Goal: Task Accomplishment & Management: Manage account settings

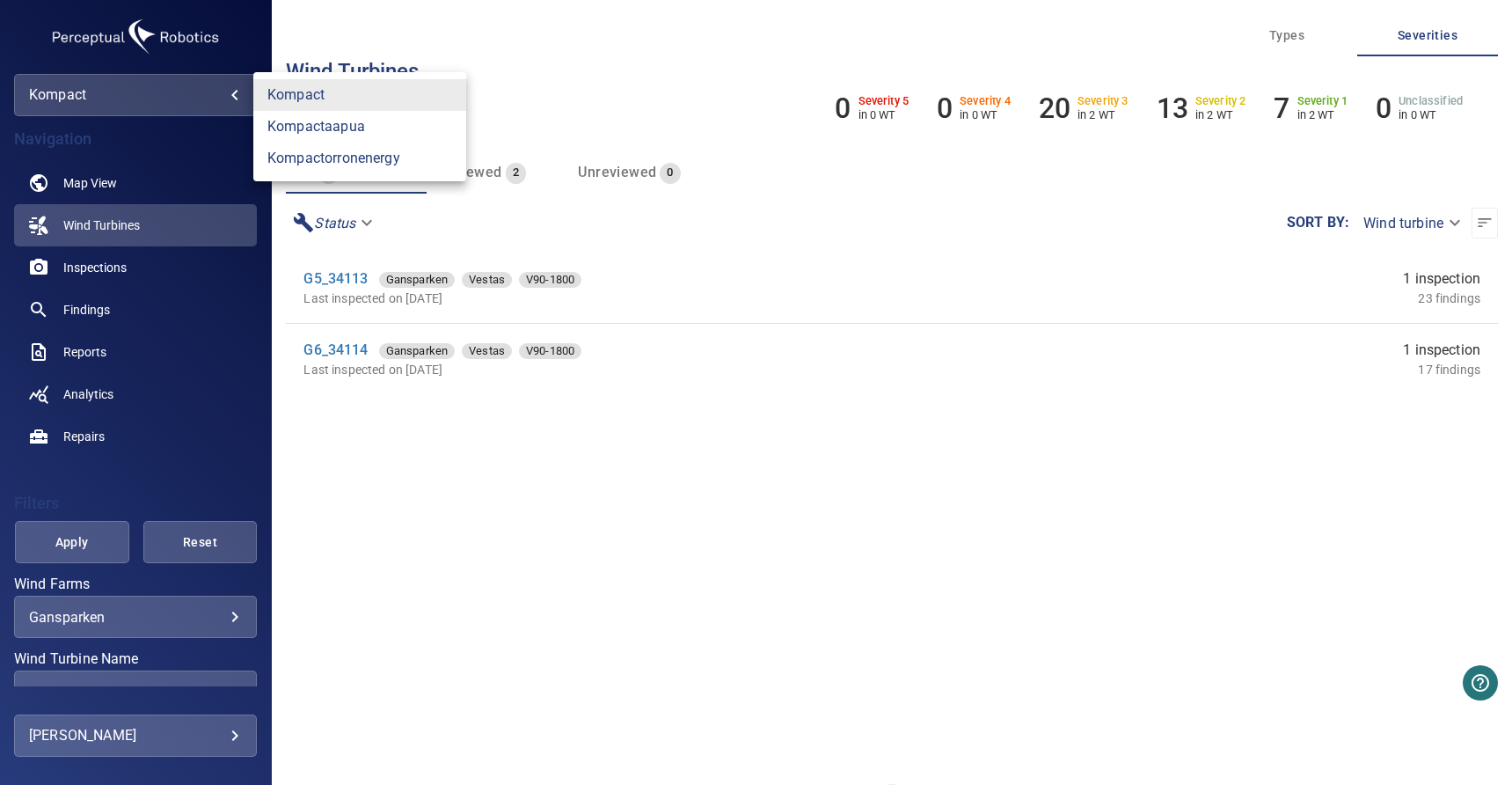
click at [214, 95] on body "**********" at bounding box center [756, 392] width 1512 height 785
click at [327, 161] on link "kompactorronenergy" at bounding box center [360, 158] width 213 height 32
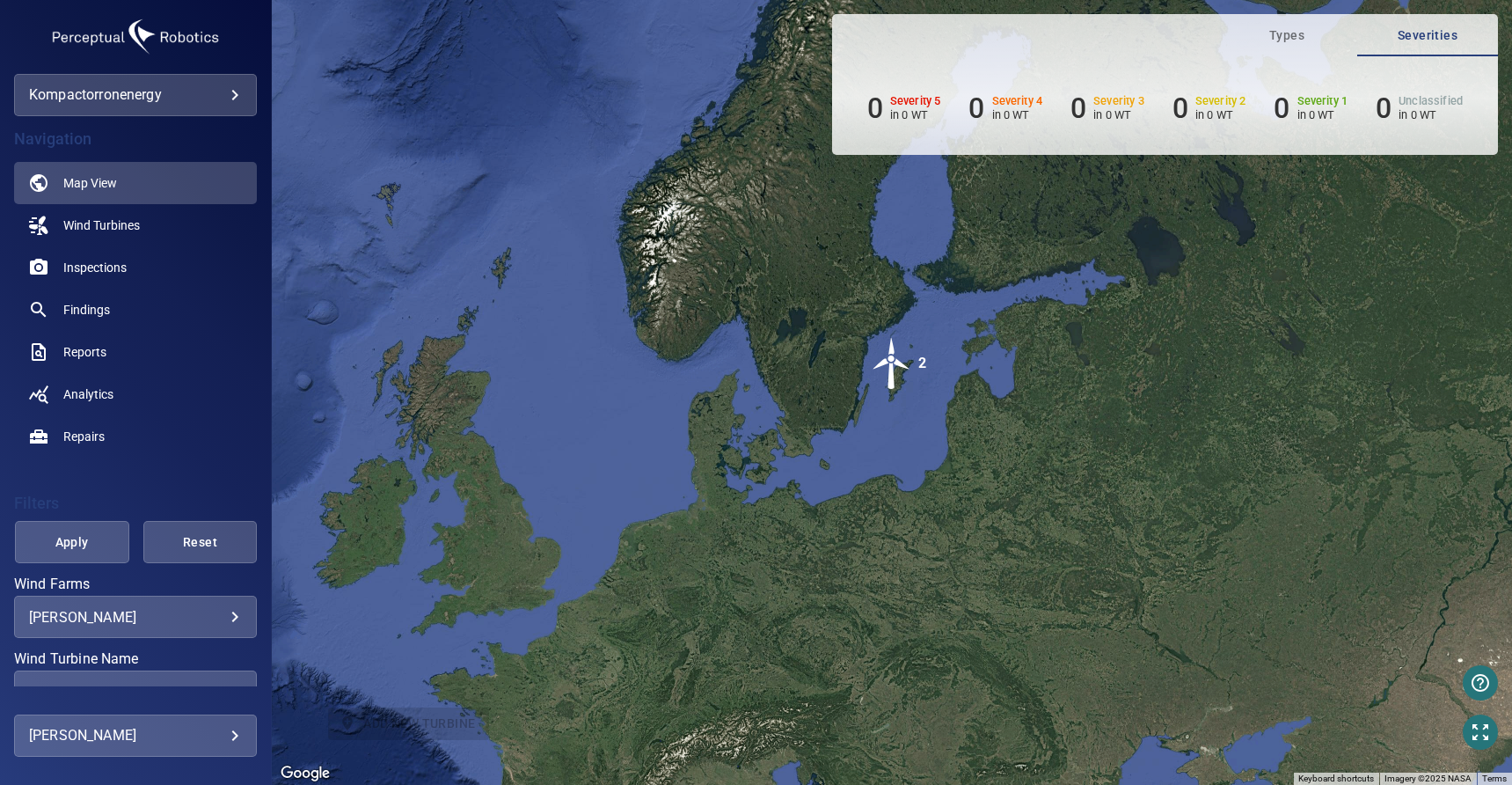
click at [196, 93] on body "**********" at bounding box center [756, 392] width 1512 height 785
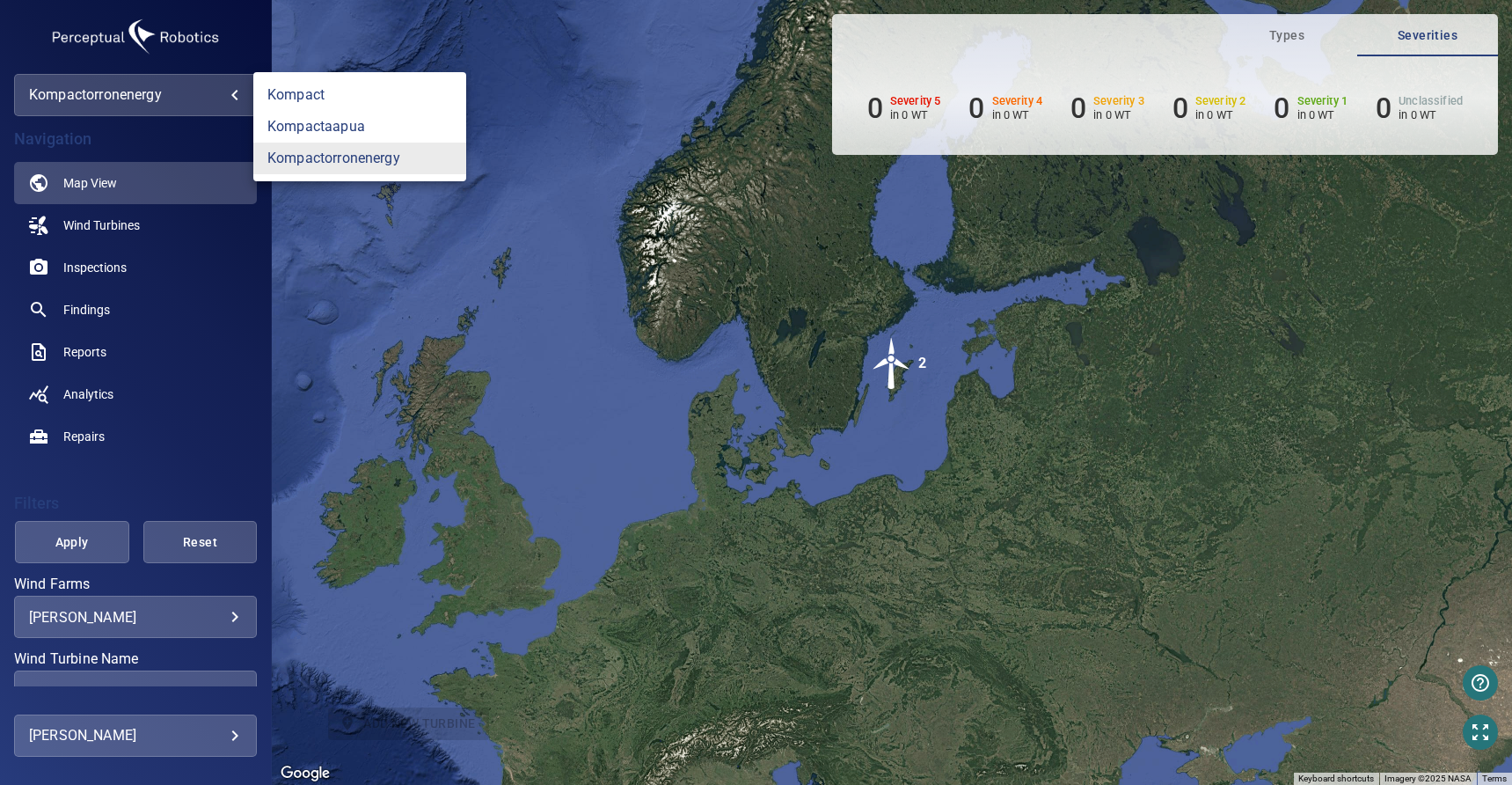
click at [131, 96] on div at bounding box center [756, 392] width 1512 height 785
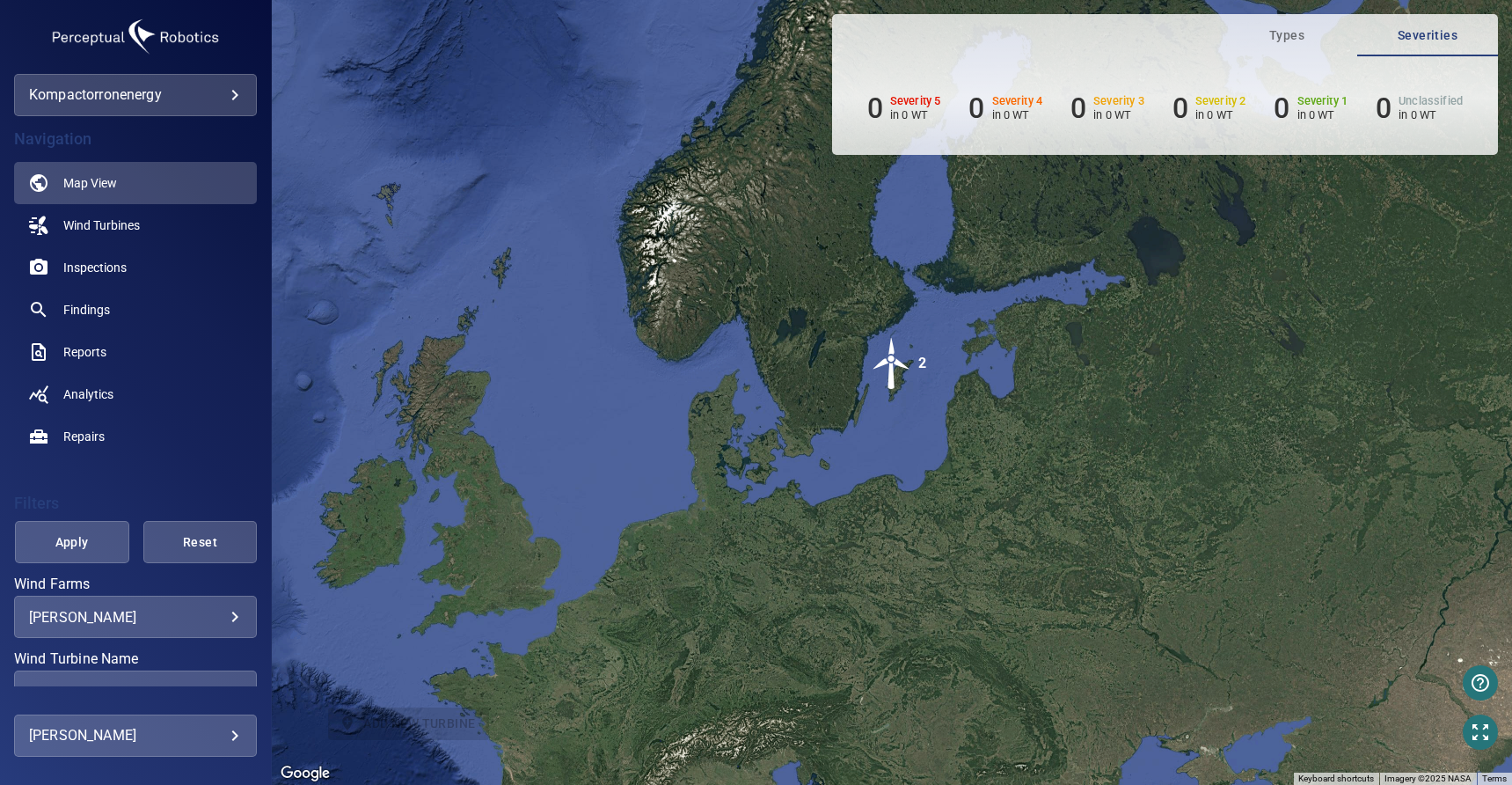
click at [189, 96] on body "**********" at bounding box center [756, 392] width 1512 height 785
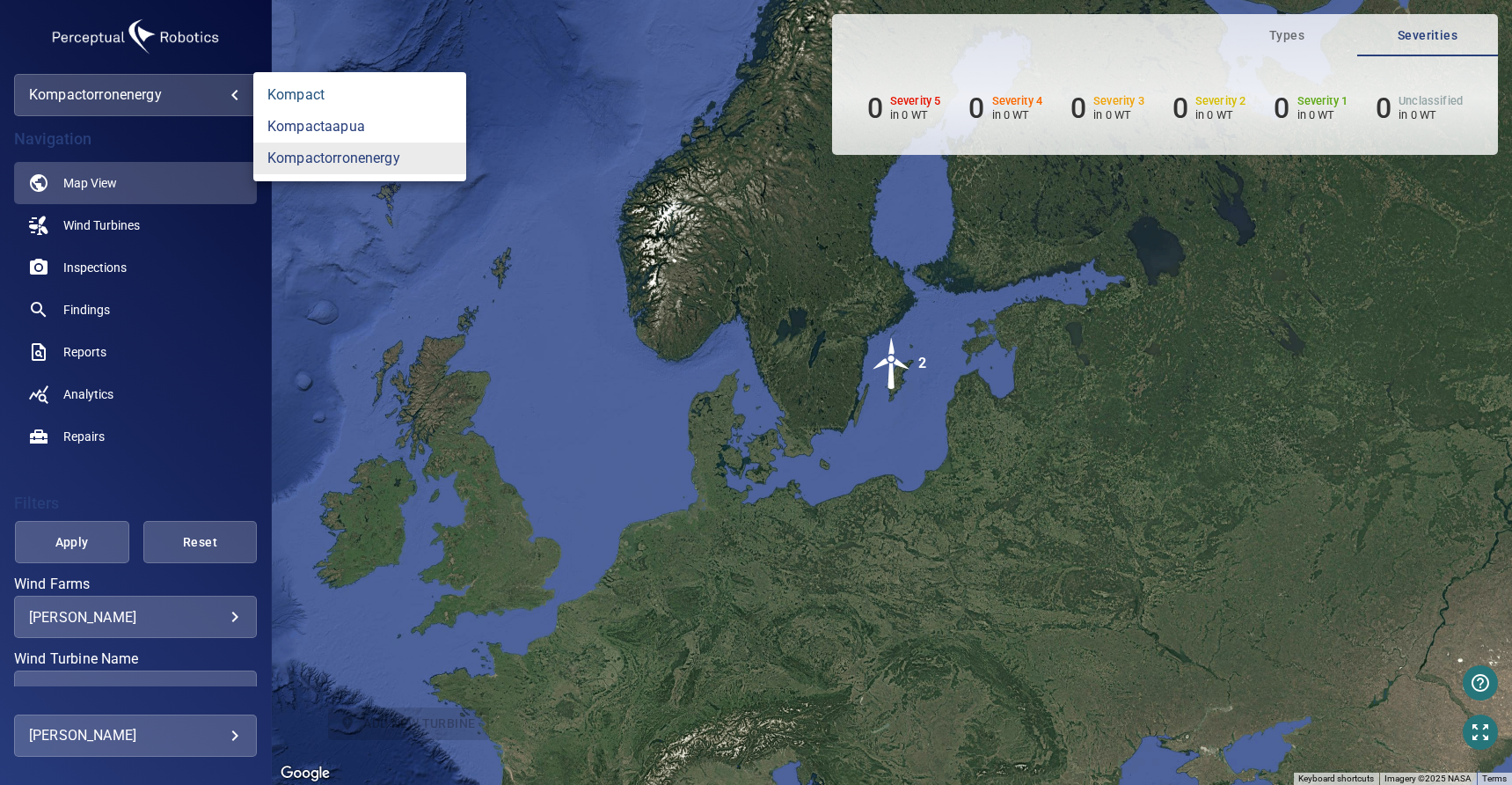
click at [305, 96] on link "kompact" at bounding box center [360, 95] width 213 height 32
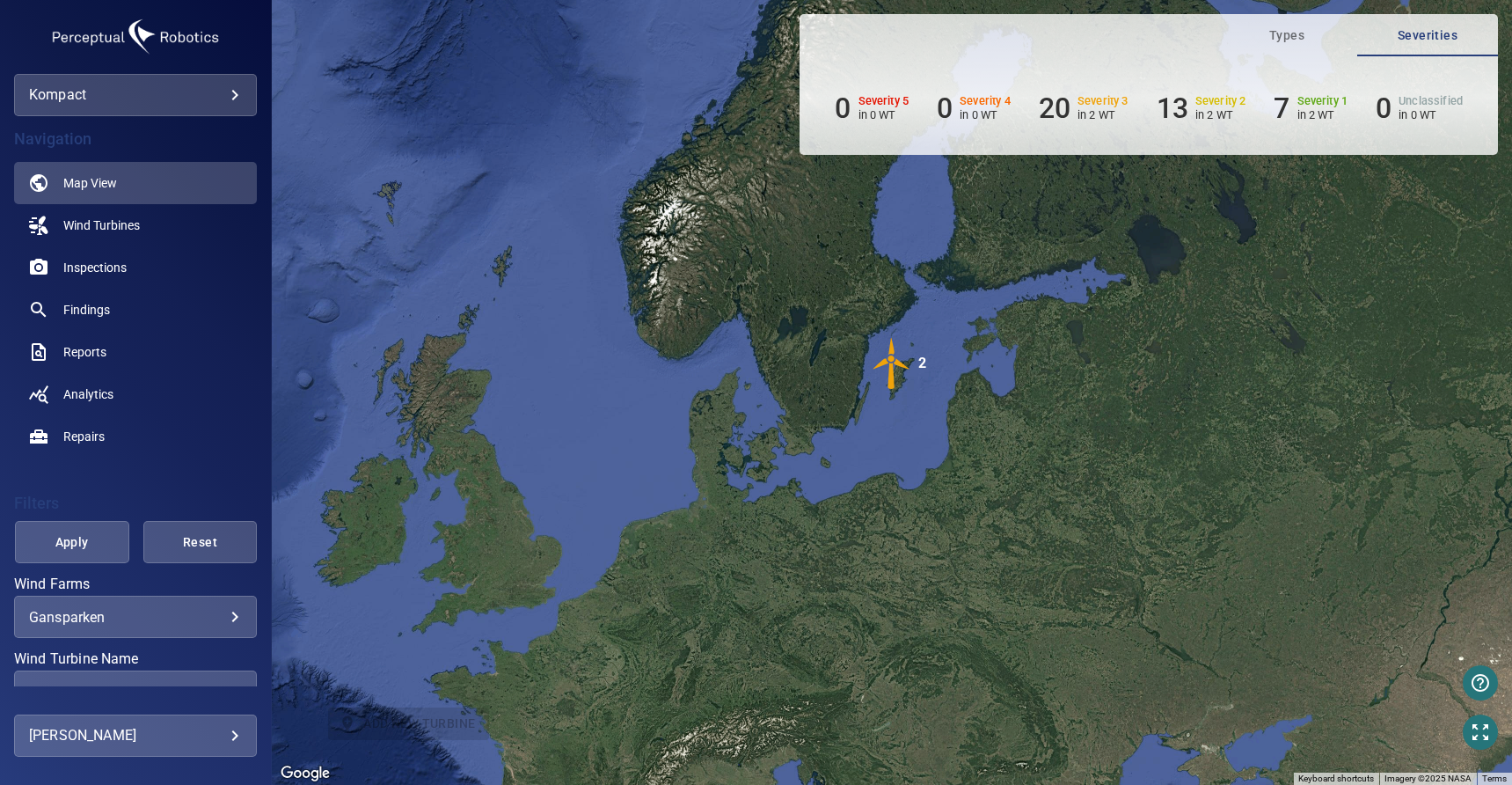
click at [897, 361] on img "2" at bounding box center [892, 363] width 53 height 53
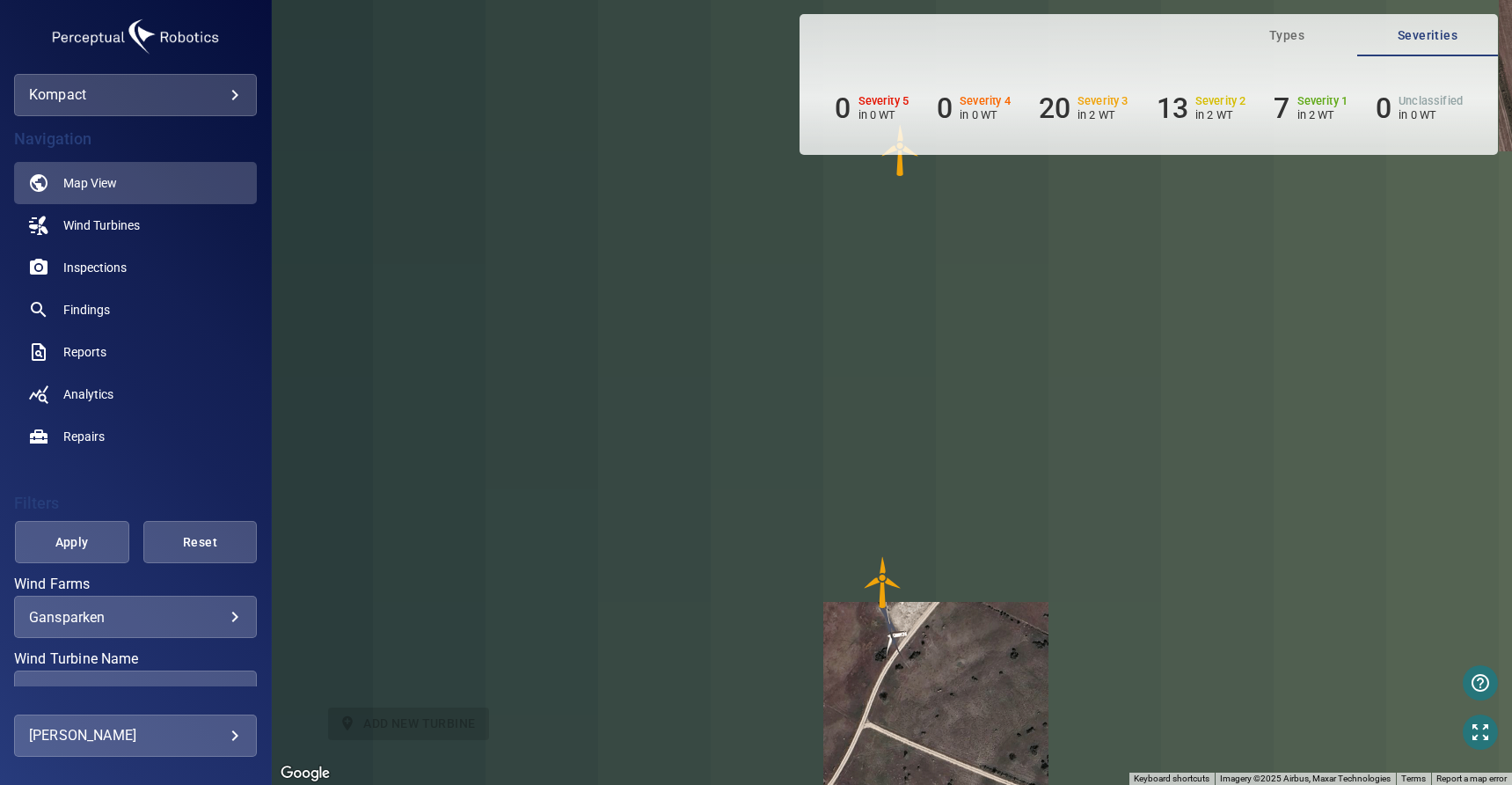
click at [881, 577] on img "G6_34114" at bounding box center [883, 582] width 53 height 53
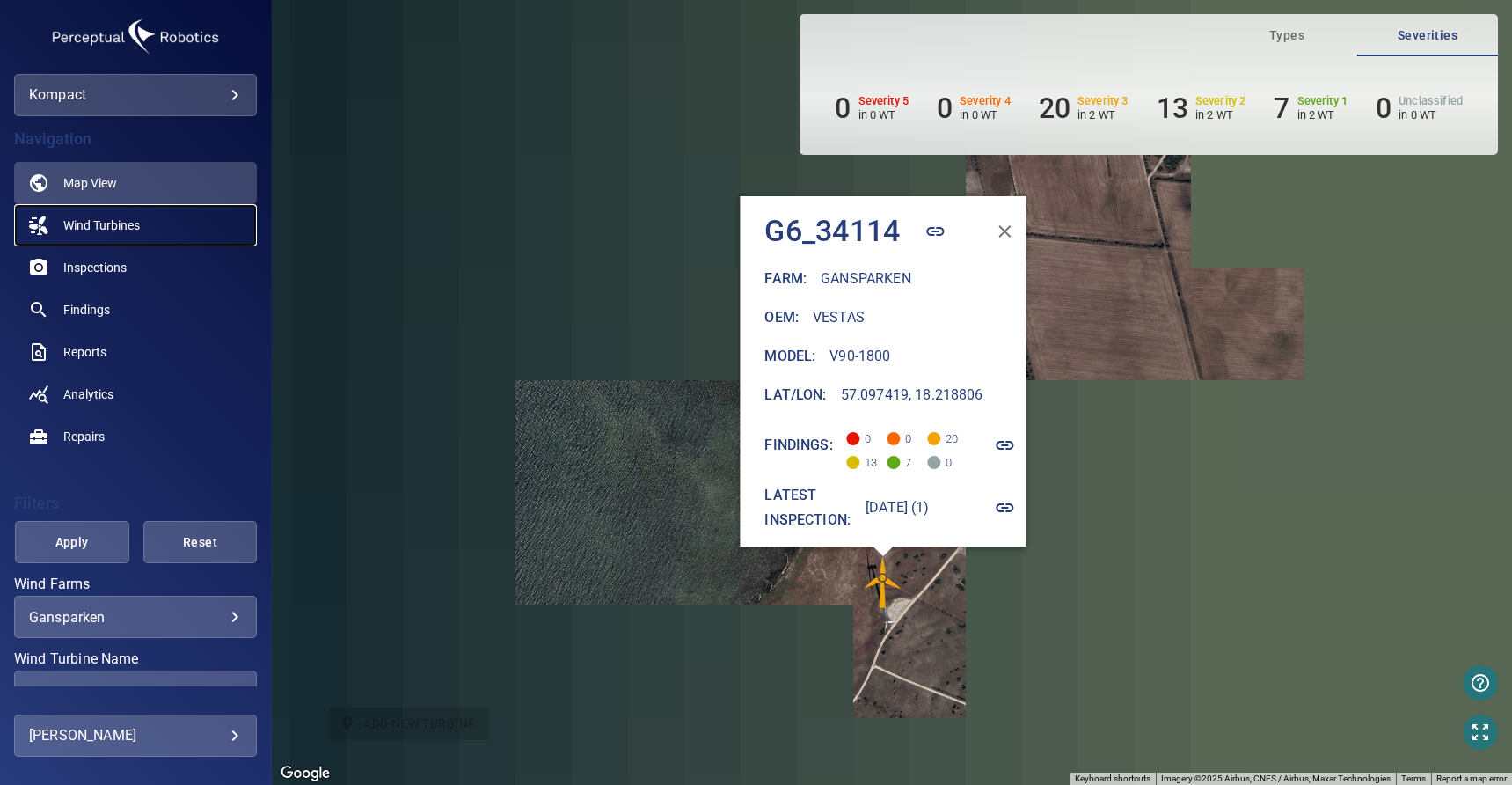
click at [113, 227] on span "Wind Turbines" at bounding box center [101, 225] width 77 height 18
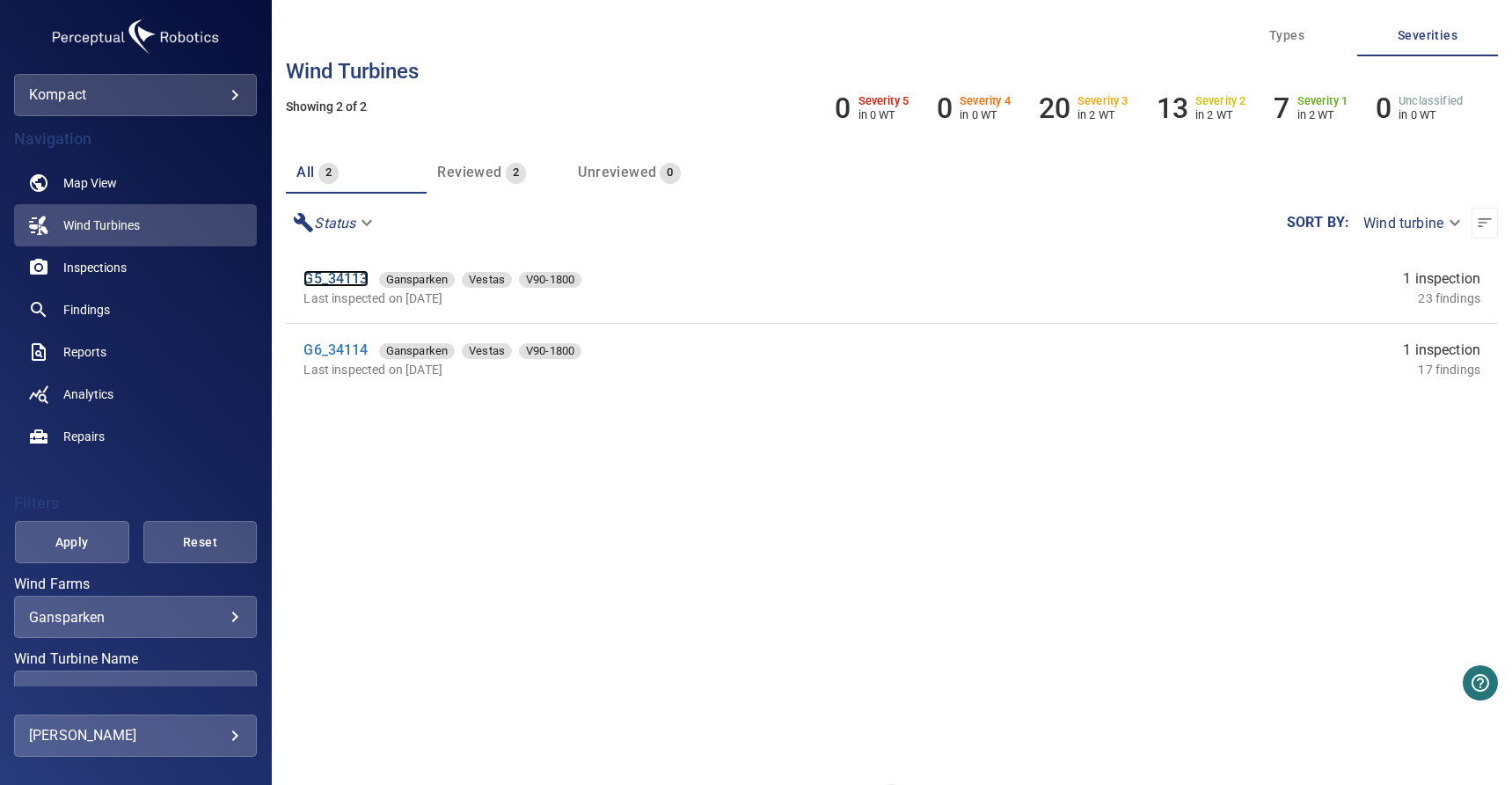
click at [335, 277] on link "G5_34113" at bounding box center [335, 278] width 64 height 17
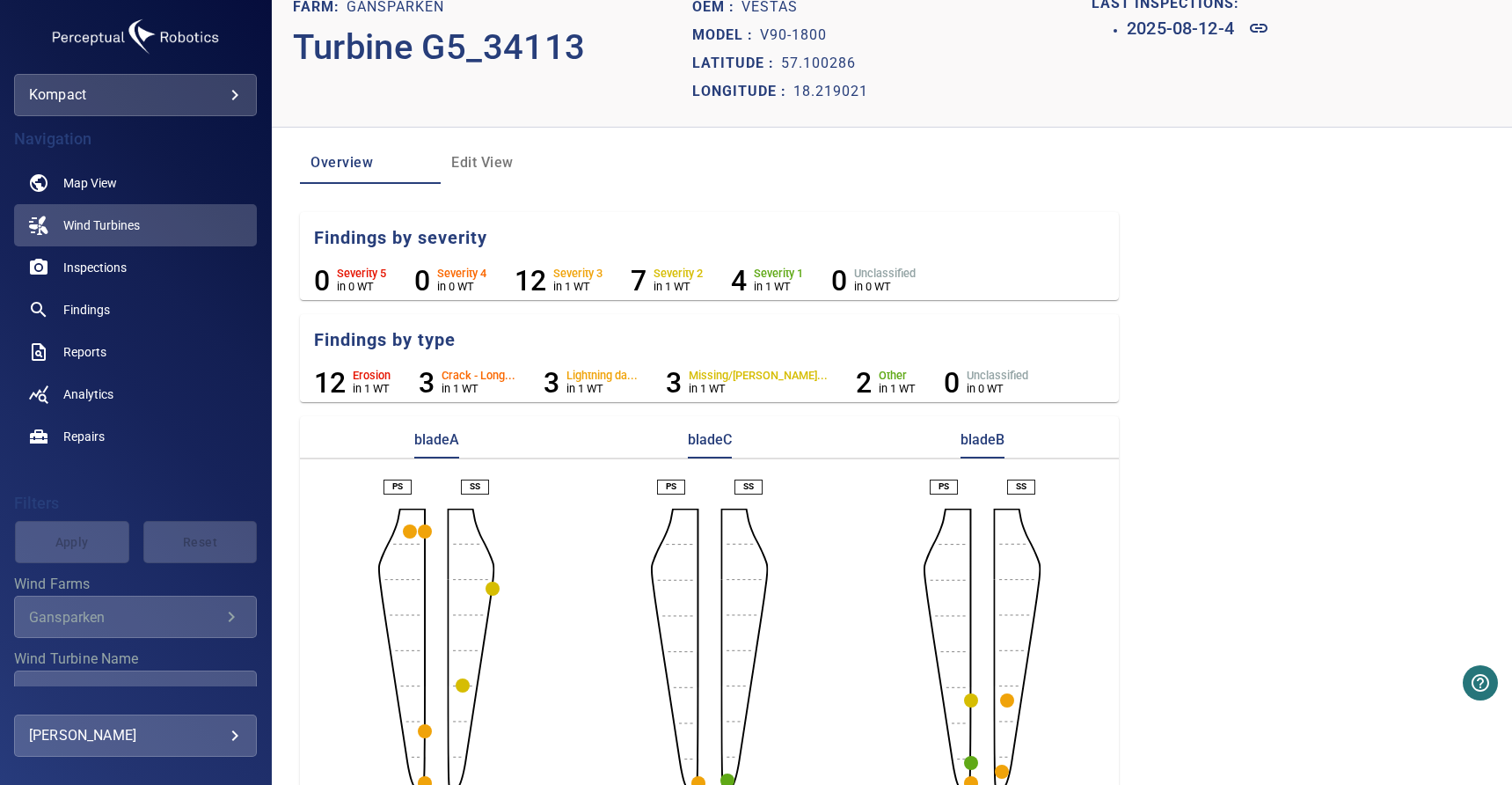
scroll to position [66, 0]
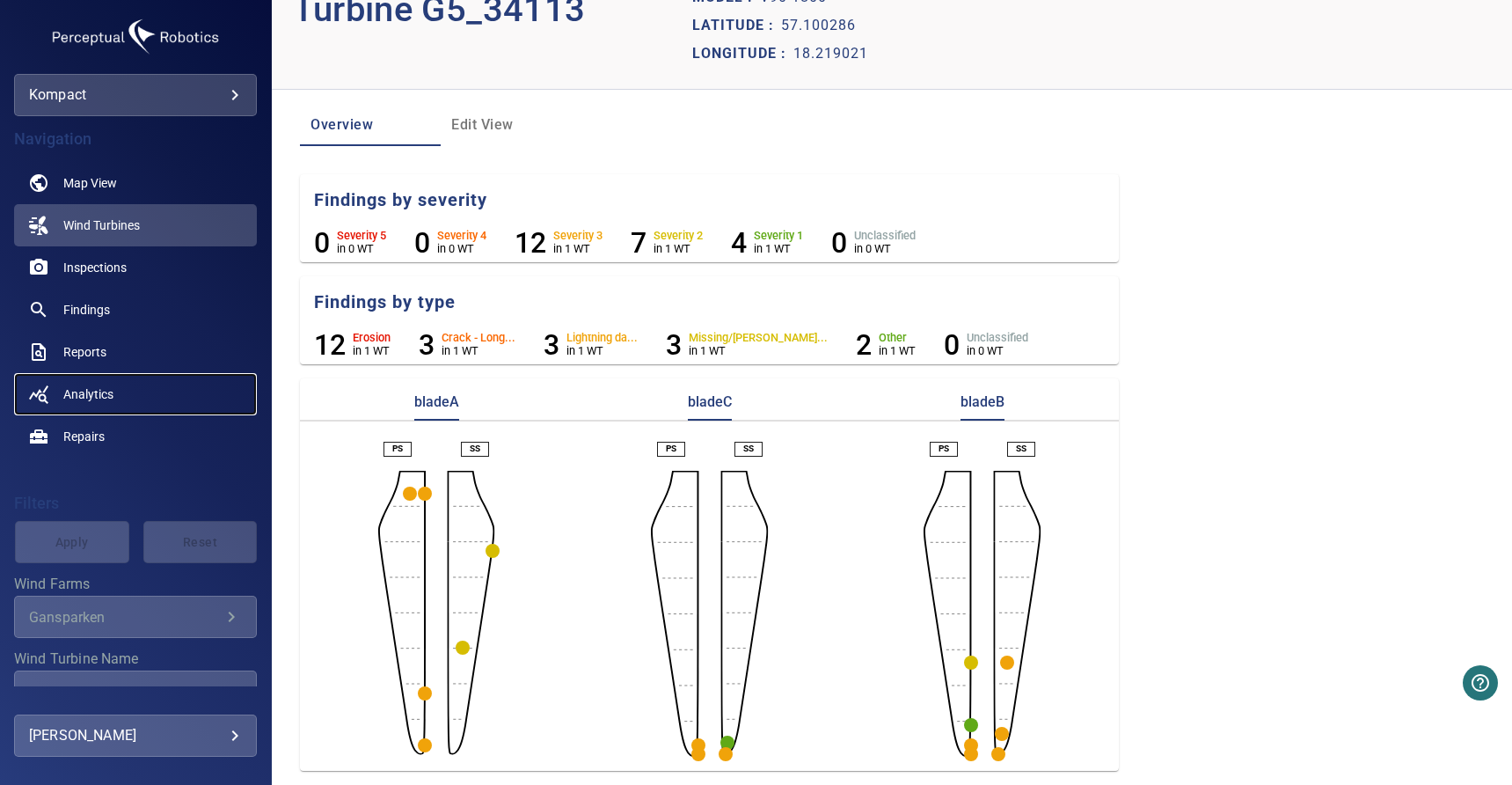
click at [111, 395] on span "Analytics" at bounding box center [88, 395] width 50 height 18
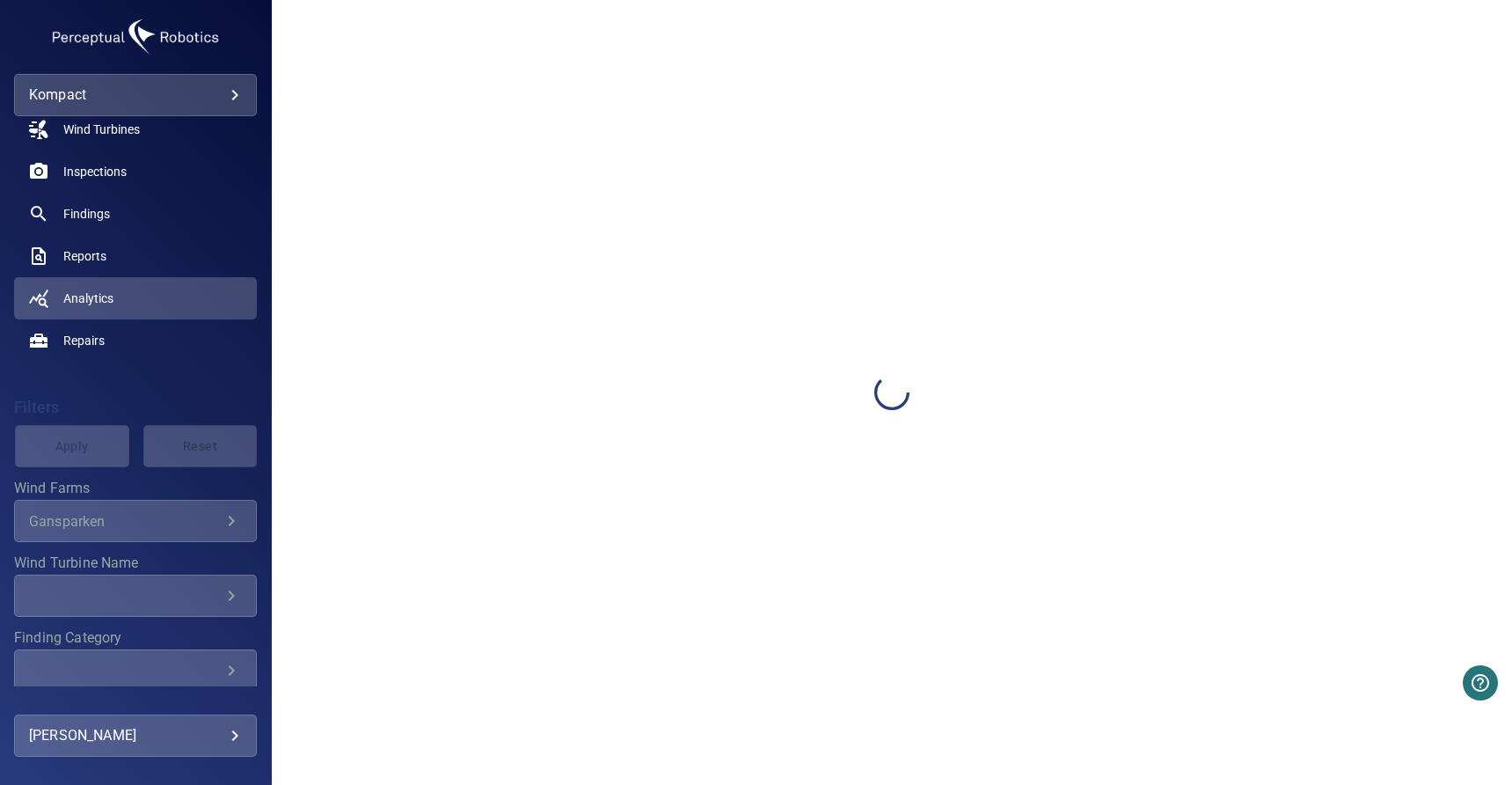
scroll to position [122, 0]
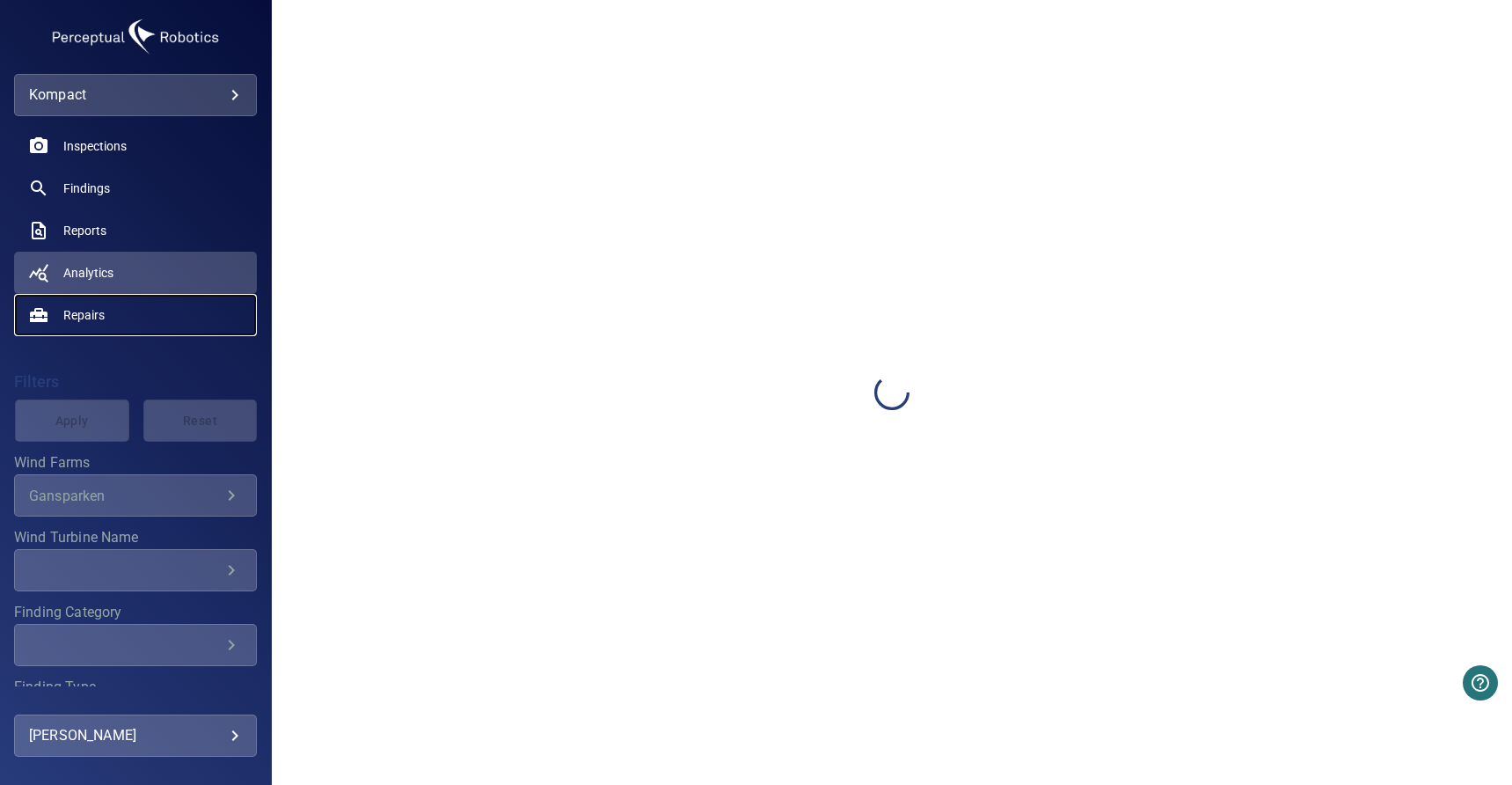
click at [86, 315] on span "Repairs" at bounding box center [84, 315] width 41 height 18
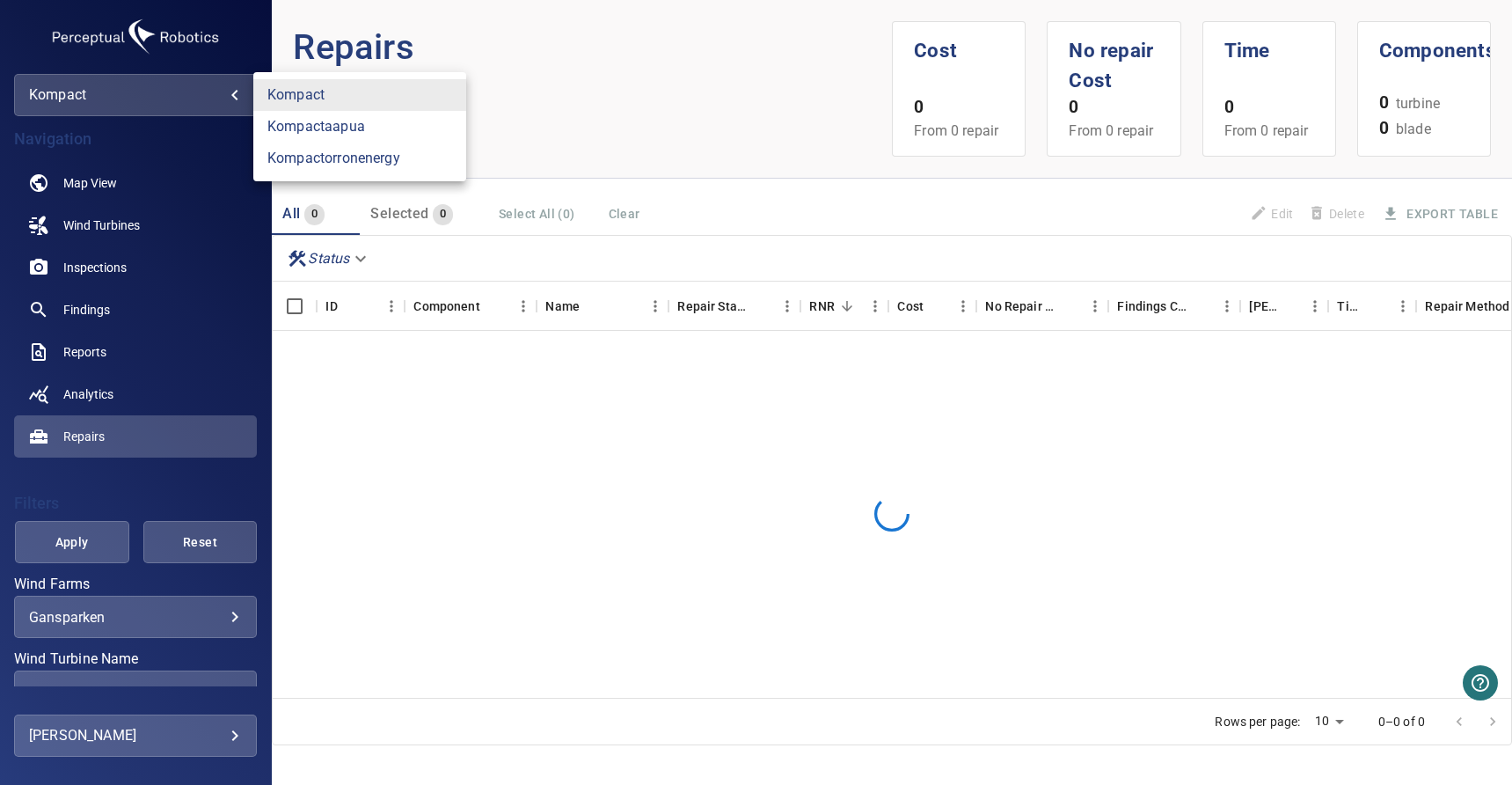
click at [150, 87] on body "**********" at bounding box center [756, 392] width 1512 height 785
click at [764, 158] on div at bounding box center [756, 392] width 1512 height 785
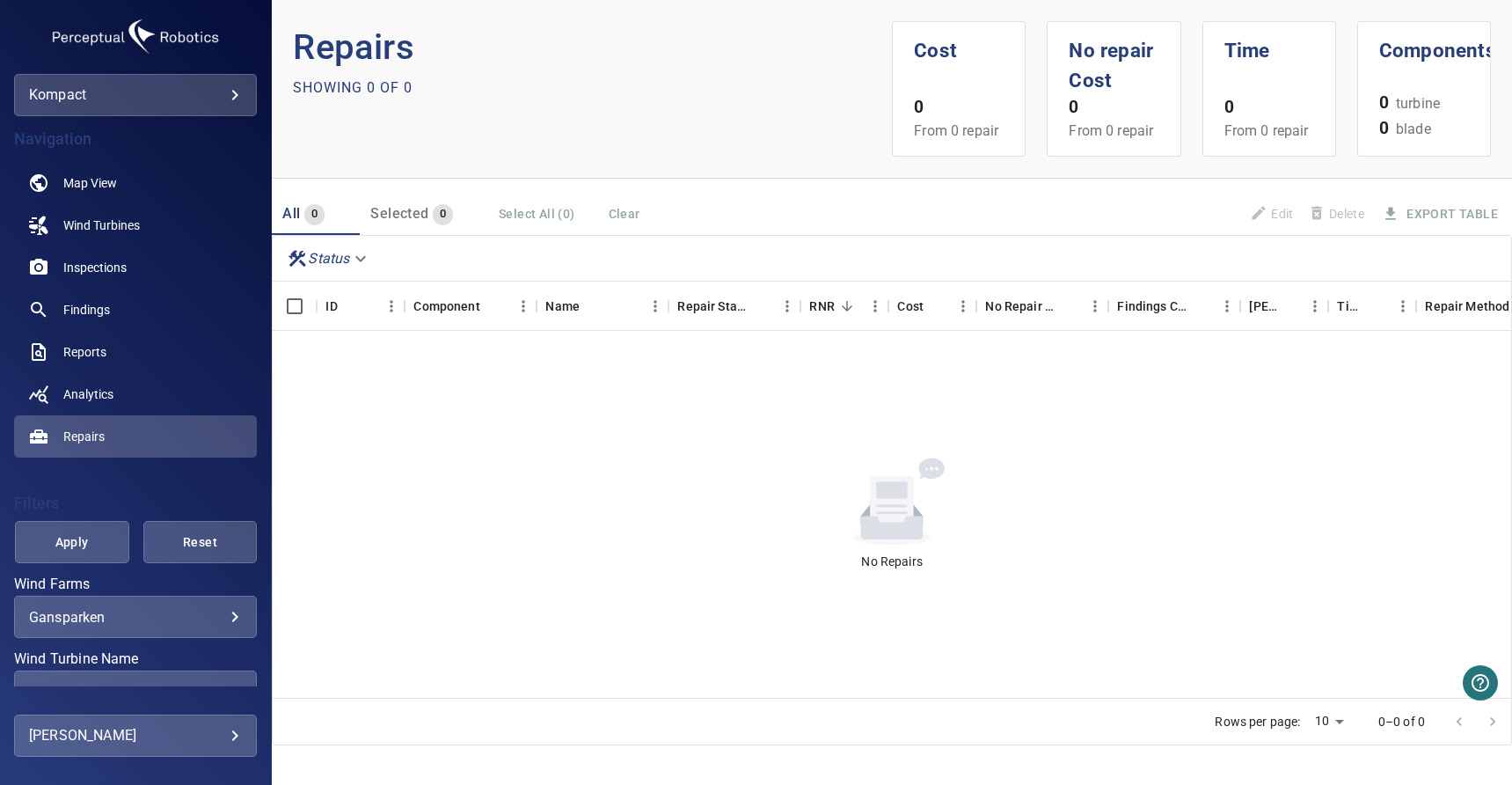
click at [345, 264] on body "**********" at bounding box center [756, 392] width 1512 height 785
click at [327, 262] on li "None" at bounding box center [328, 257] width 97 height 32
click at [91, 357] on span "Reports" at bounding box center [85, 352] width 43 height 18
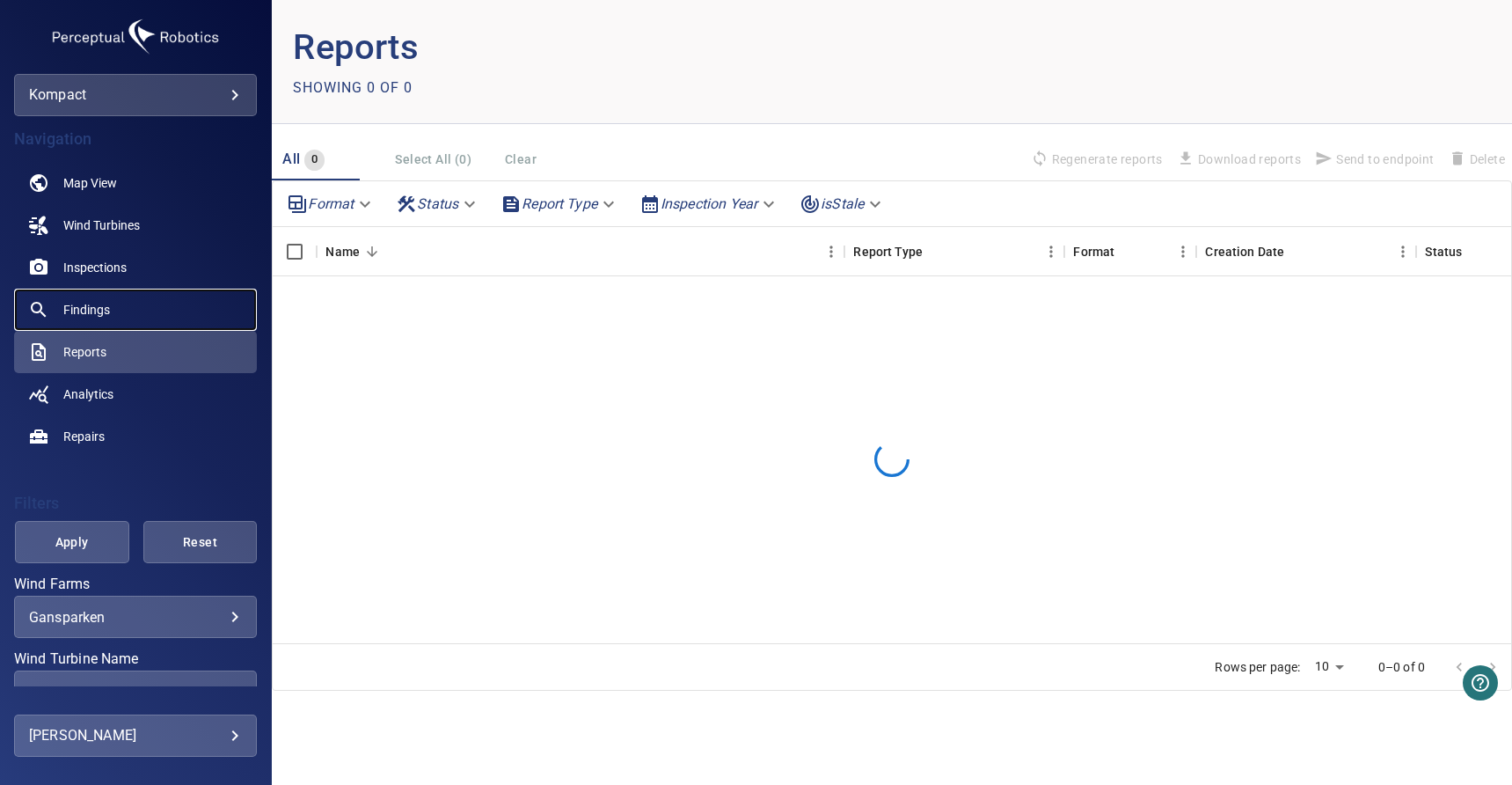
click at [110, 307] on link "Findings" at bounding box center [135, 309] width 242 height 42
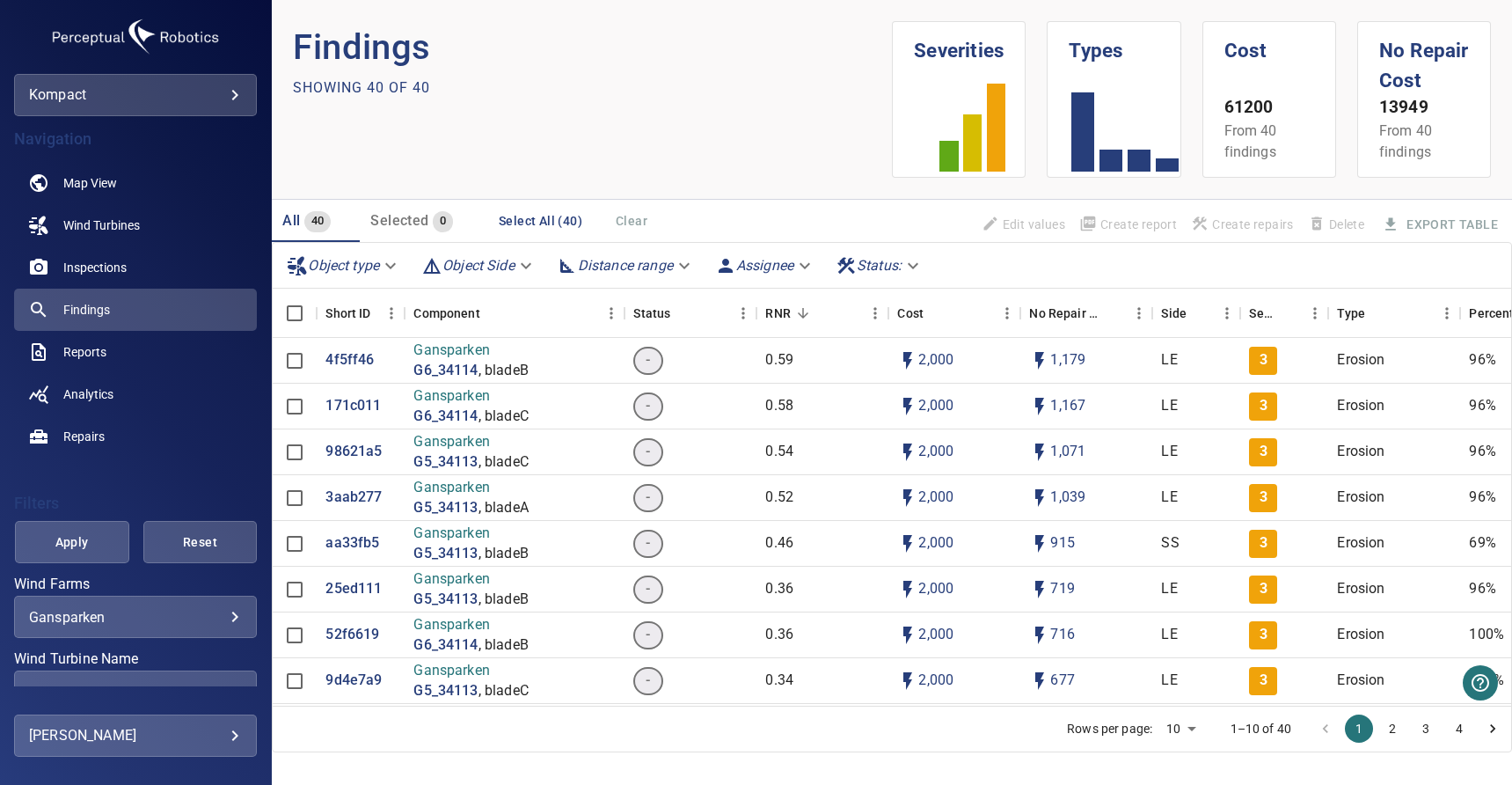
scroll to position [23, 0]
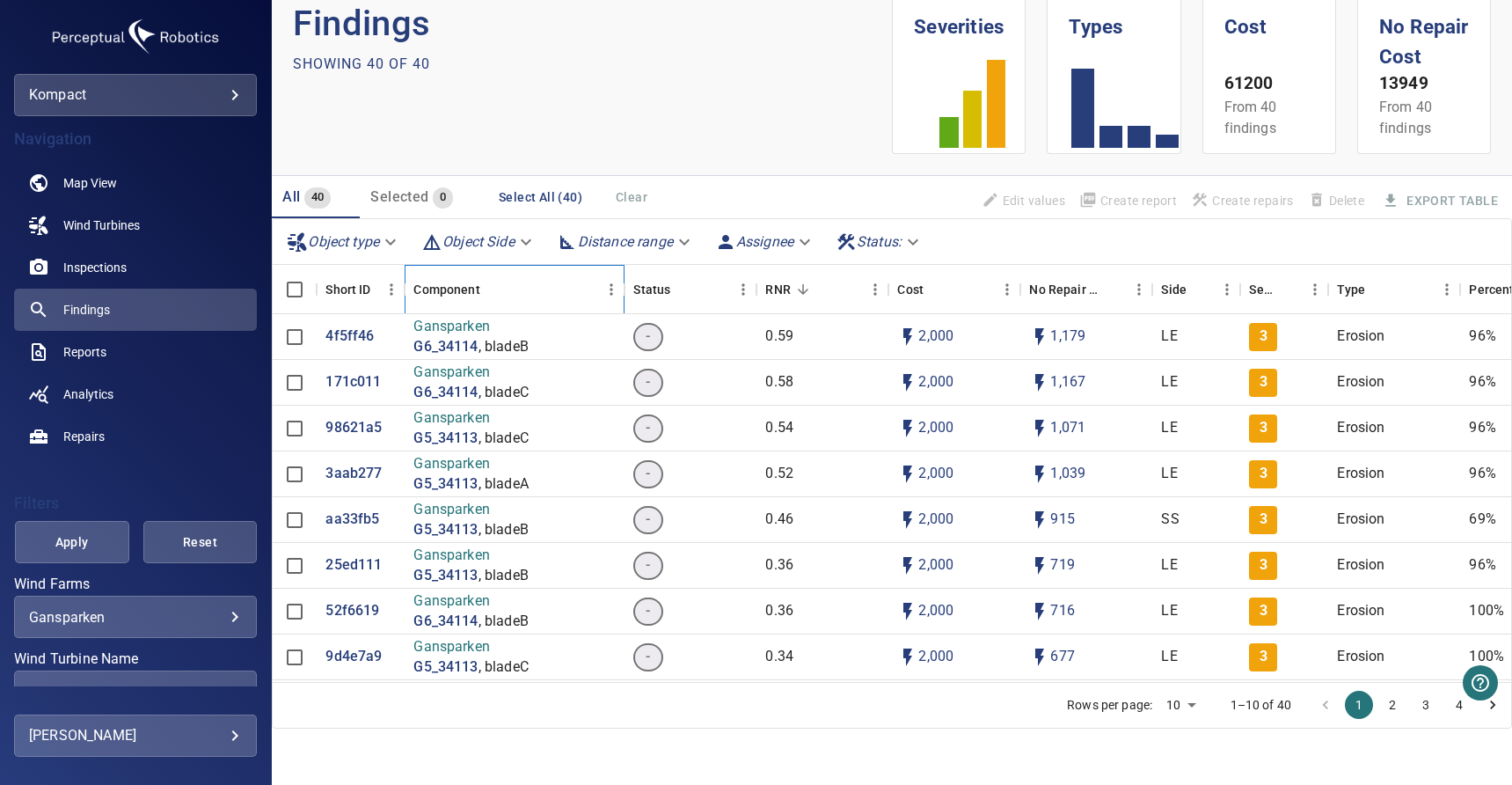
click at [468, 292] on div "Component" at bounding box center [446, 289] width 66 height 50
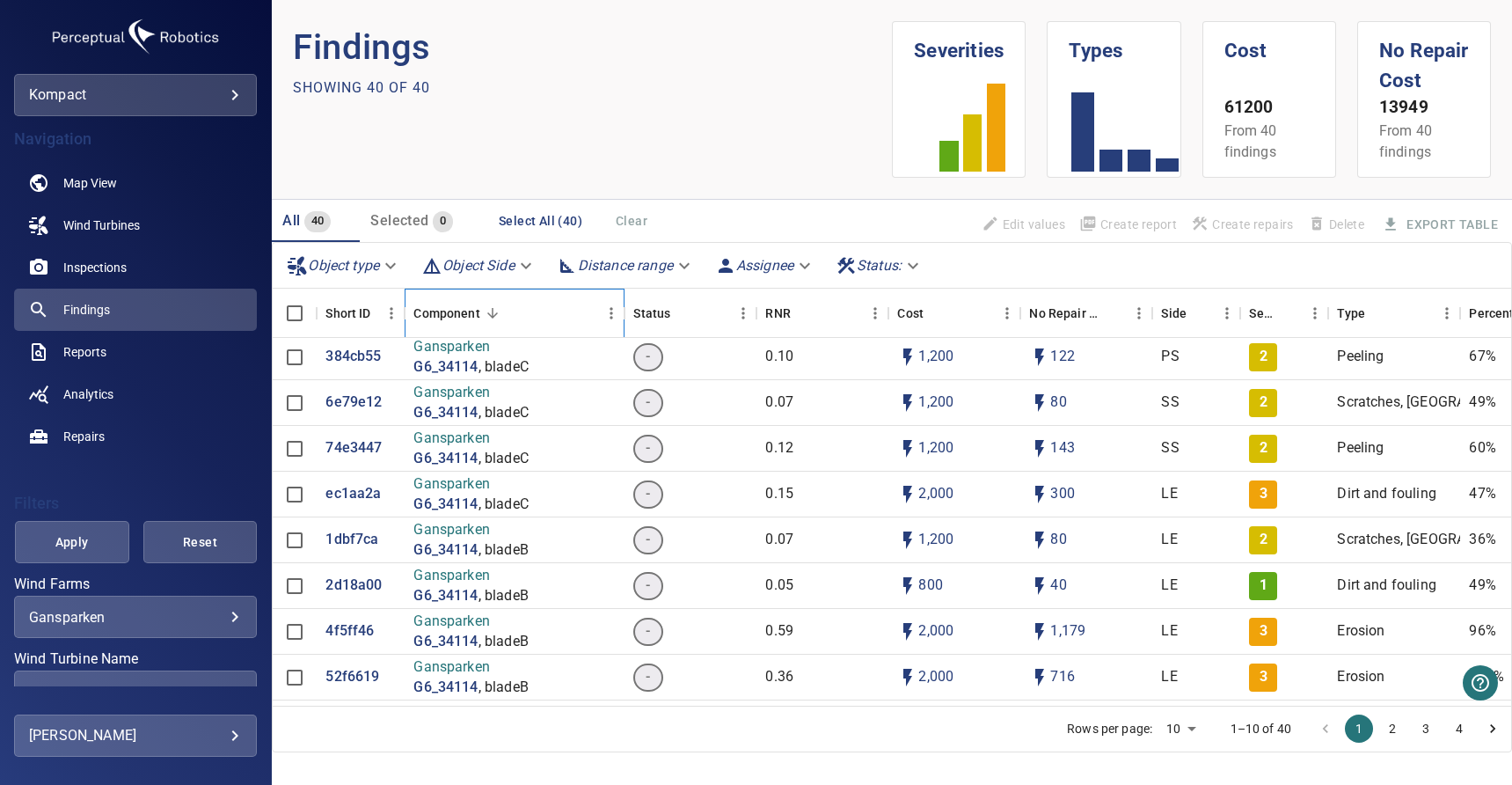
scroll to position [113, 0]
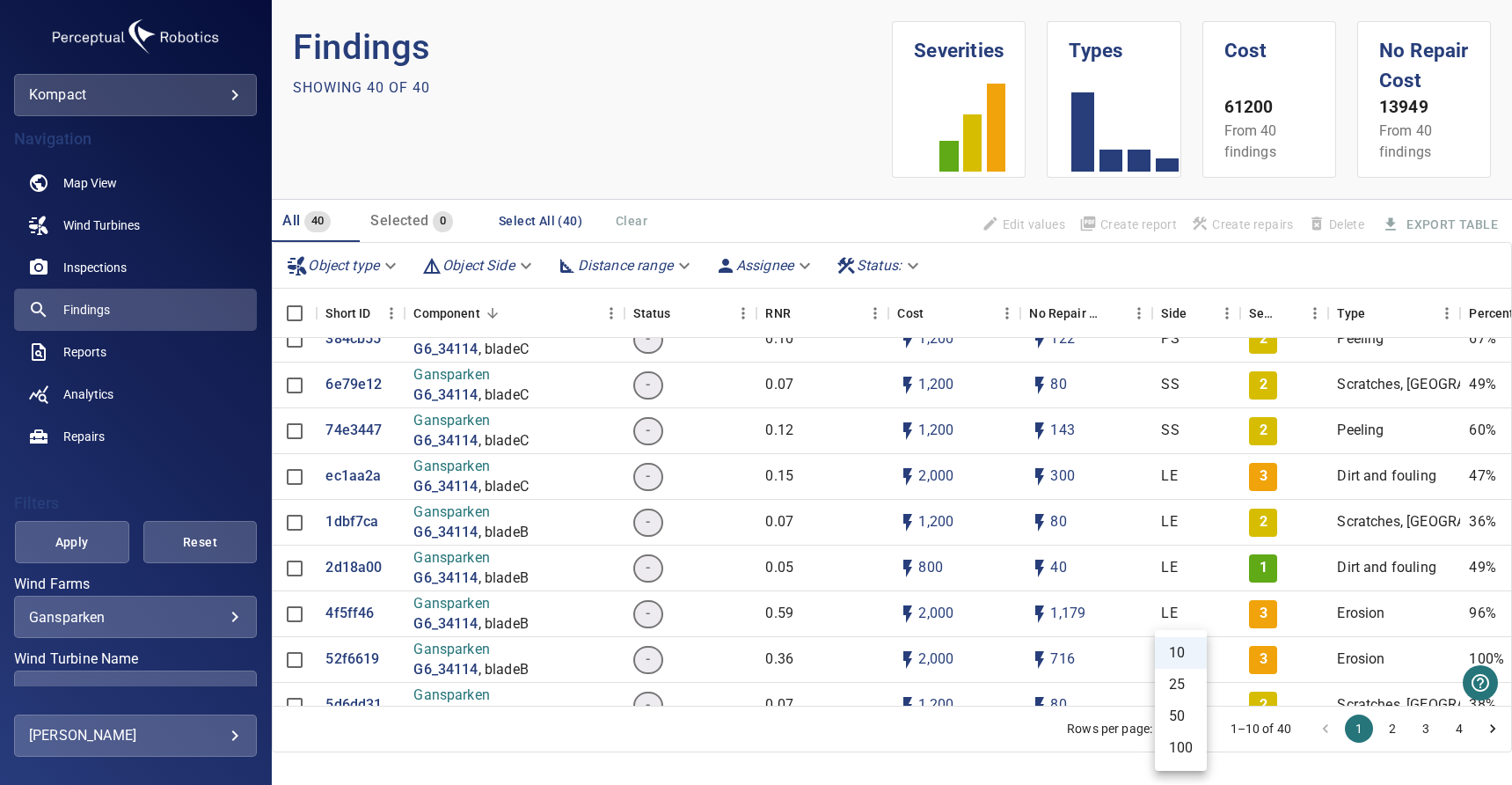
click at [1174, 730] on body "**********" at bounding box center [756, 392] width 1512 height 785
click at [1191, 738] on li "100" at bounding box center [1181, 747] width 52 height 32
type input "***"
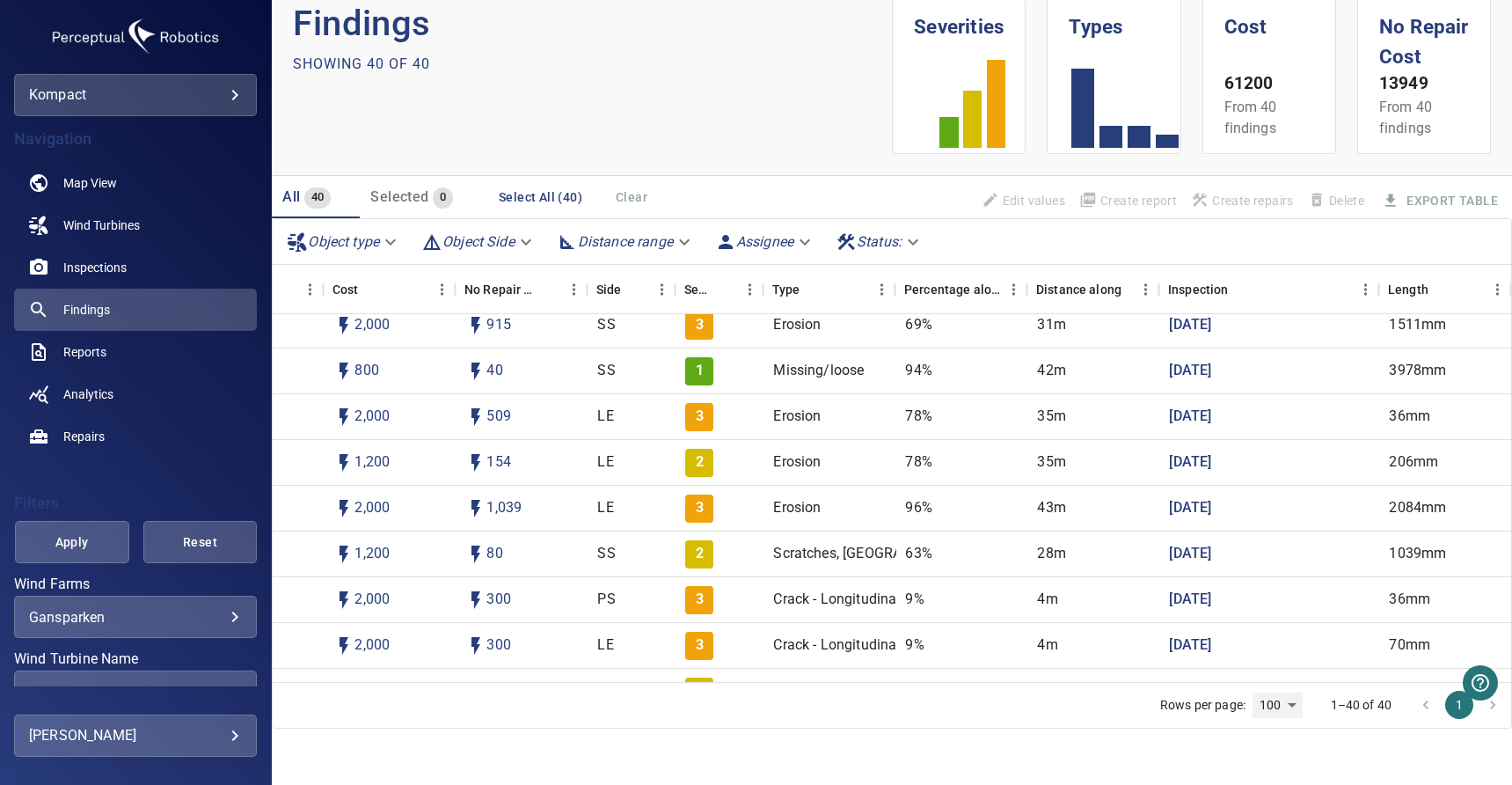
scroll to position [1429, 557]
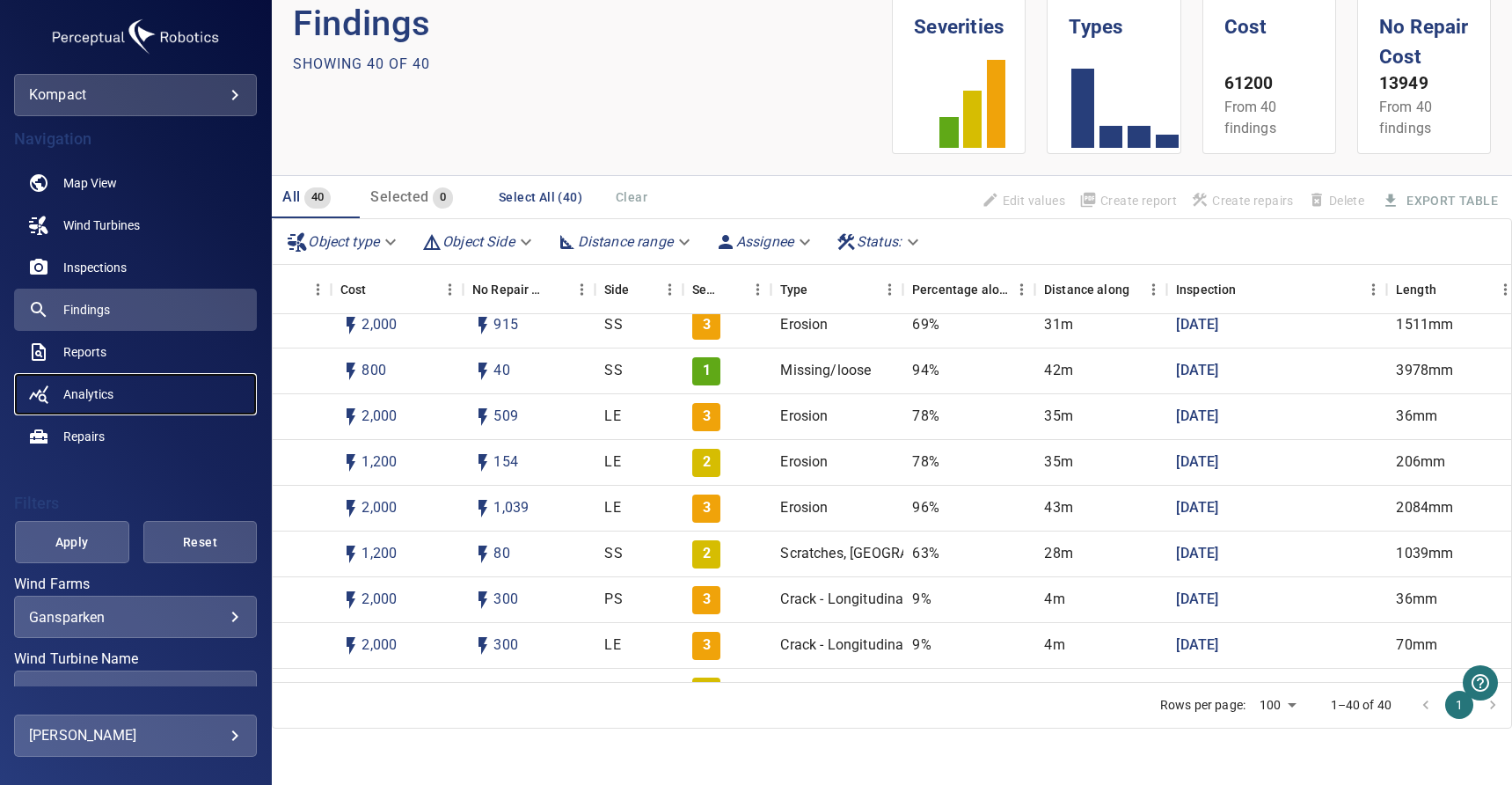
click at [104, 388] on span "Analytics" at bounding box center [88, 395] width 50 height 18
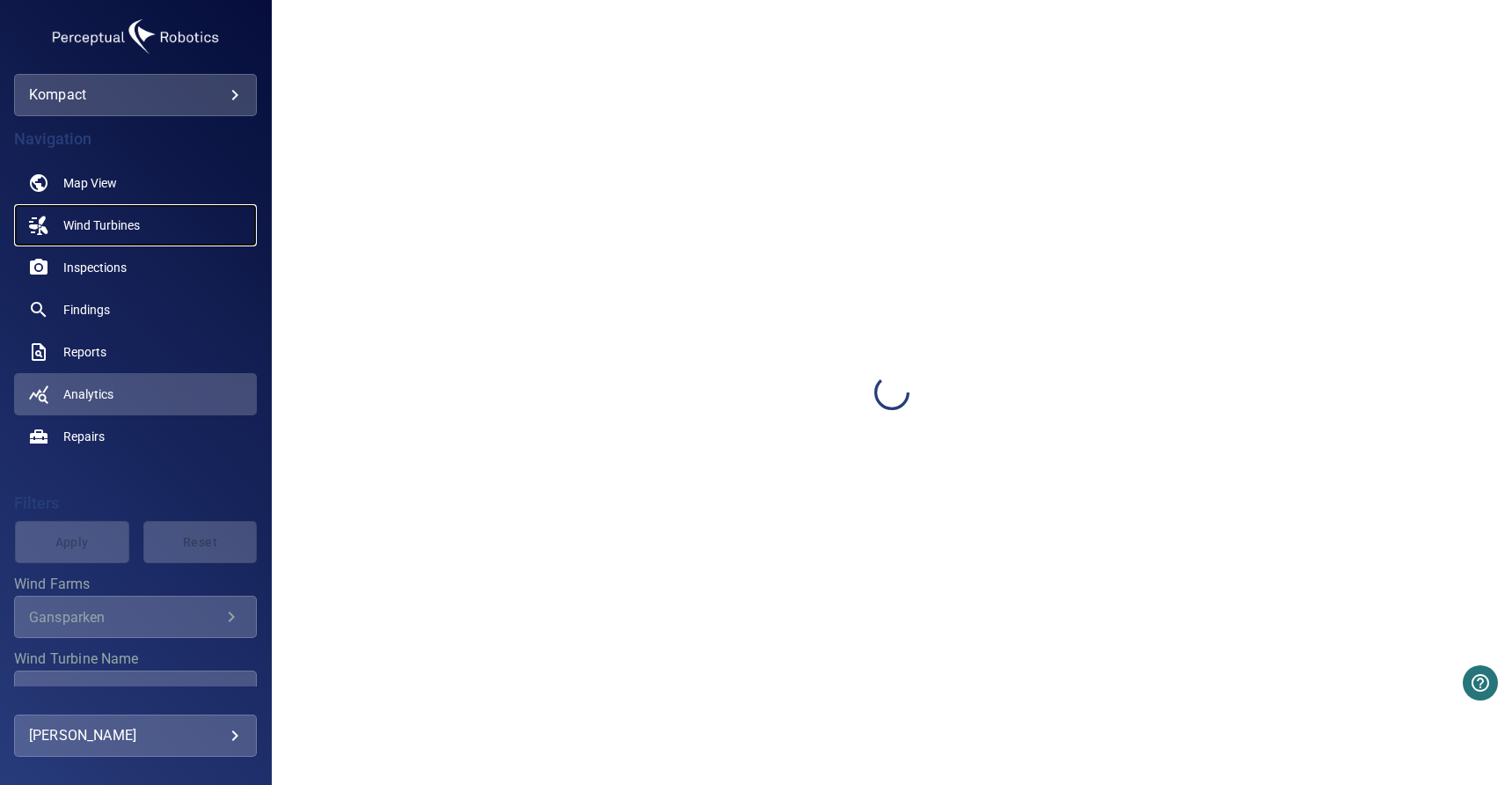
click at [137, 227] on span "Wind Turbines" at bounding box center [101, 225] width 77 height 18
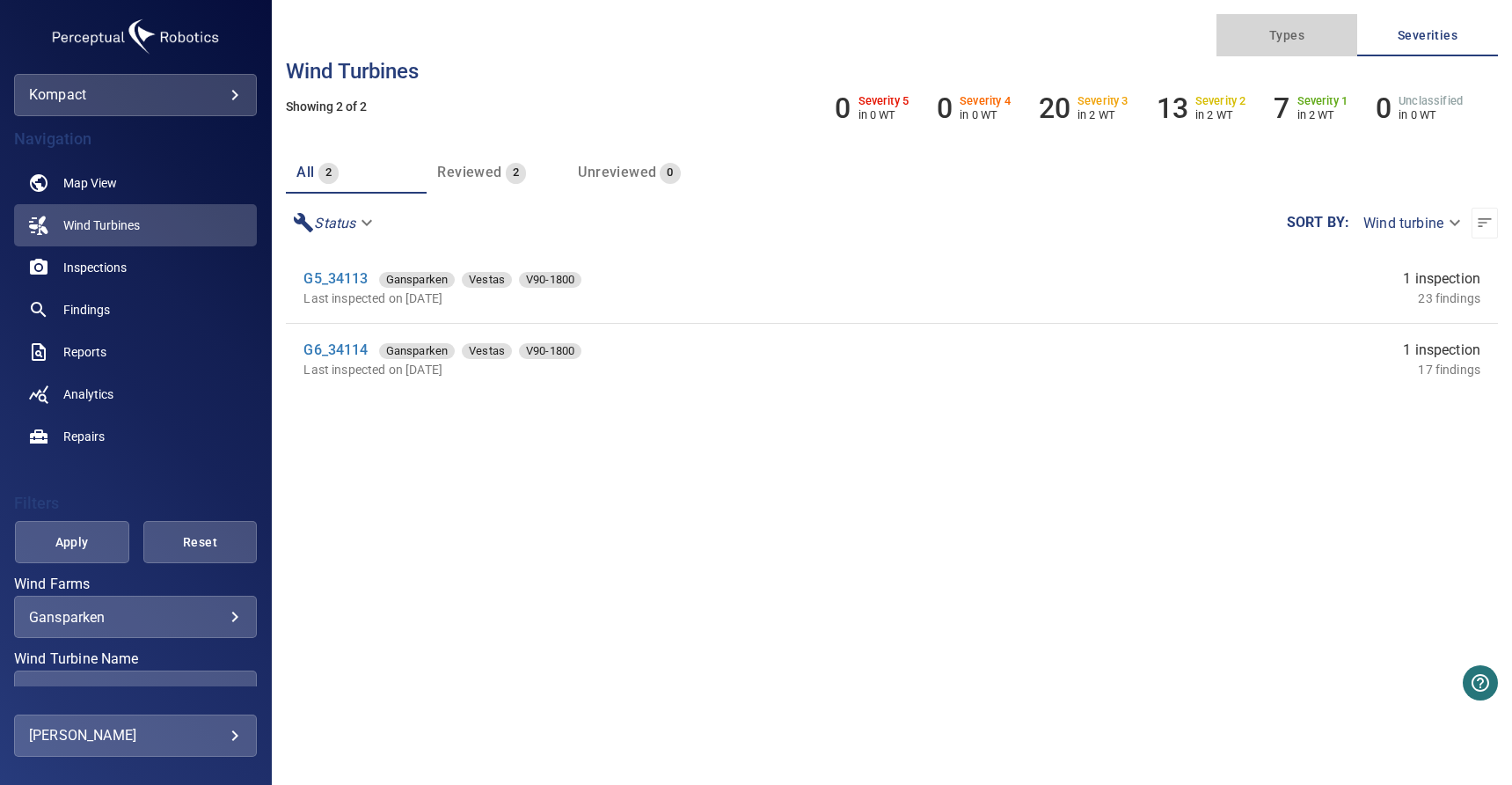
click at [1280, 47] on button "Types" at bounding box center [1287, 35] width 141 height 42
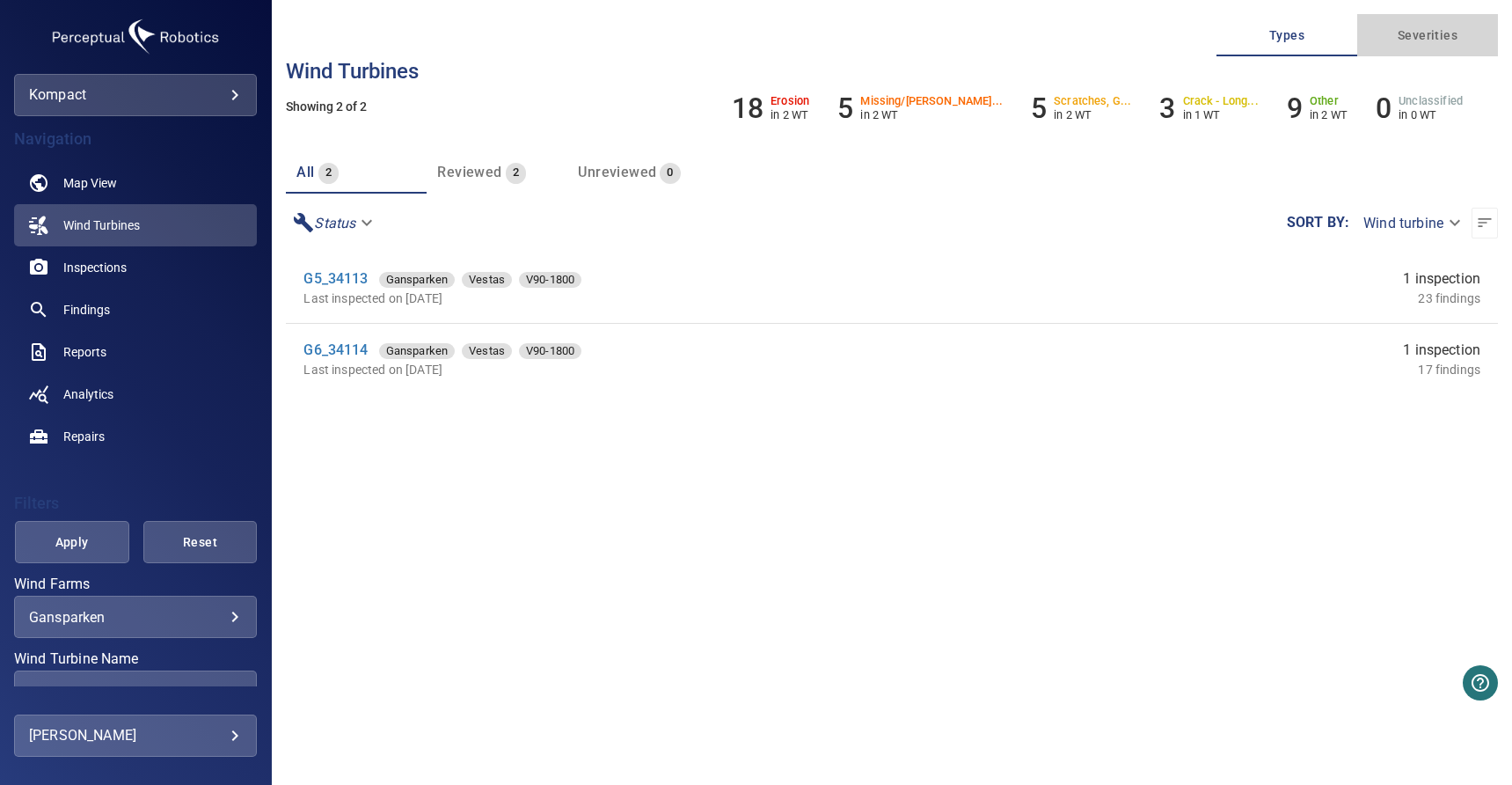
click at [1406, 46] on button "Severities" at bounding box center [1427, 35] width 141 height 42
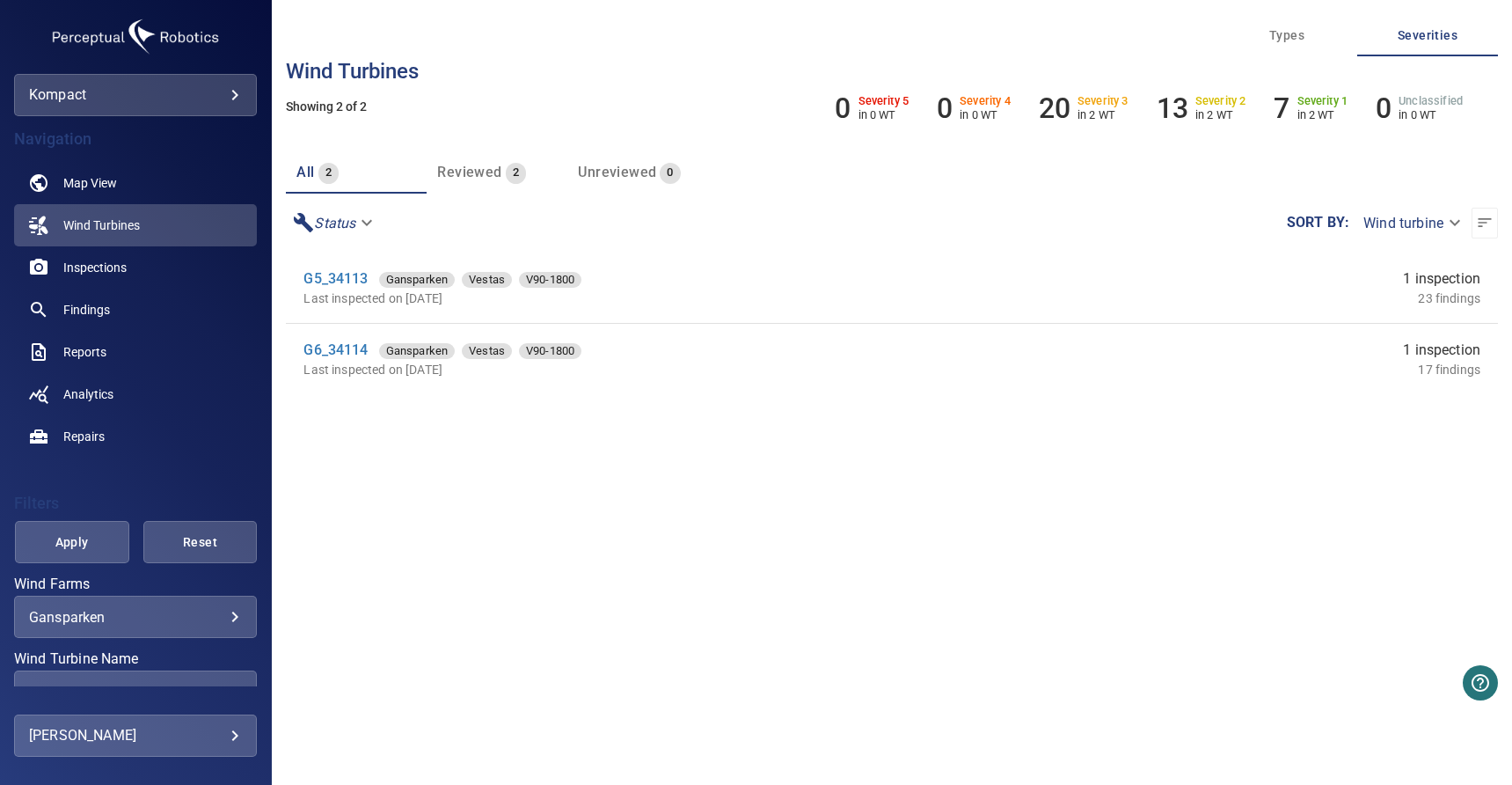
scroll to position [48, 0]
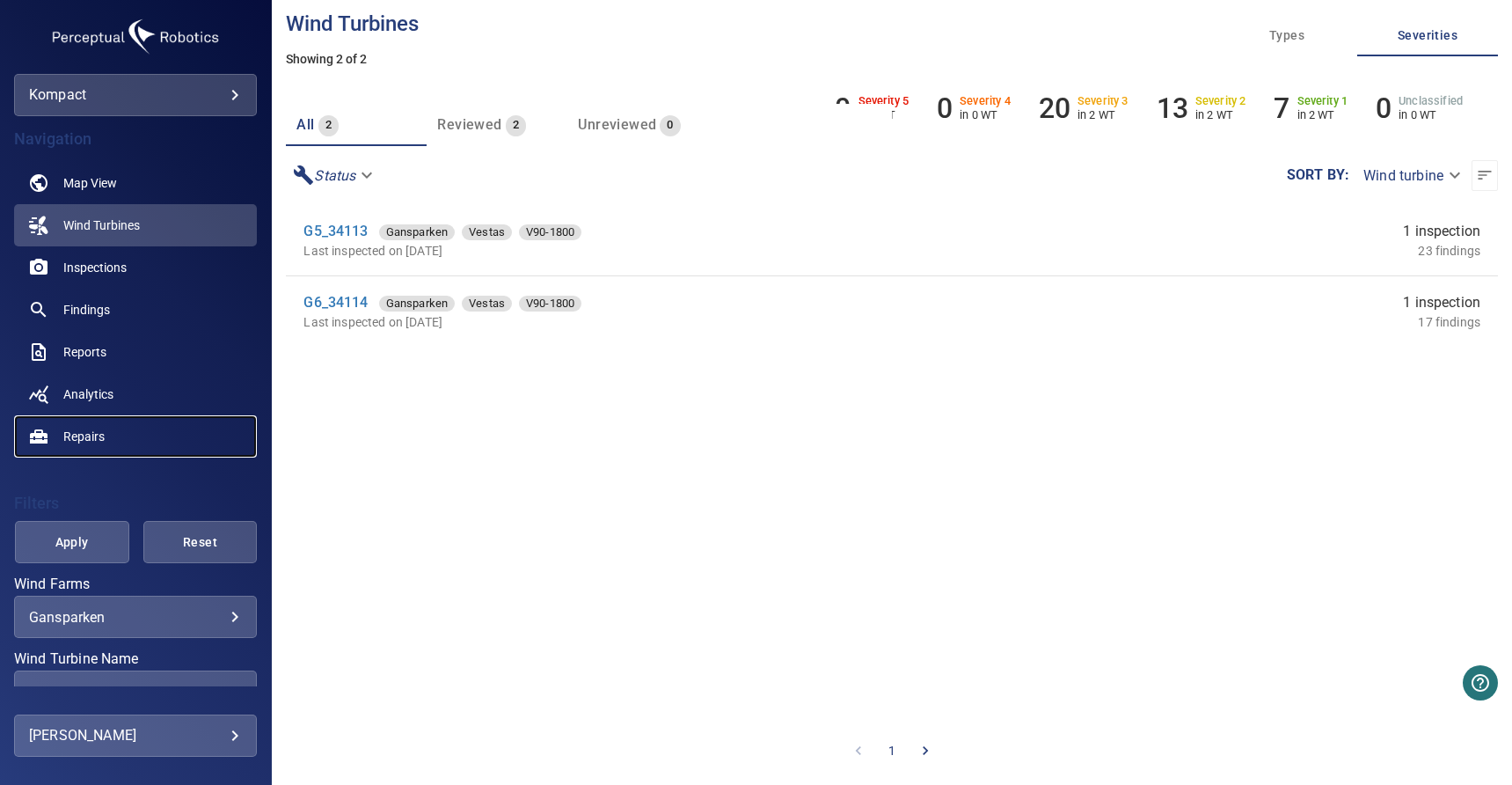
click at [108, 432] on link "Repairs" at bounding box center [135, 436] width 242 height 42
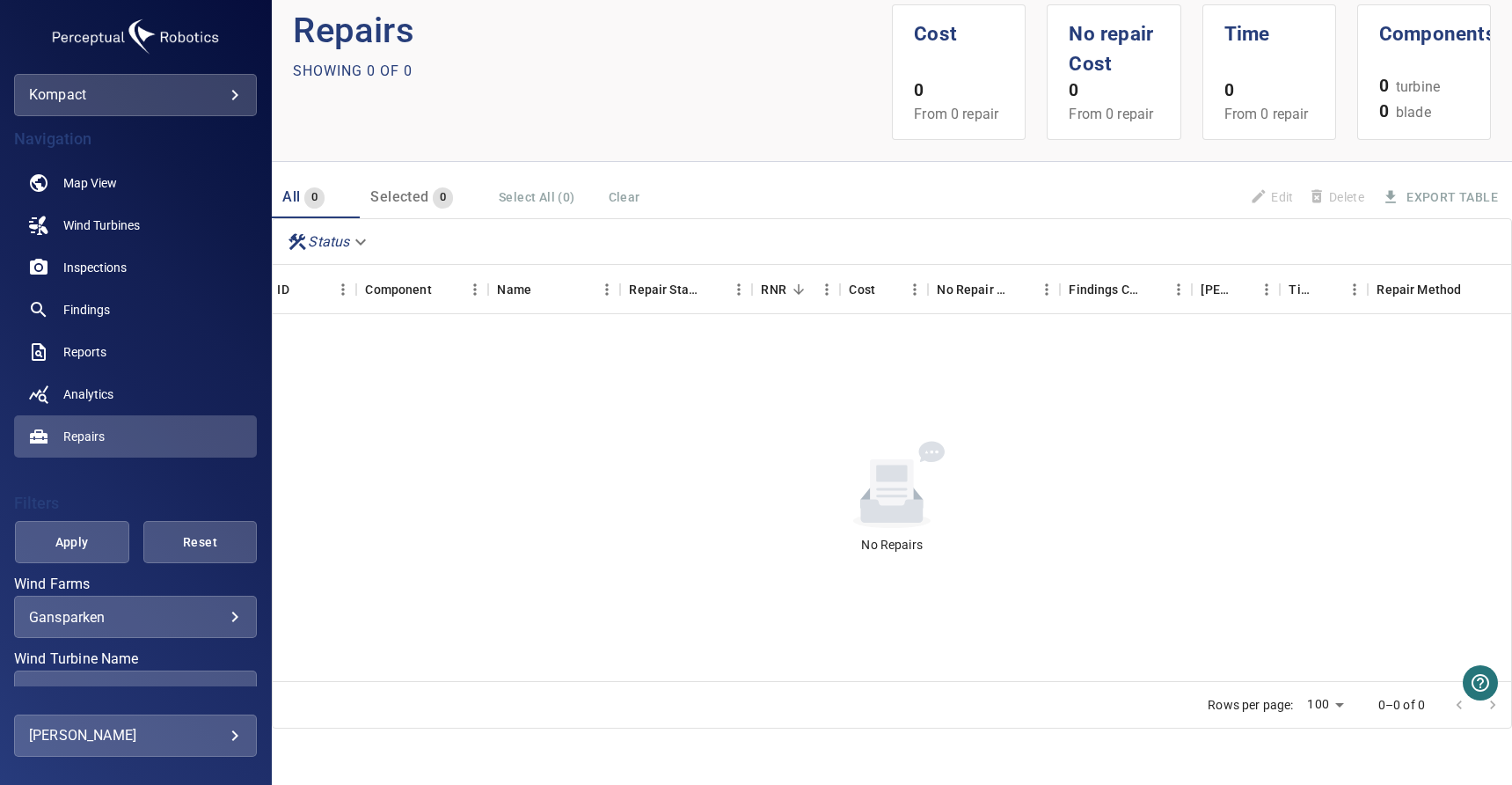
scroll to position [0, 125]
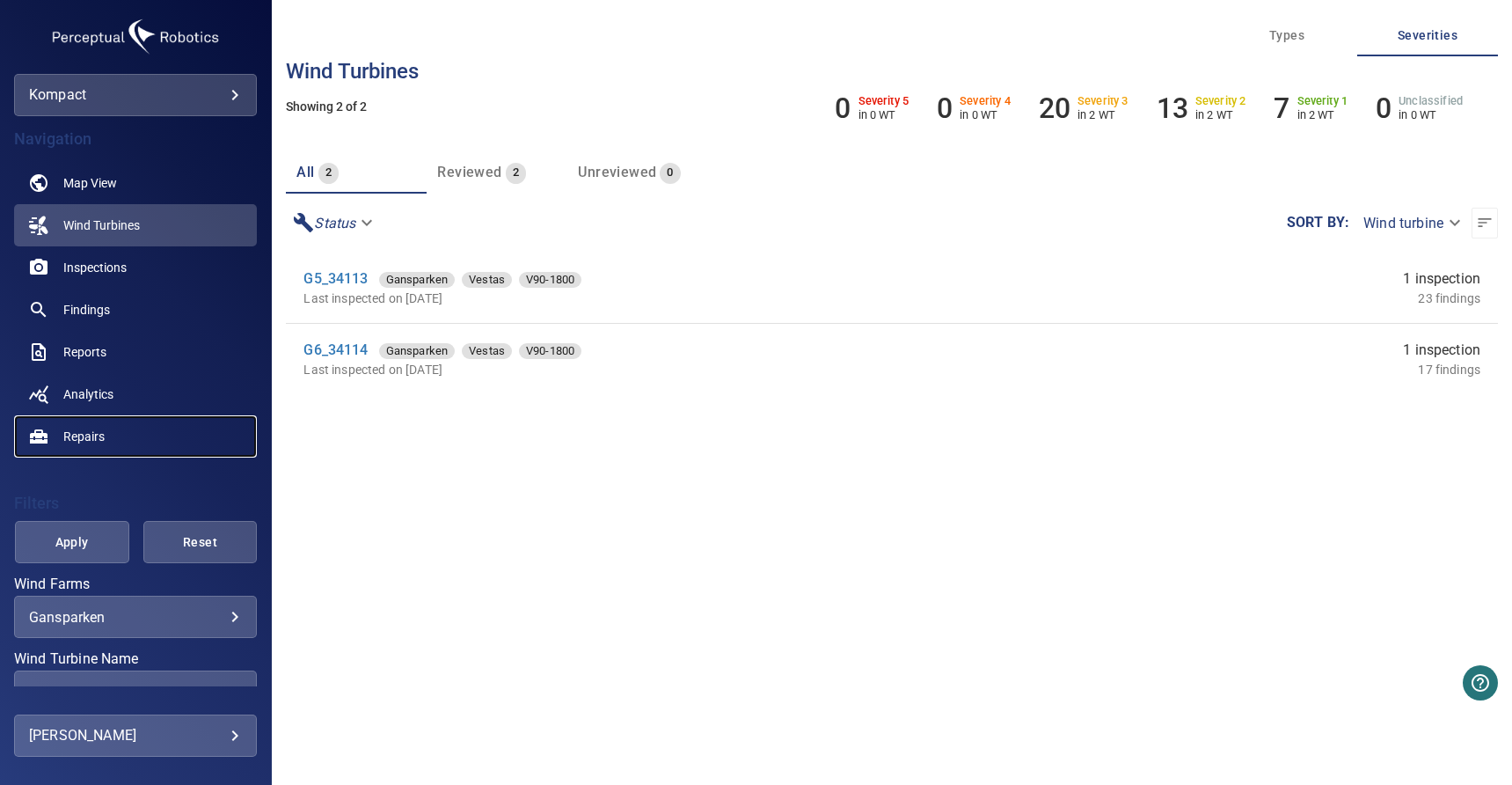
click at [112, 426] on link "Repairs" at bounding box center [135, 436] width 242 height 42
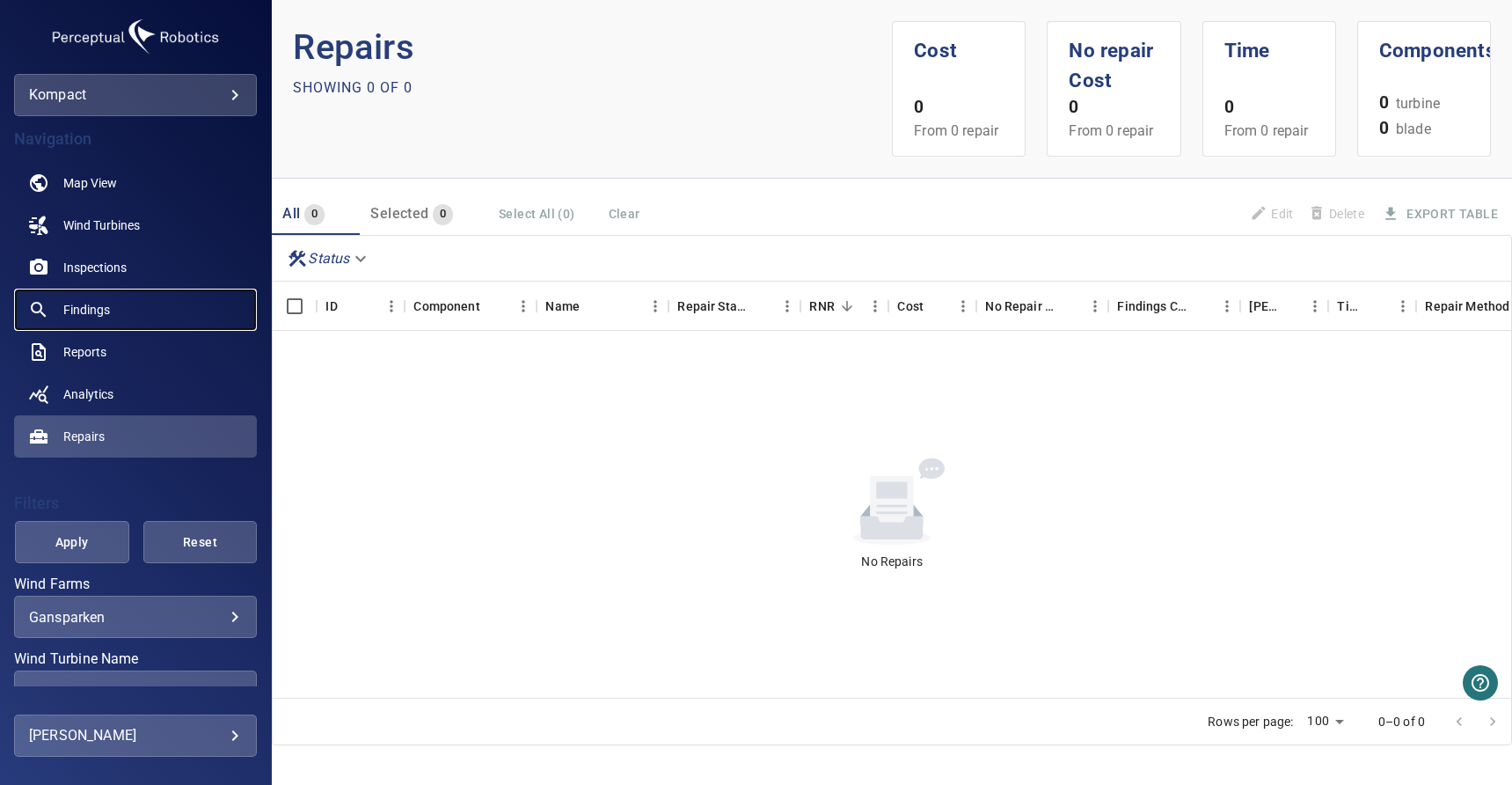
click at [93, 310] on span "Findings" at bounding box center [87, 310] width 47 height 18
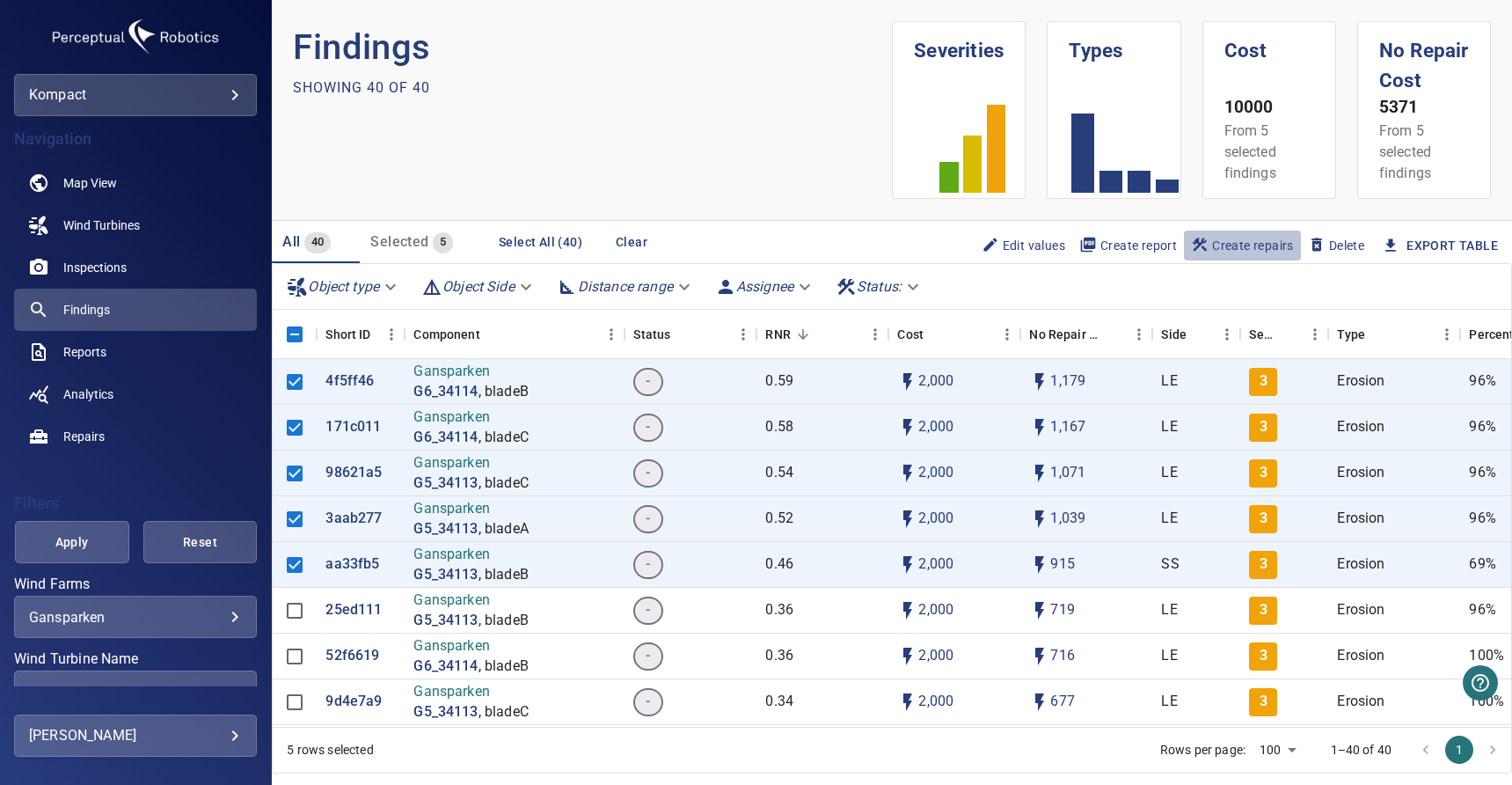
click at [1258, 249] on span "Create repairs" at bounding box center [1243, 245] width 103 height 19
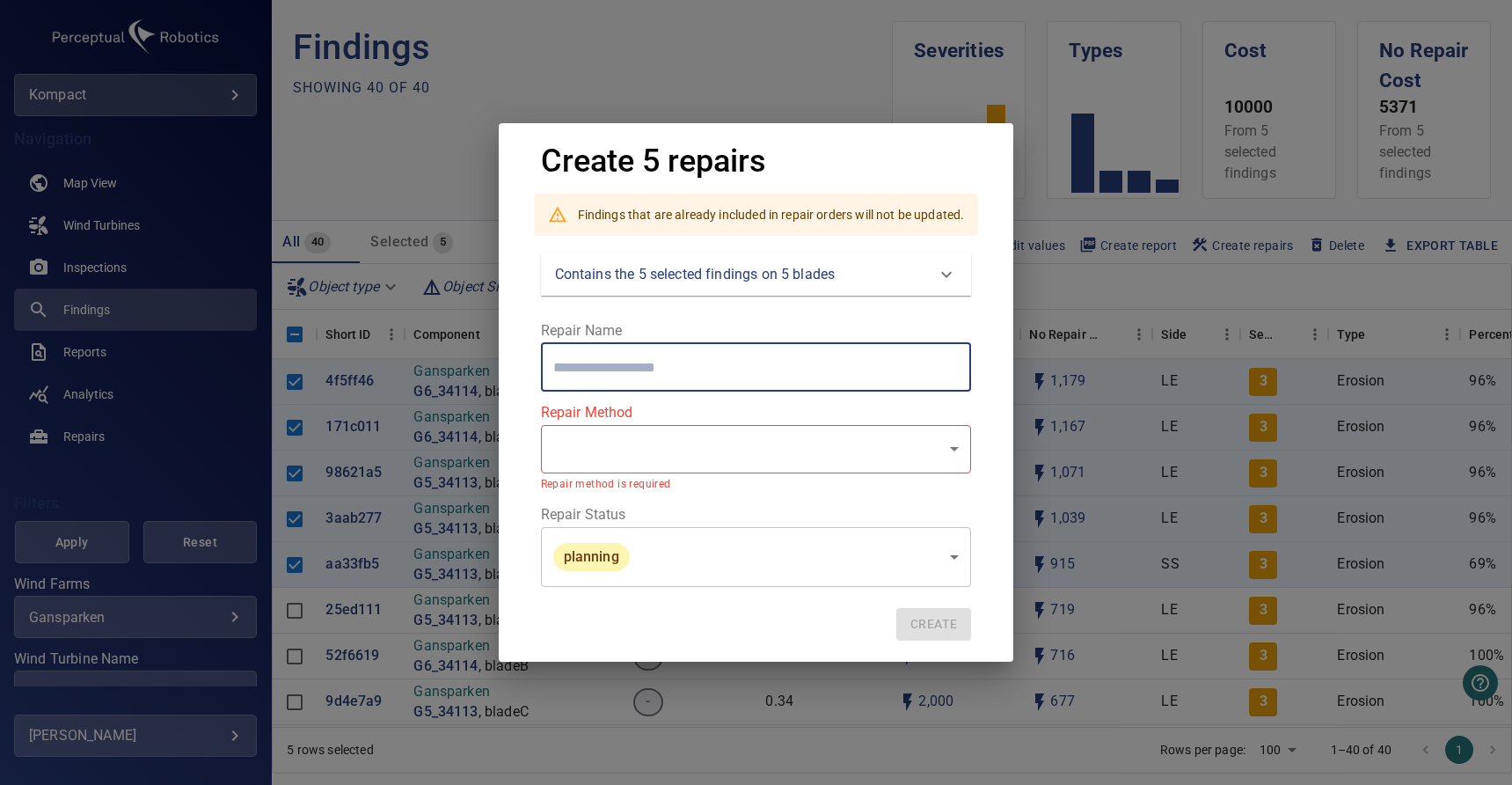
click at [654, 379] on input "text" at bounding box center [756, 367] width 431 height 50
click at [629, 446] on body "**********" at bounding box center [756, 392] width 1512 height 785
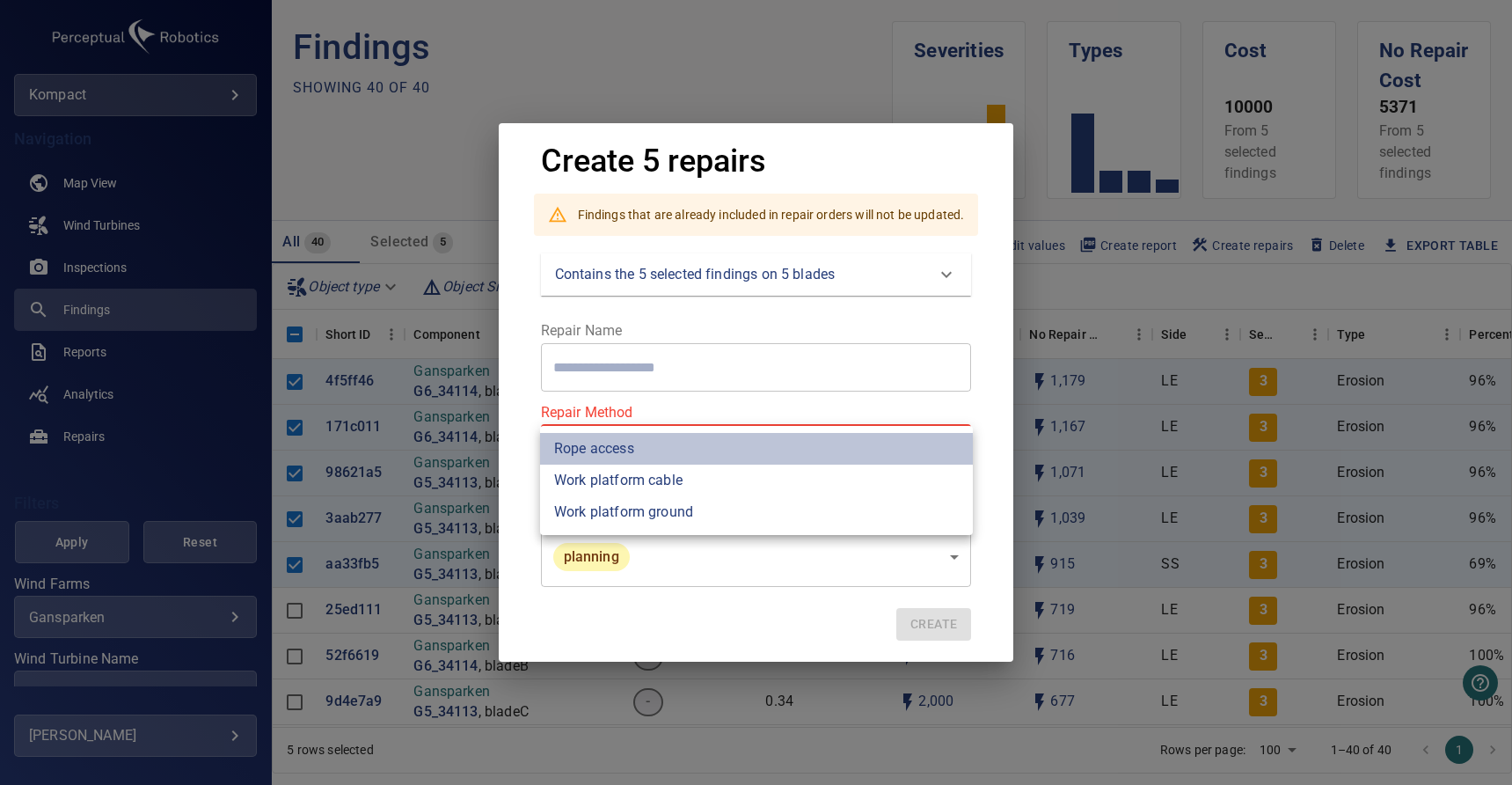
click at [655, 452] on li "Rope access" at bounding box center [756, 448] width 433 height 32
type input "**********"
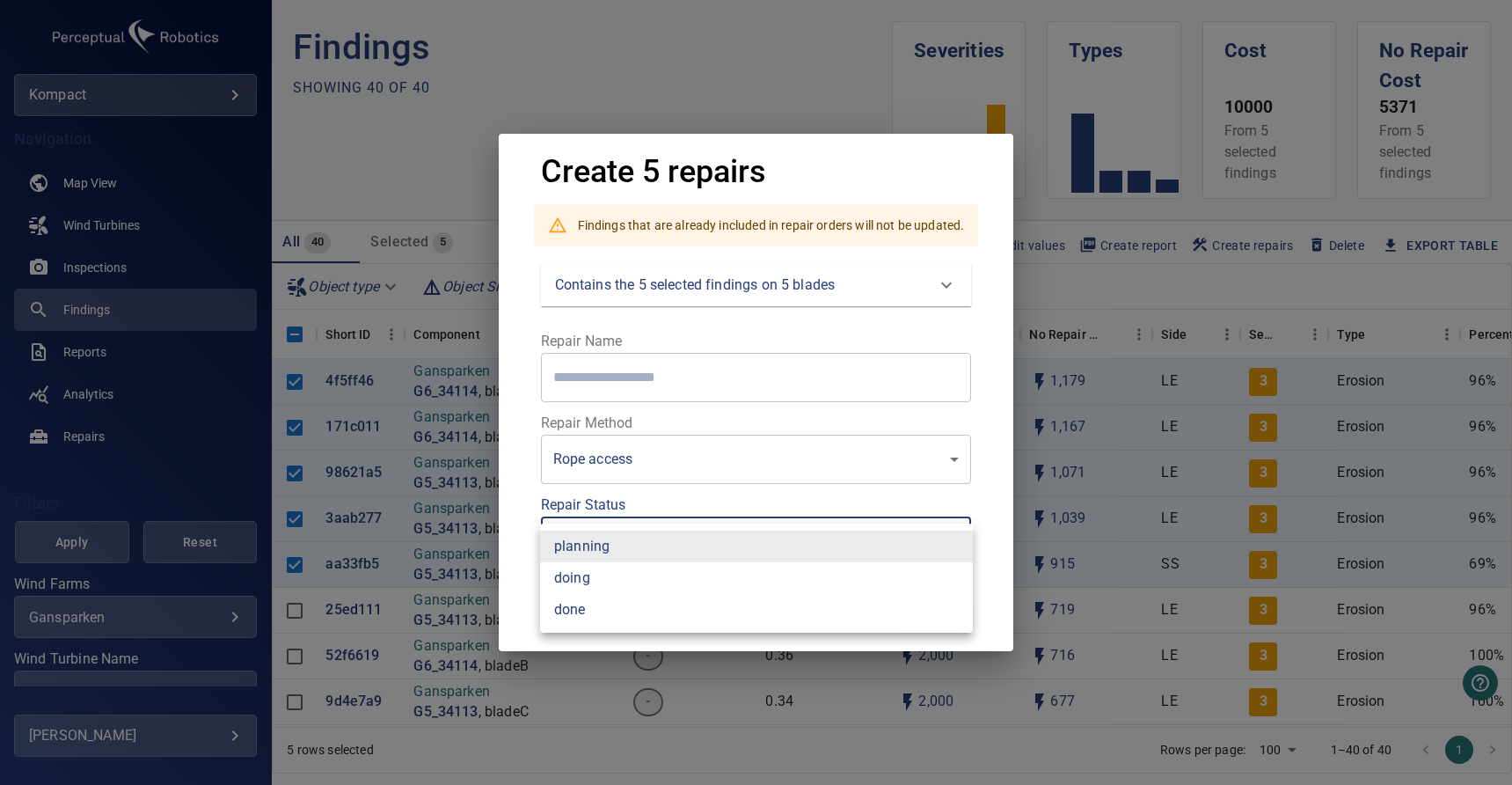
click at [778, 552] on body "**********" at bounding box center [756, 392] width 1512 height 785
click at [597, 552] on li "planning" at bounding box center [756, 546] width 433 height 32
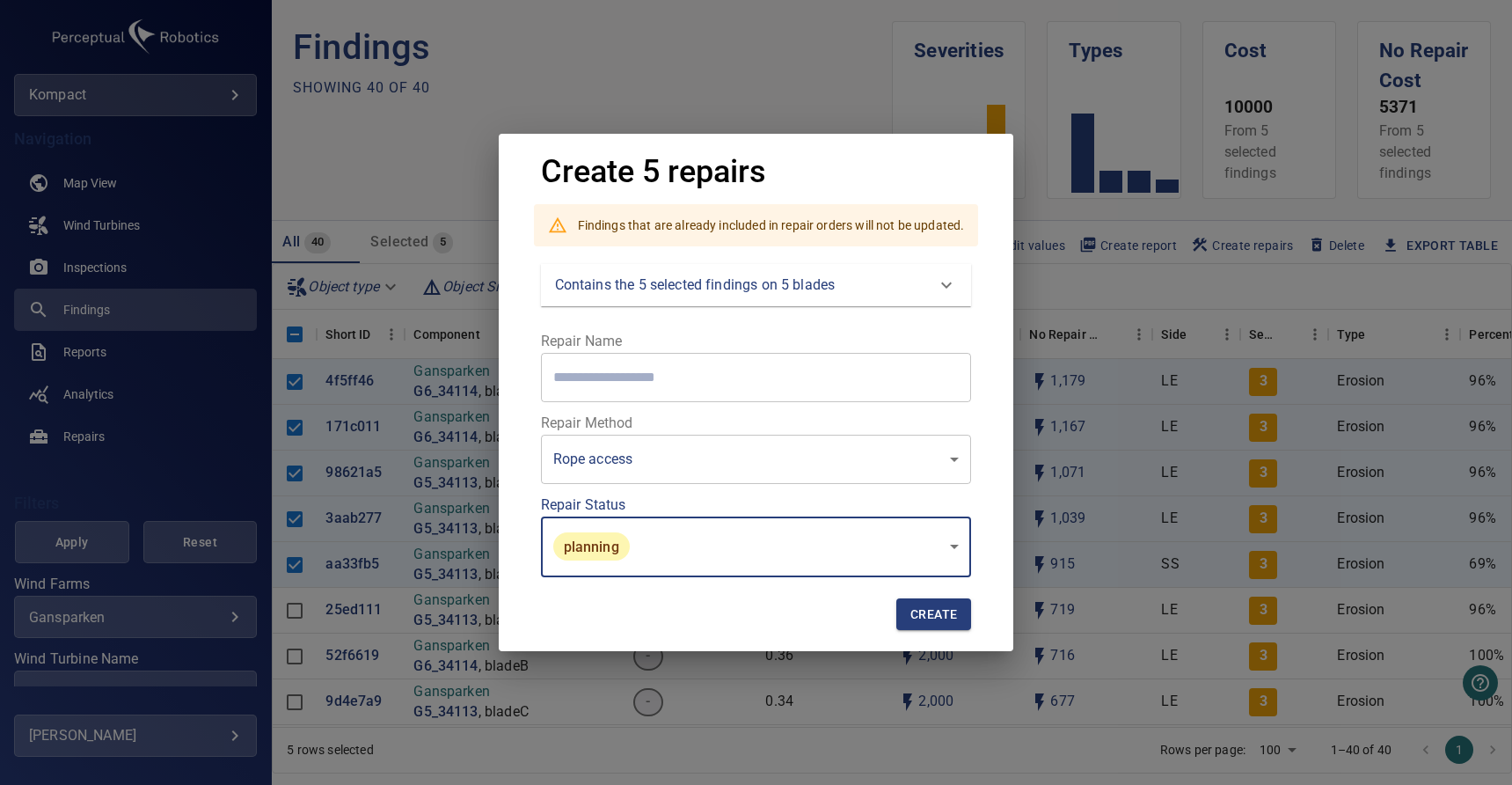
click at [932, 612] on span "Create" at bounding box center [934, 615] width 47 height 22
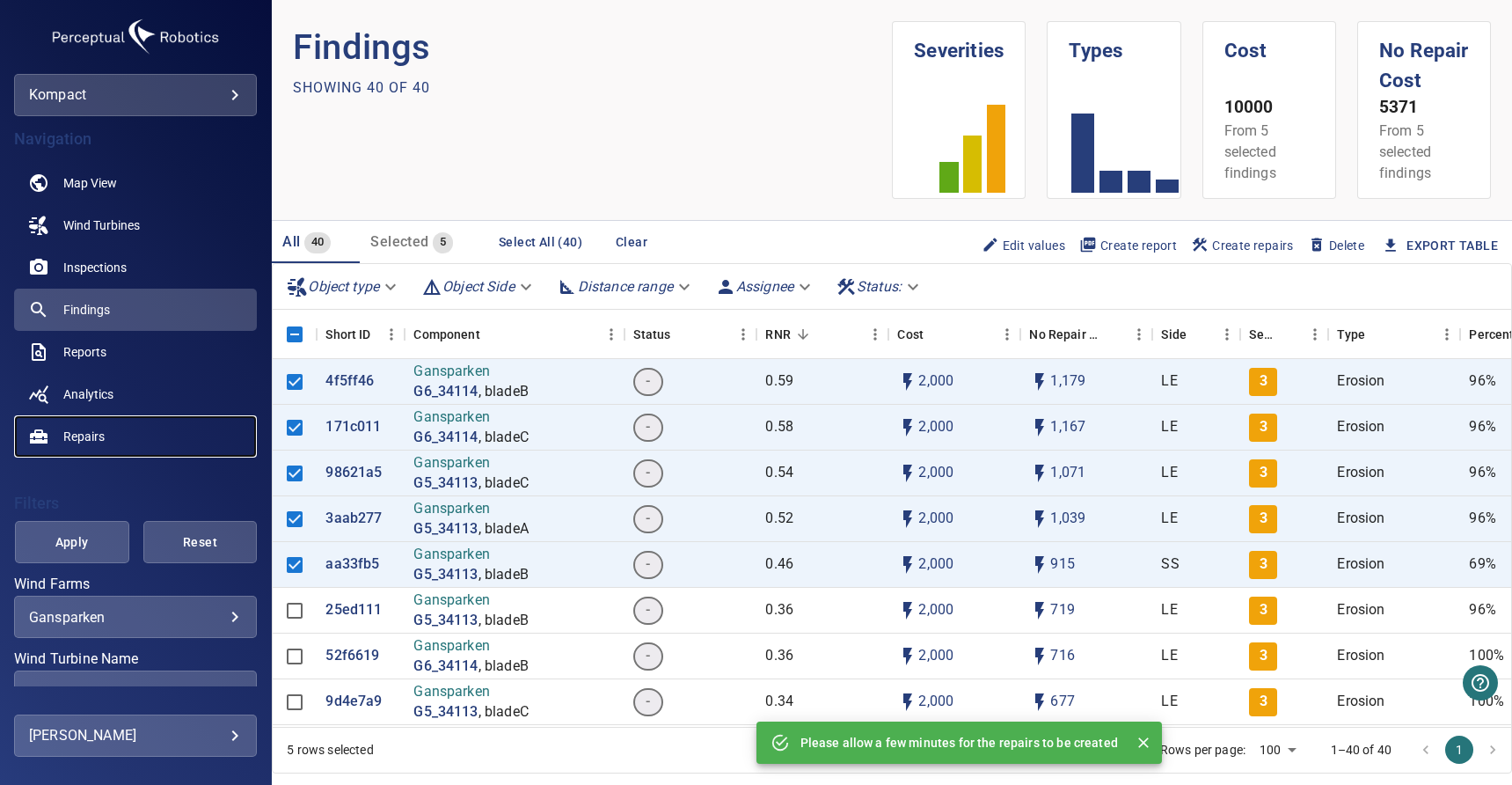
click at [105, 434] on link "Repairs" at bounding box center [135, 436] width 242 height 42
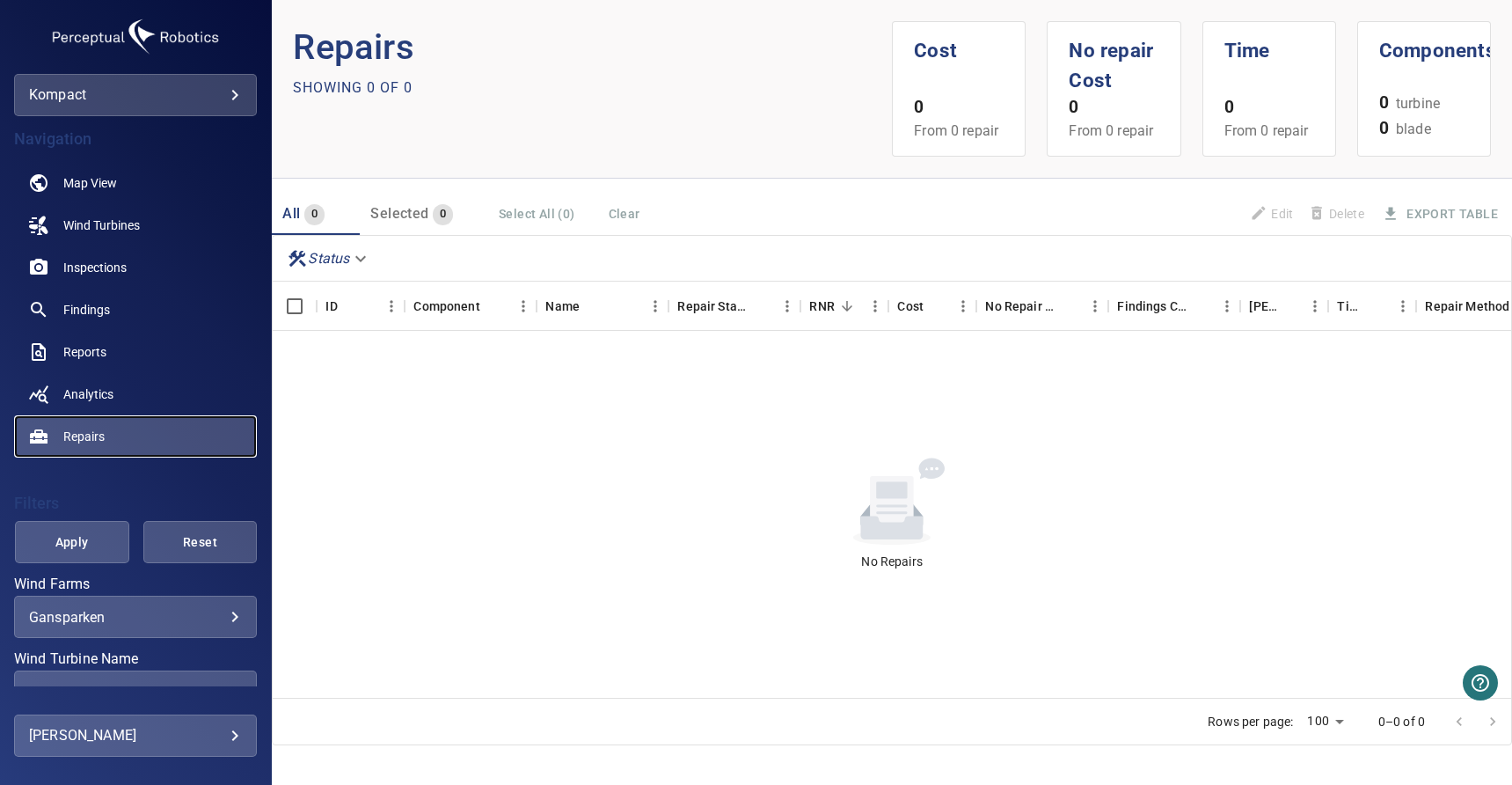
click at [123, 432] on link "Repairs" at bounding box center [135, 436] width 242 height 42
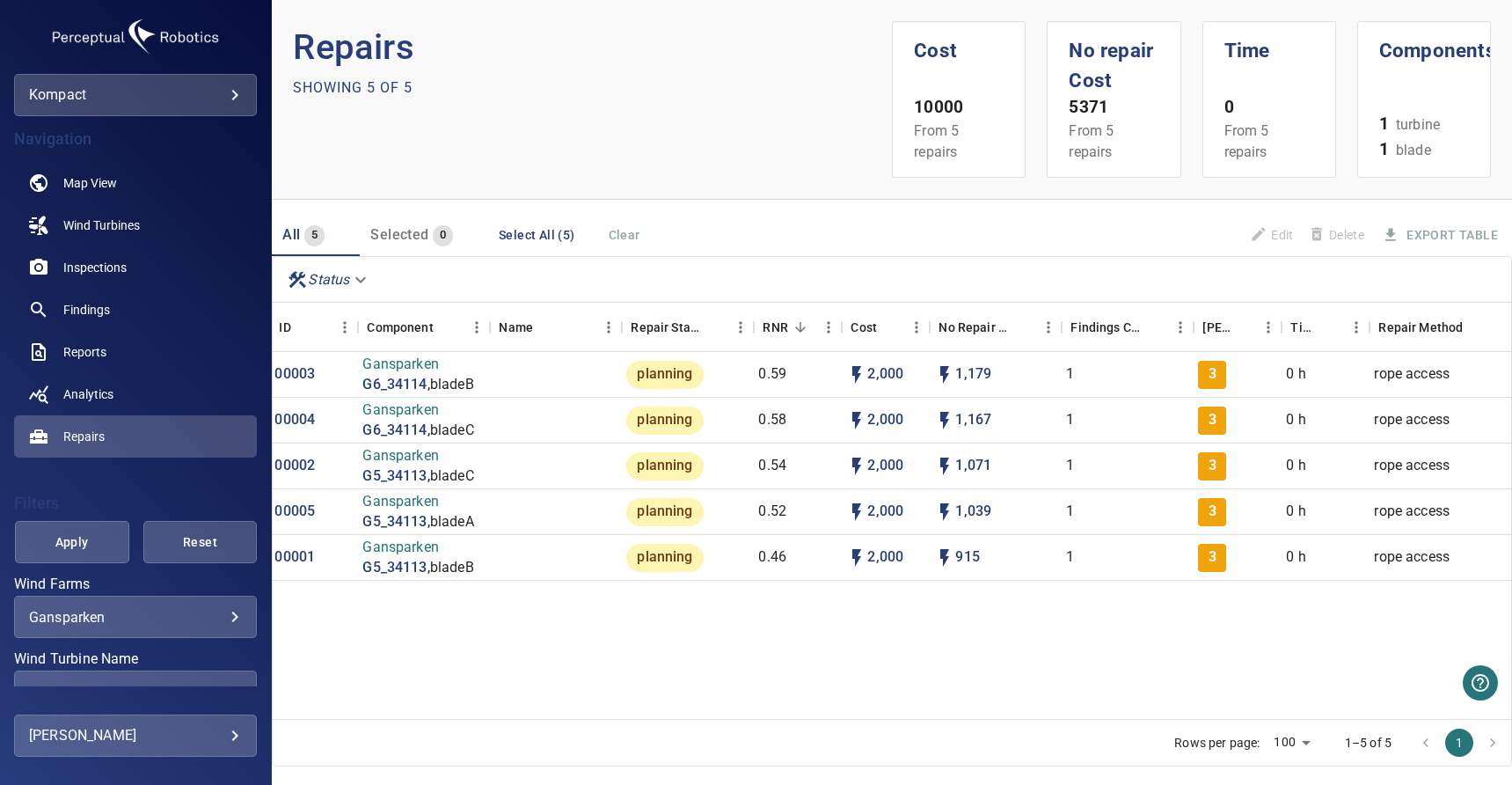
scroll to position [0, 125]
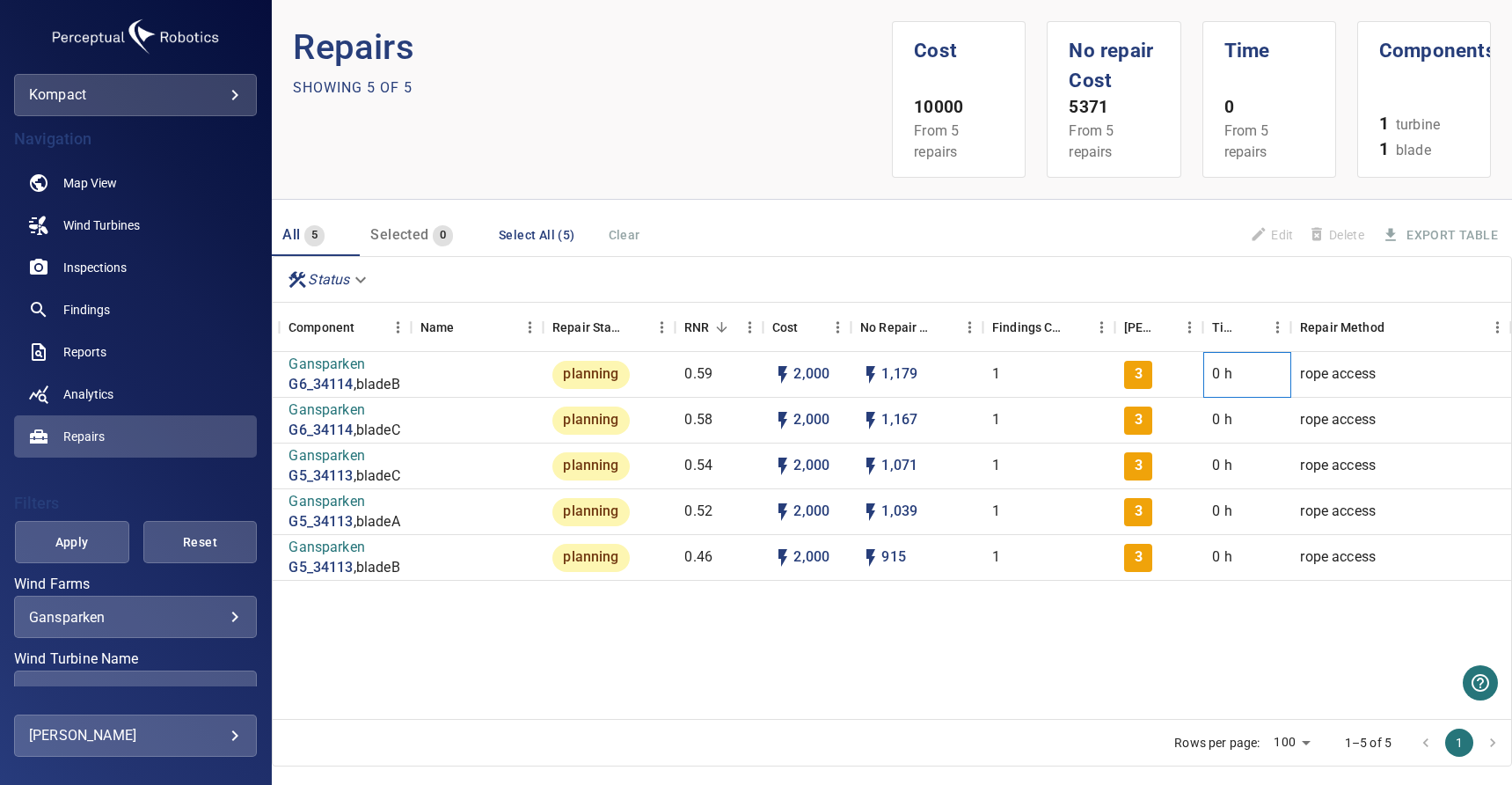
click at [1209, 382] on div "0 h" at bounding box center [1247, 374] width 88 height 46
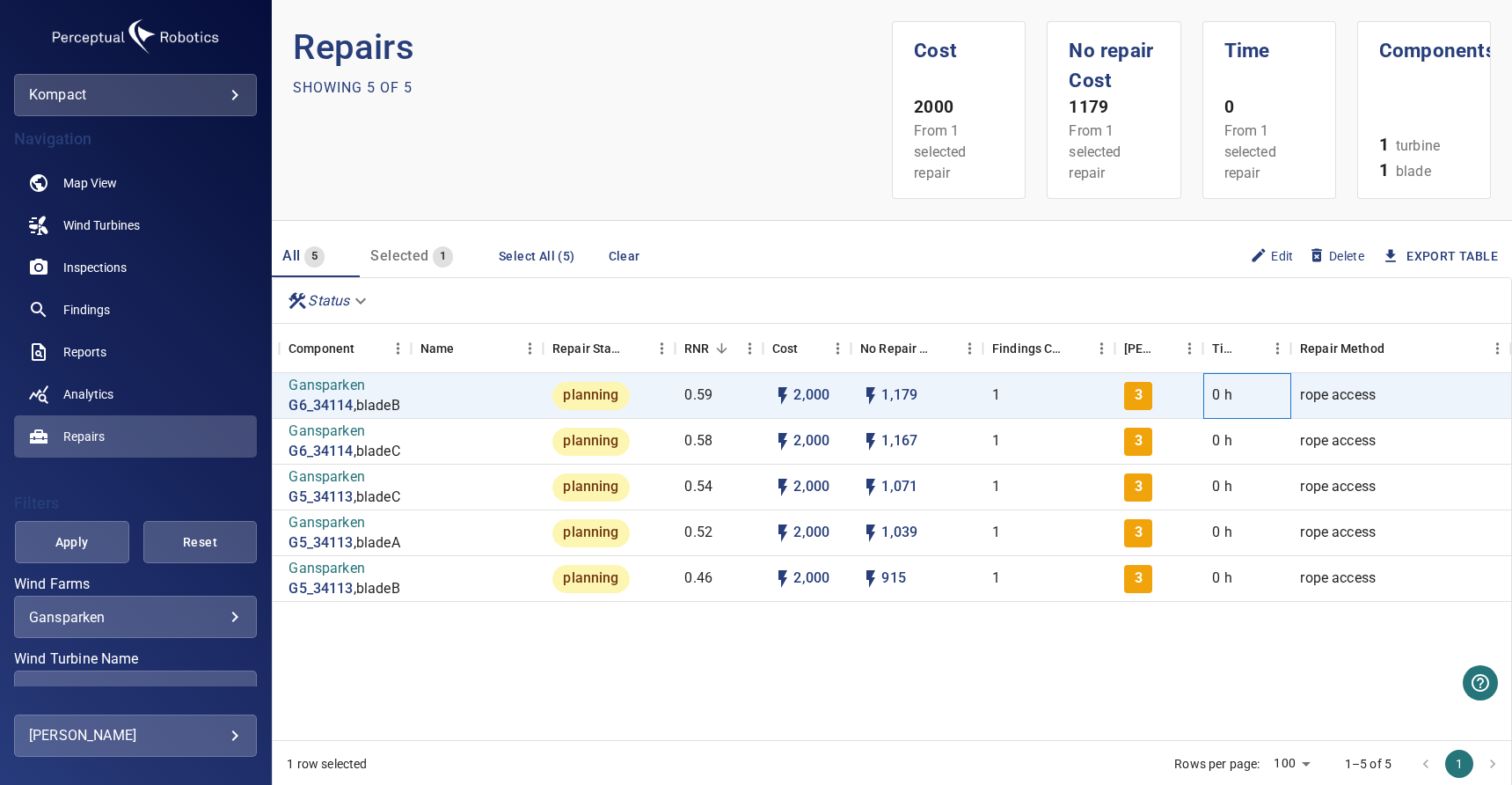
click at [1234, 388] on div "0 h" at bounding box center [1247, 396] width 88 height 46
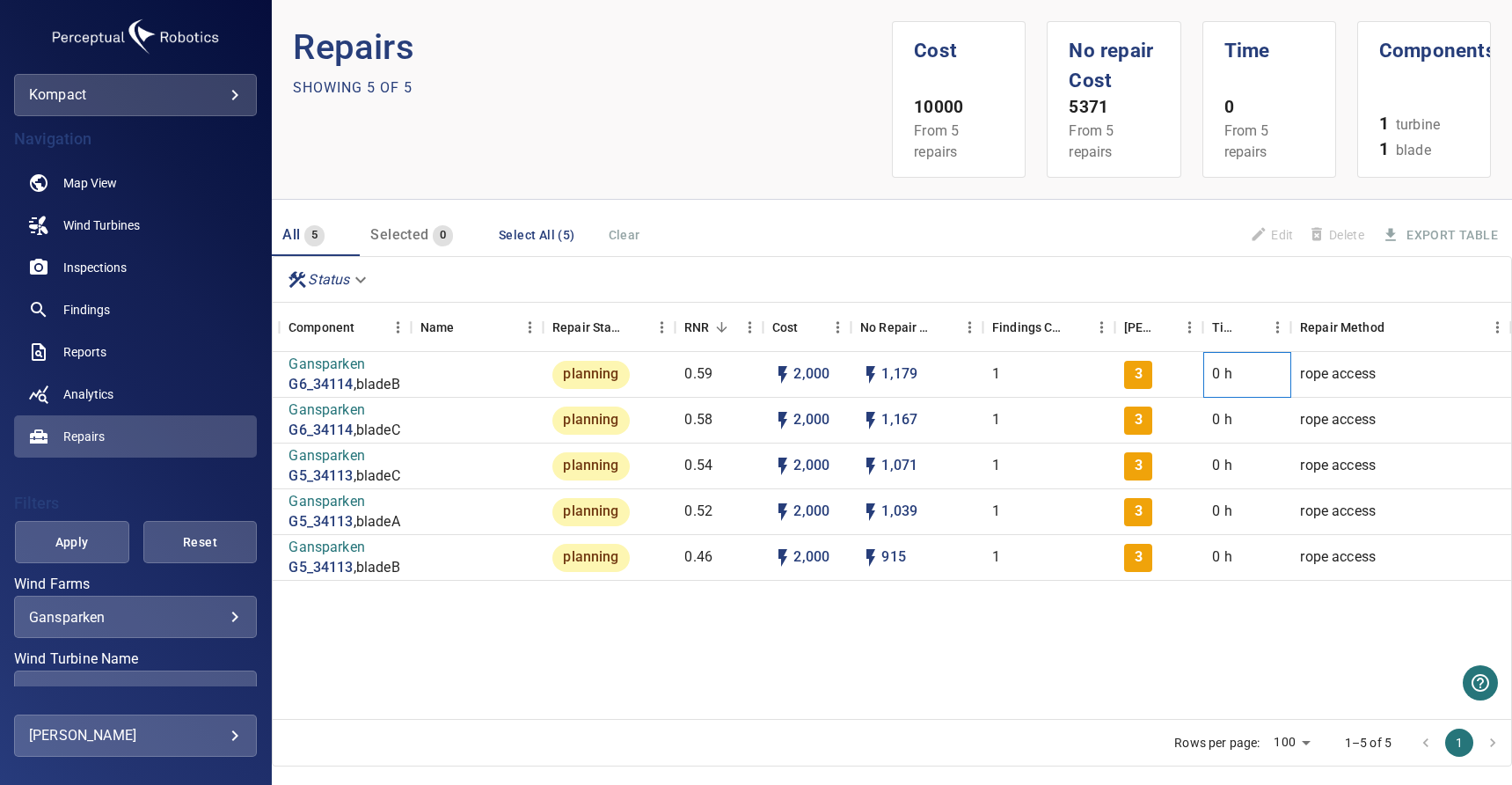
click at [1226, 375] on p "0 h" at bounding box center [1221, 374] width 19 height 20
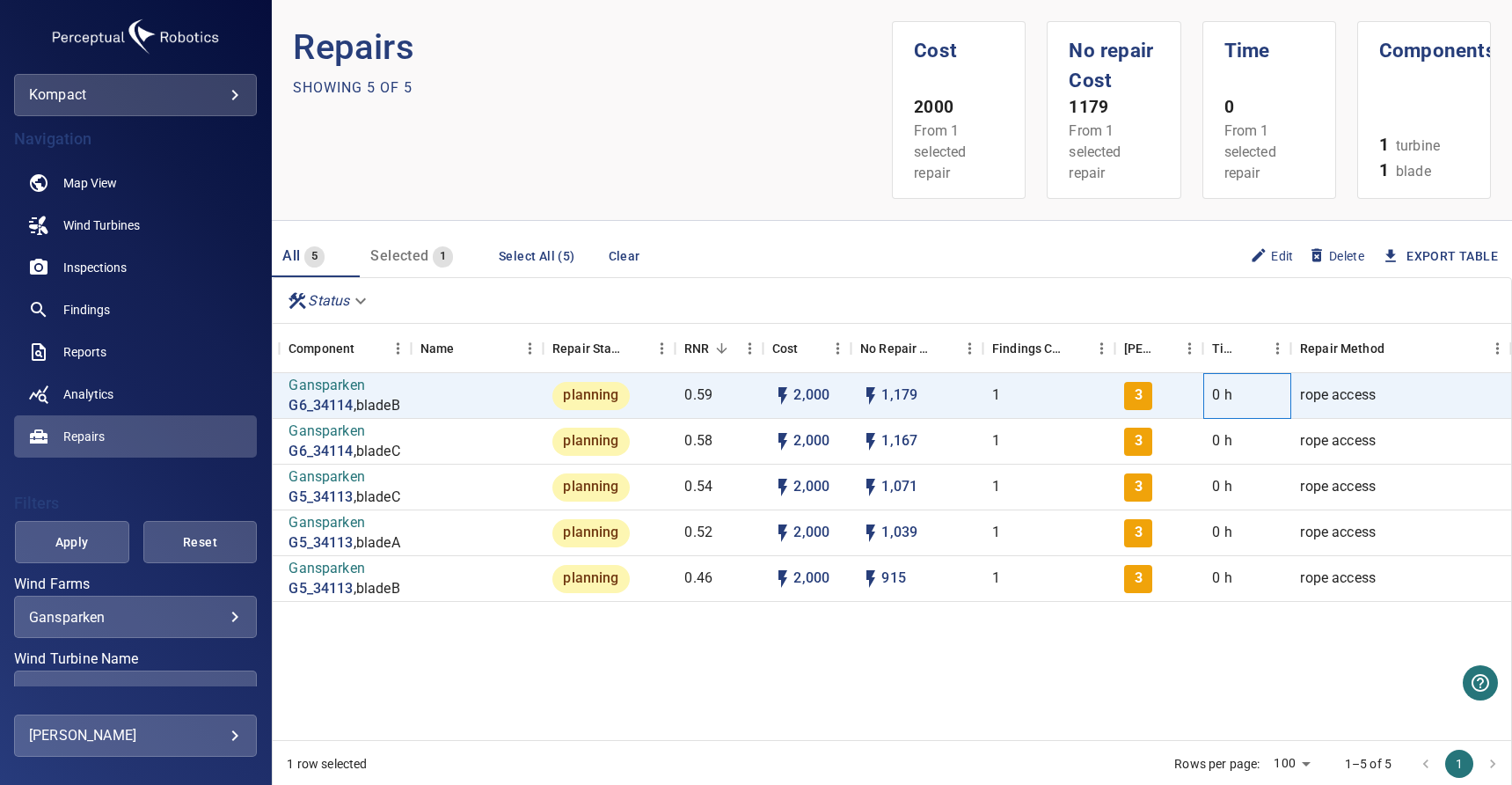
click at [1221, 387] on p "0 h" at bounding box center [1221, 396] width 19 height 20
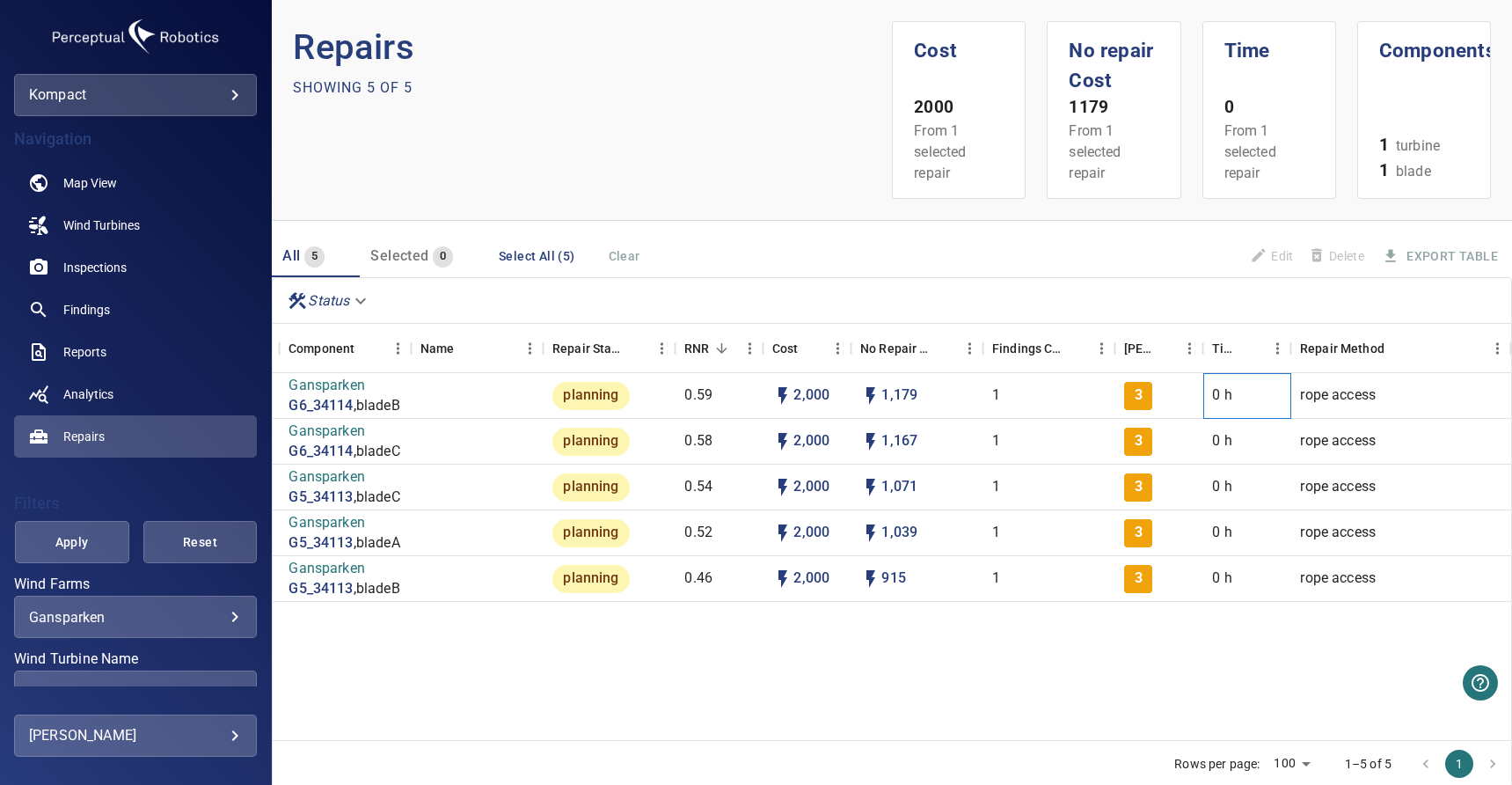
click at [1221, 387] on div "0 h" at bounding box center [1247, 396] width 88 height 46
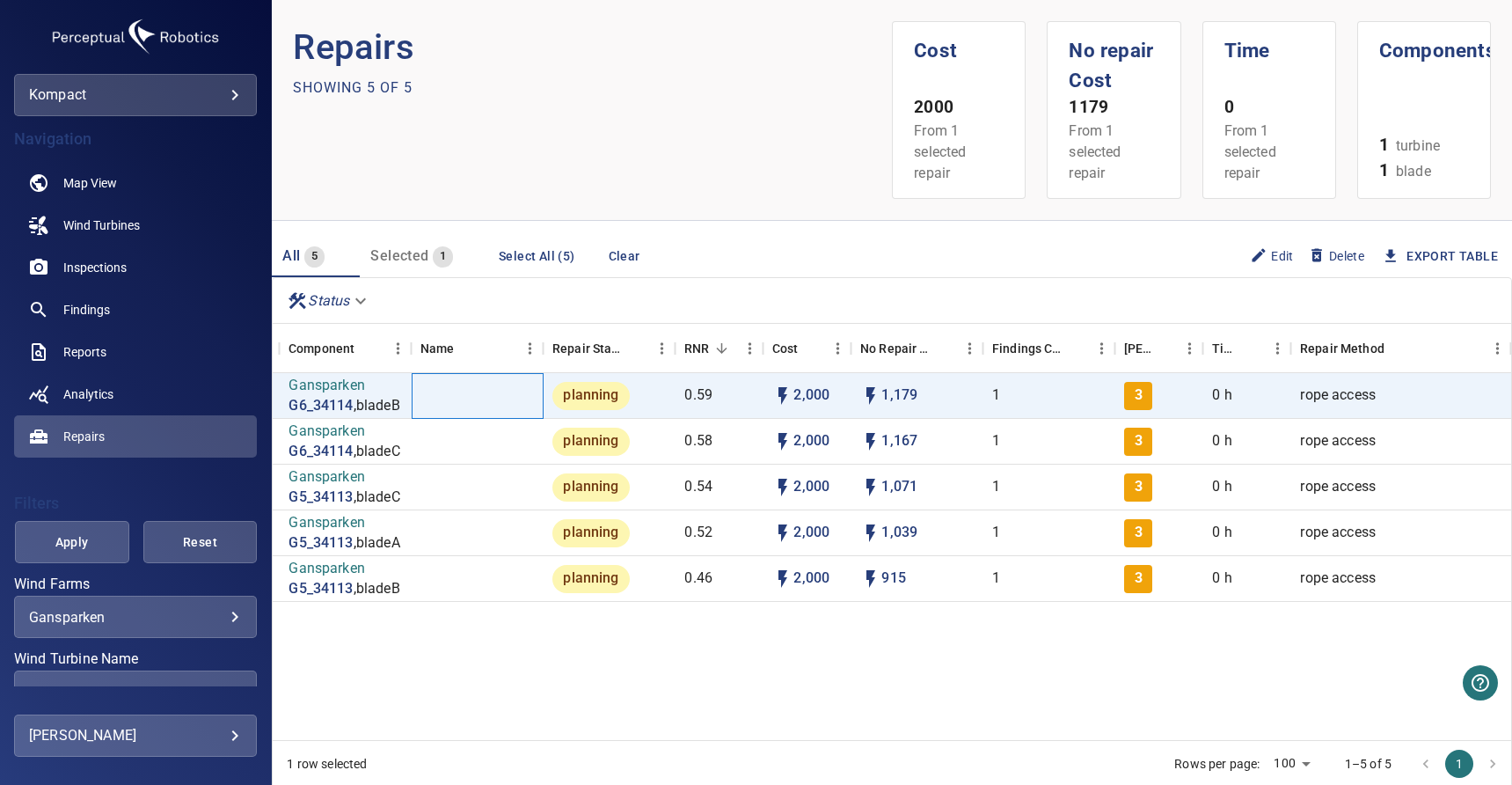
click at [468, 398] on div at bounding box center [478, 396] width 132 height 46
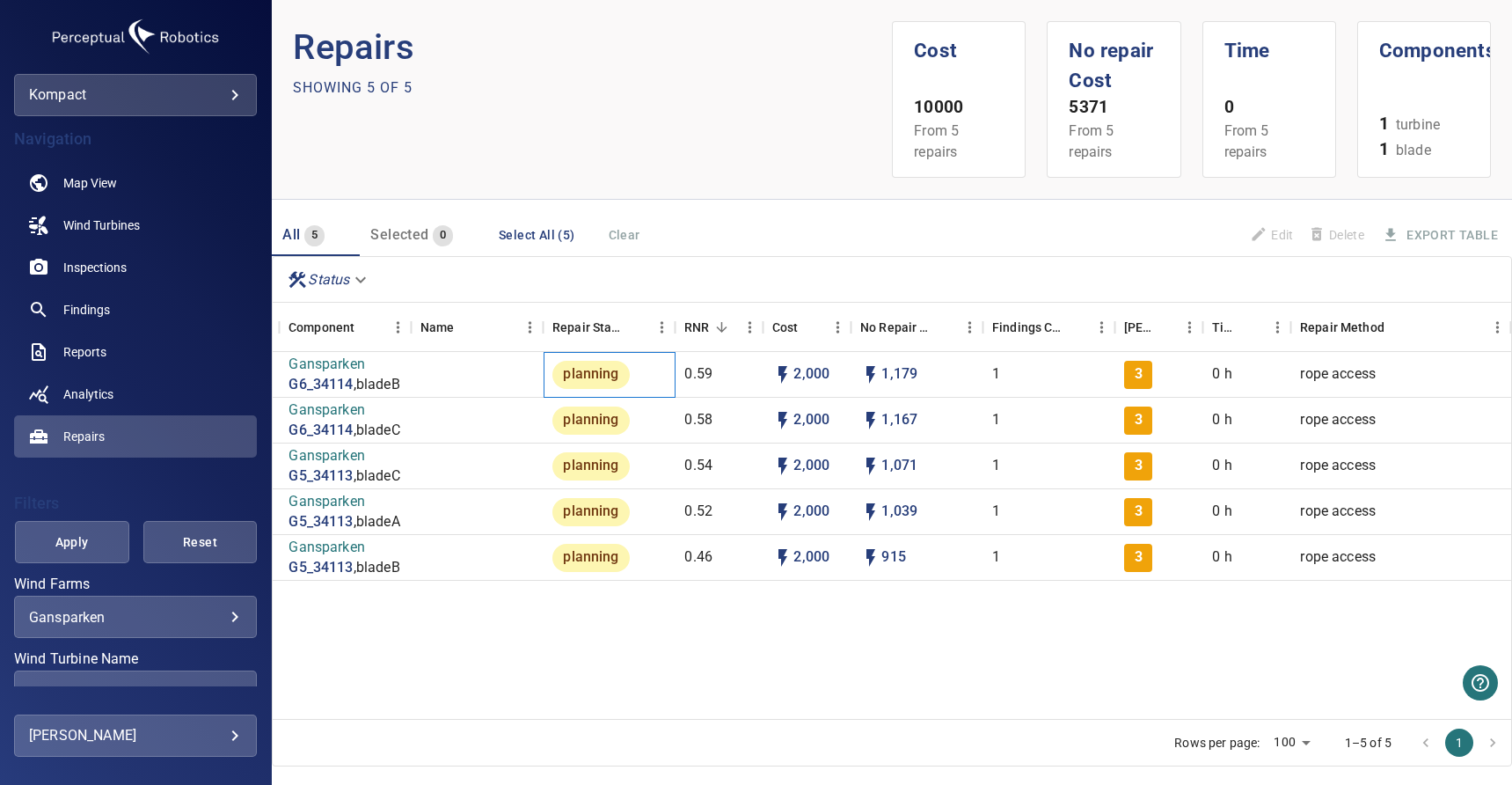
click at [586, 376] on span "planning" at bounding box center [590, 374] width 77 height 20
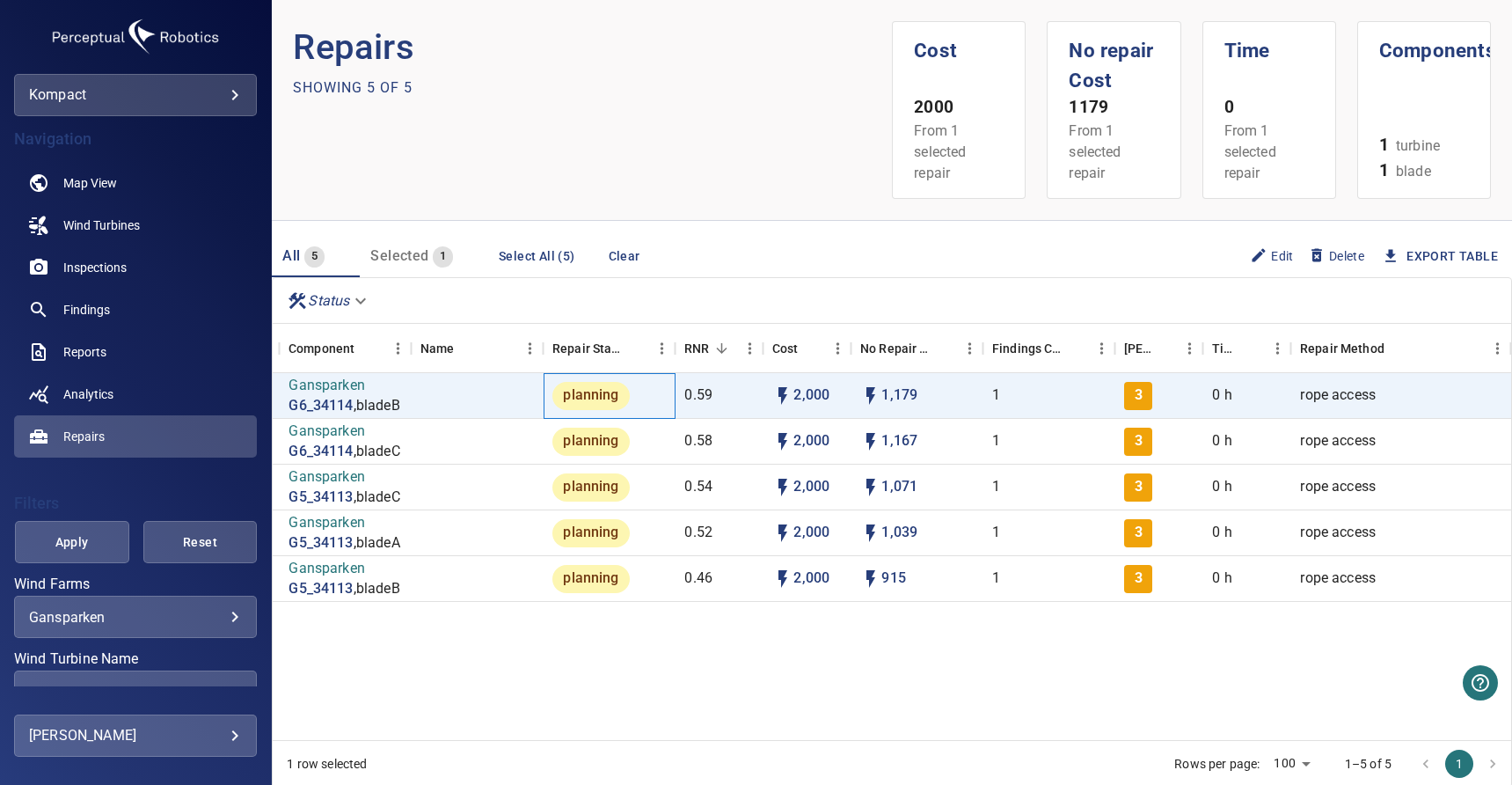
scroll to position [59, 0]
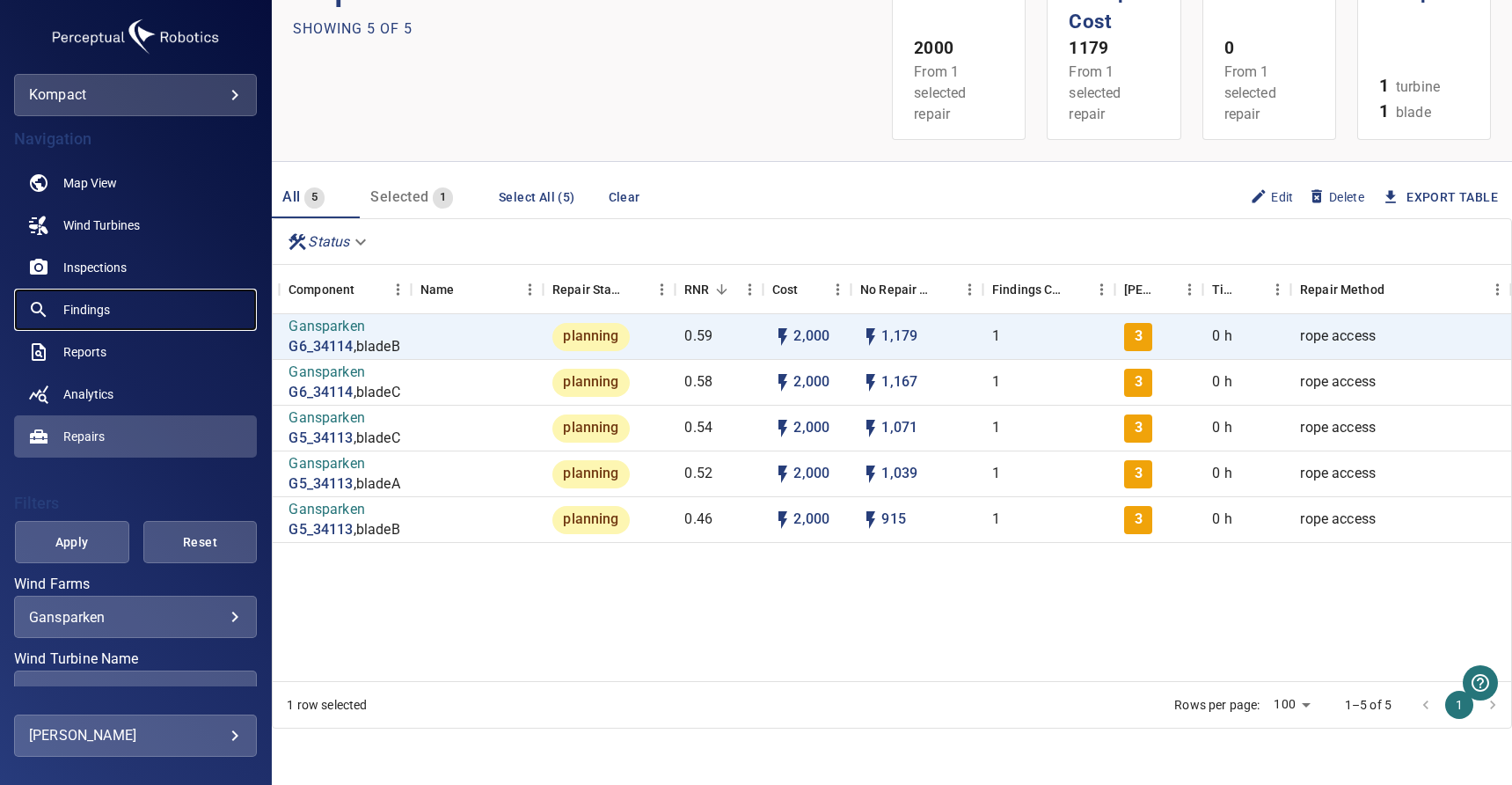
click at [96, 315] on span "Findings" at bounding box center [87, 310] width 47 height 18
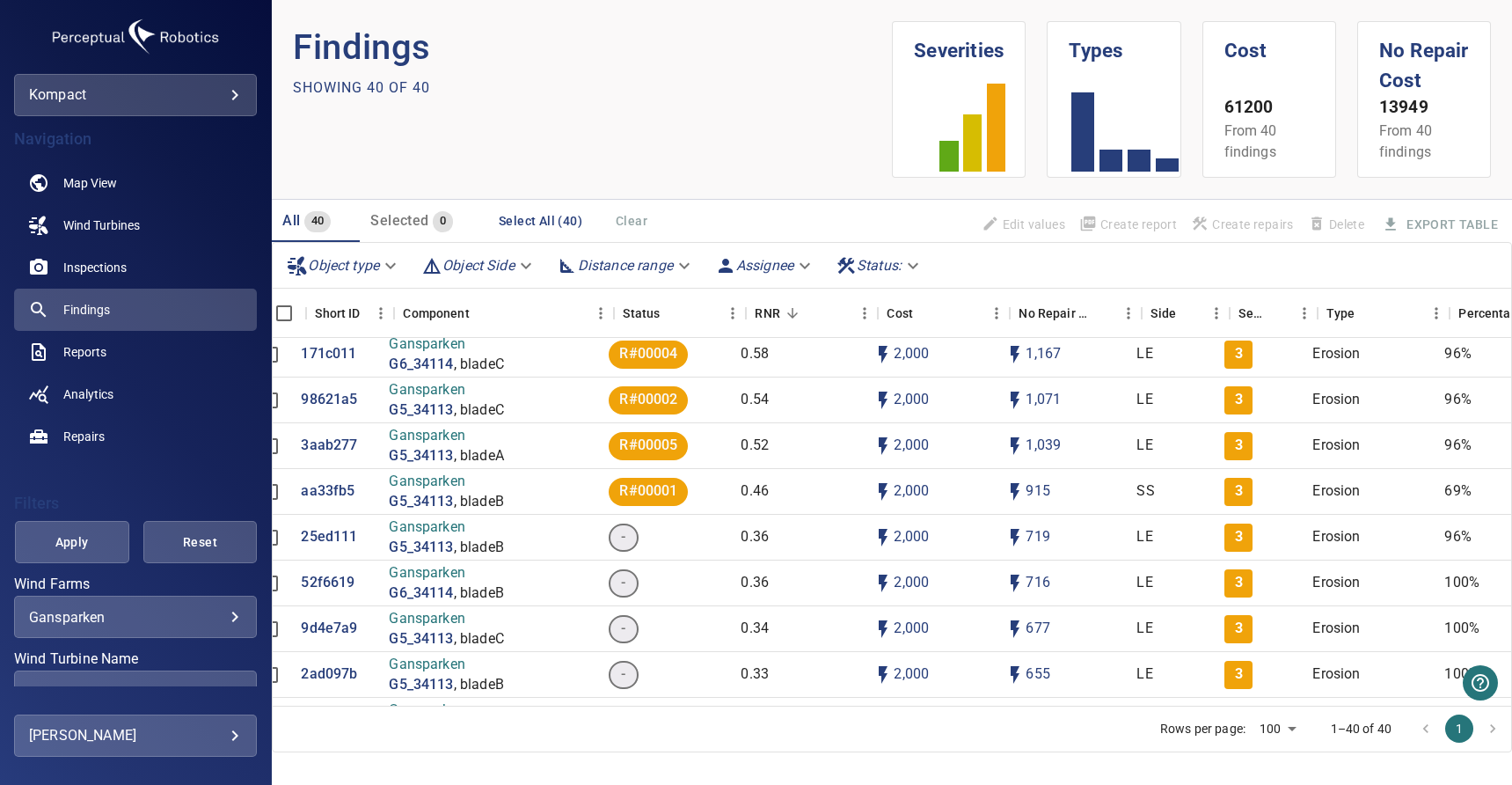
scroll to position [52, 0]
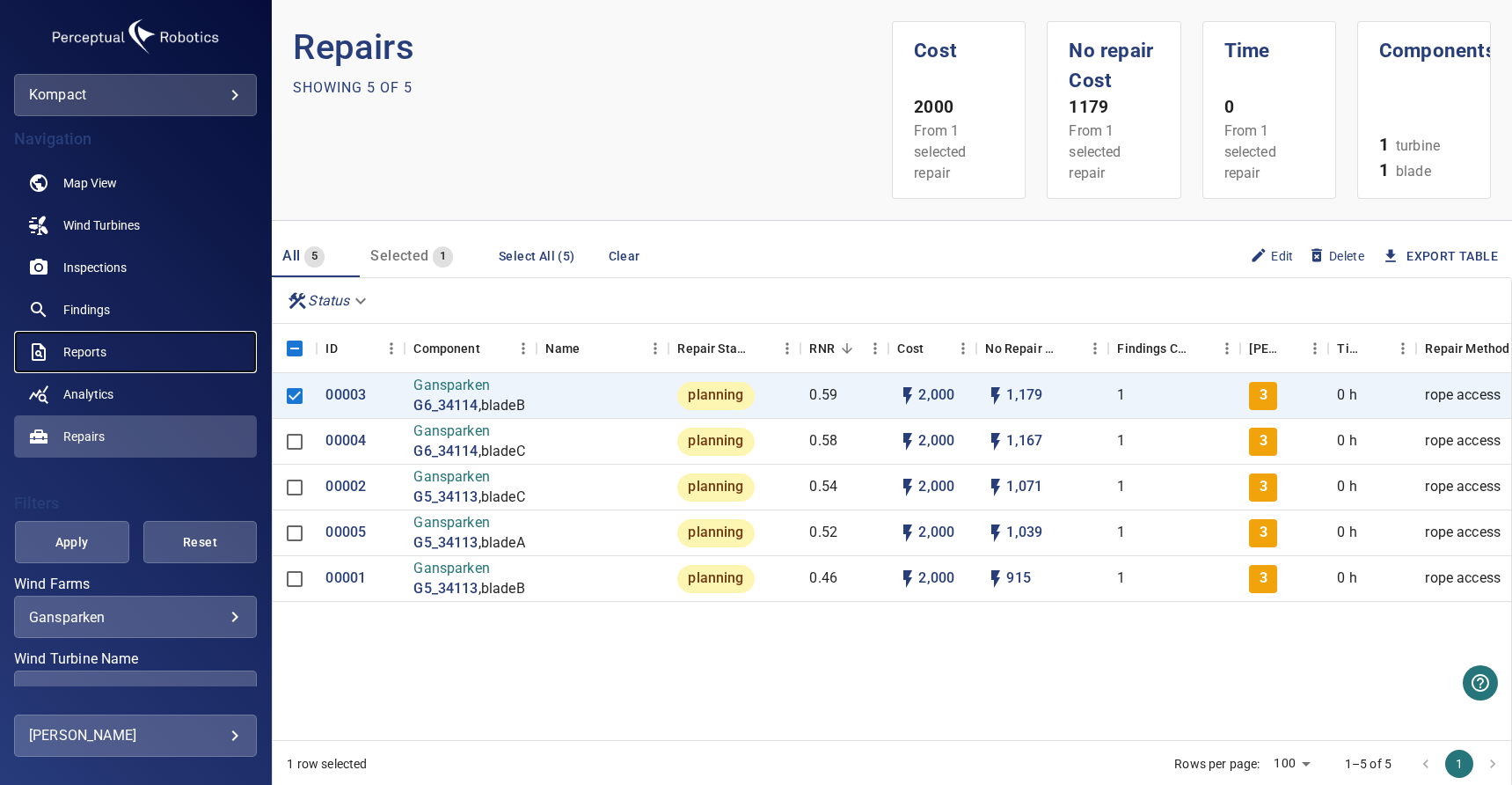
click at [94, 353] on span "Reports" at bounding box center [85, 352] width 43 height 18
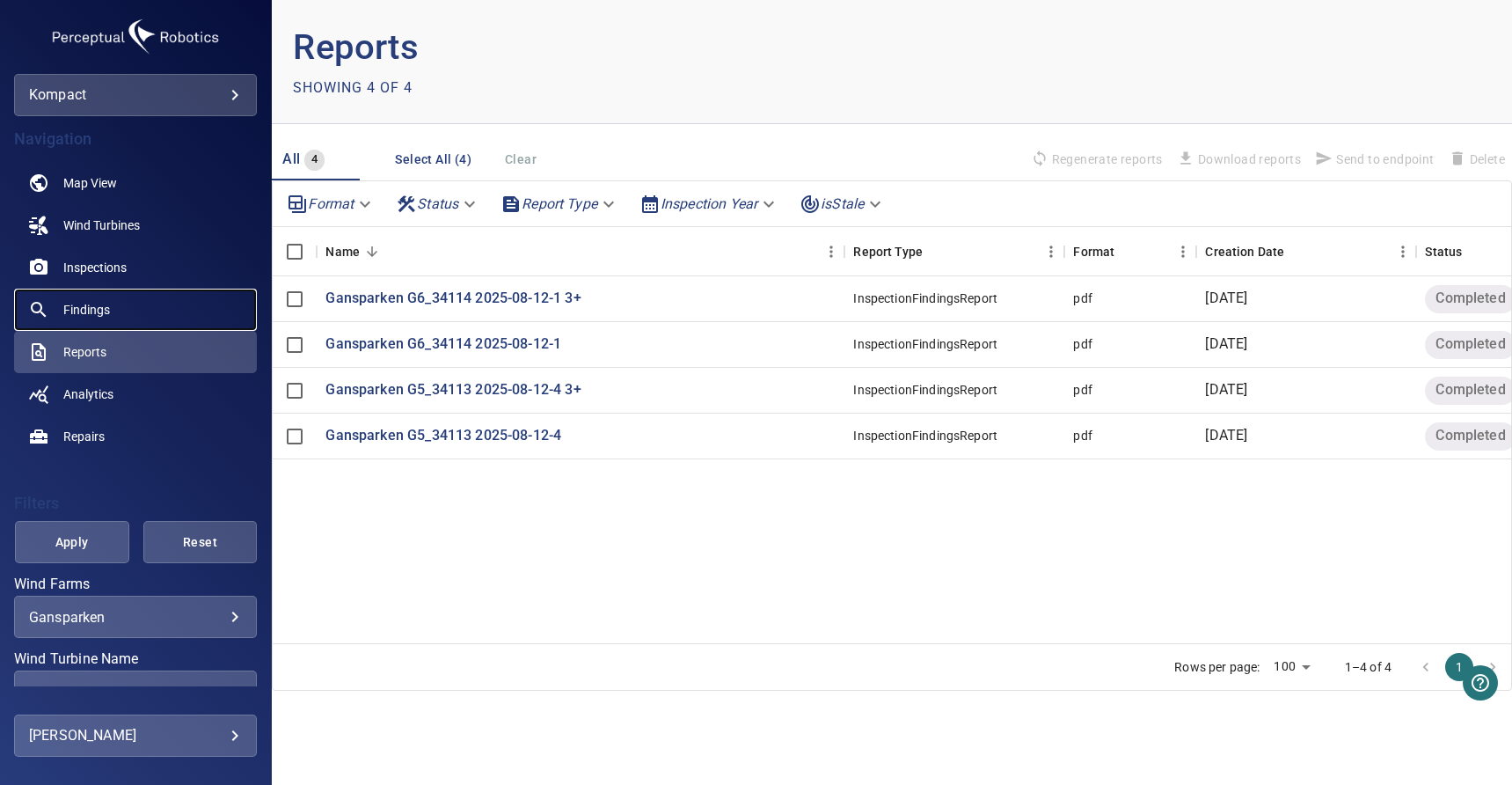
click at [106, 313] on span "Findings" at bounding box center [87, 310] width 47 height 18
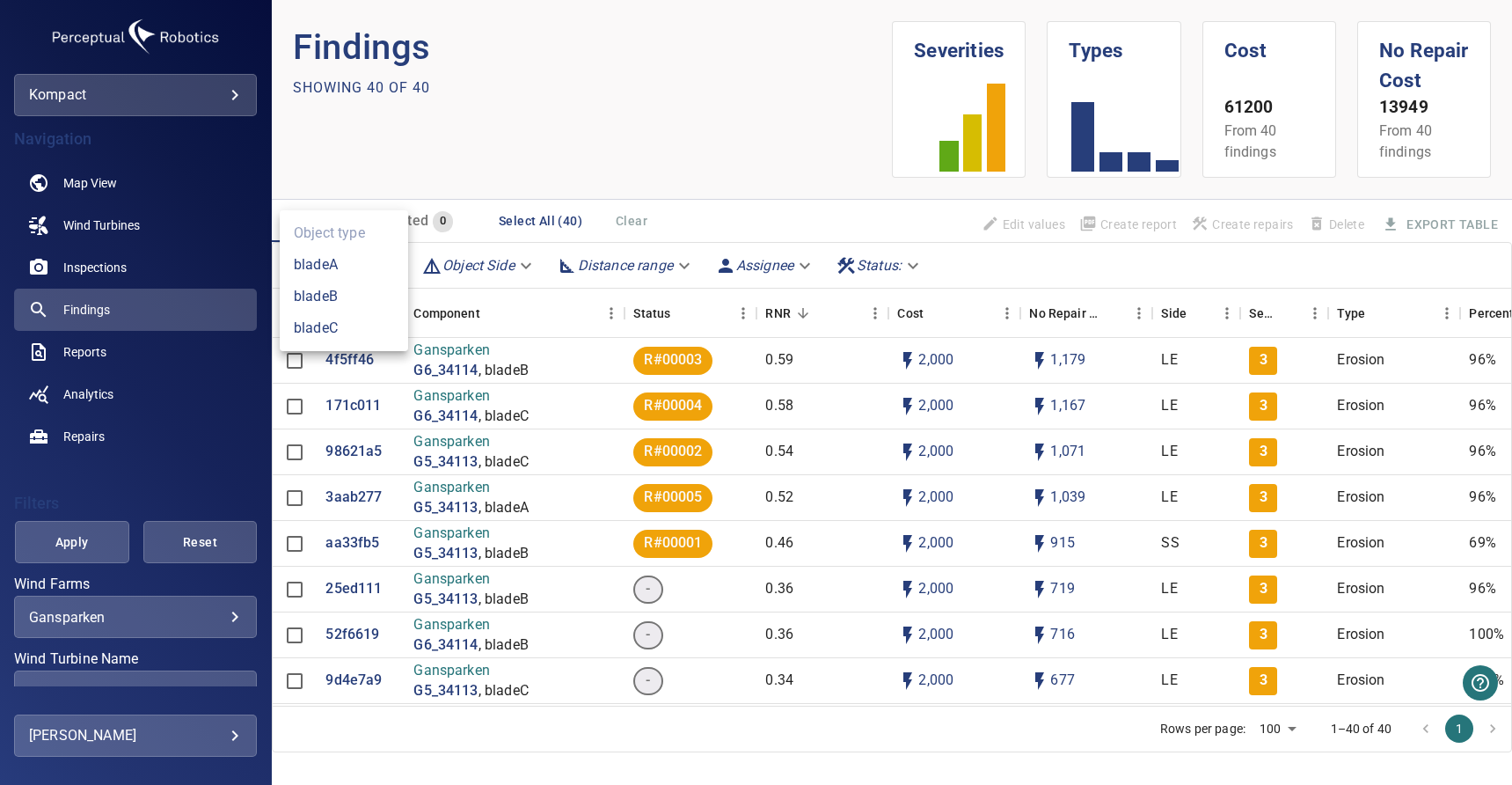
click at [299, 265] on body "**********" at bounding box center [756, 392] width 1512 height 785
click at [356, 170] on div at bounding box center [756, 392] width 1512 height 785
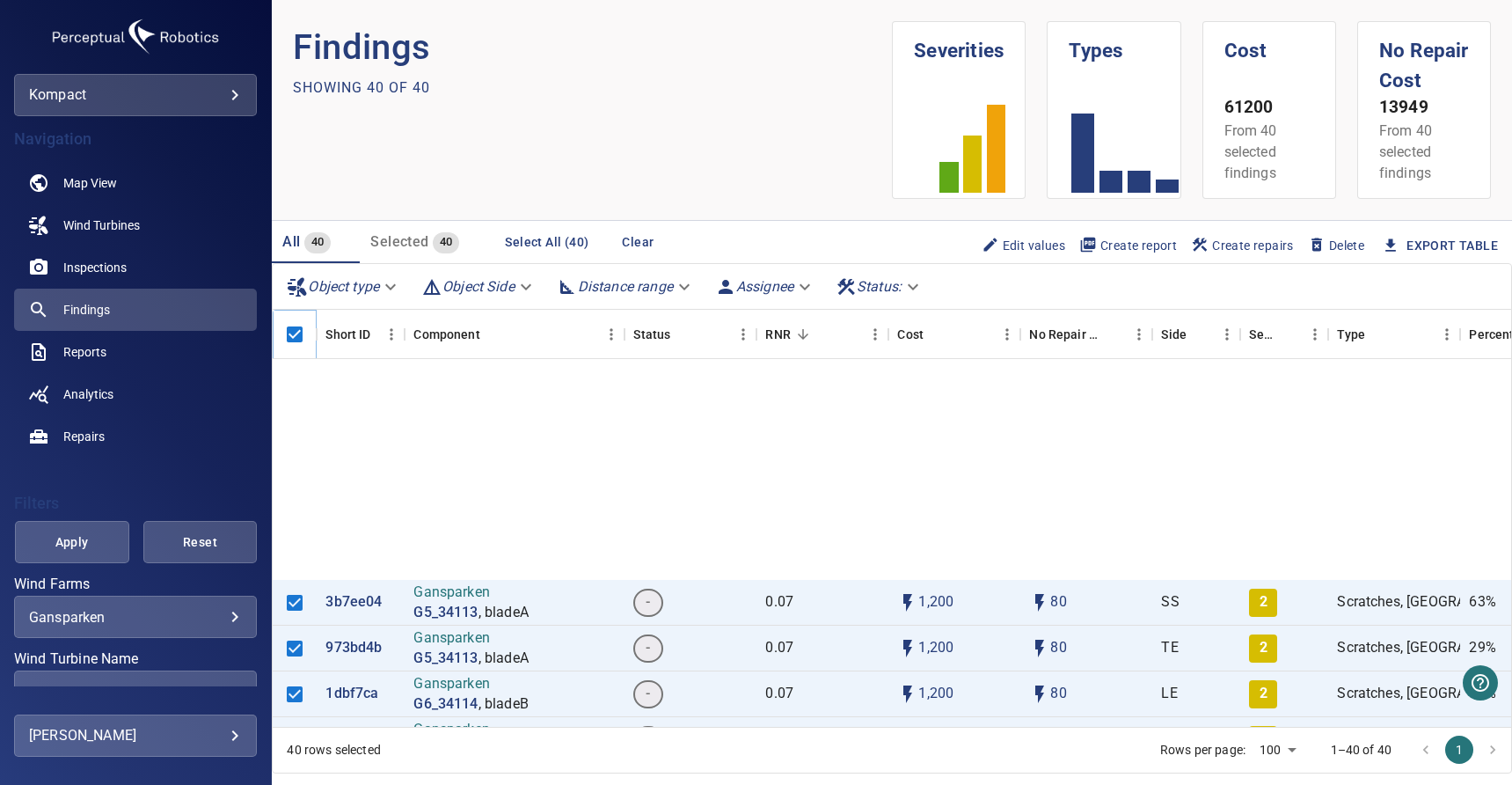
scroll to position [886, 0]
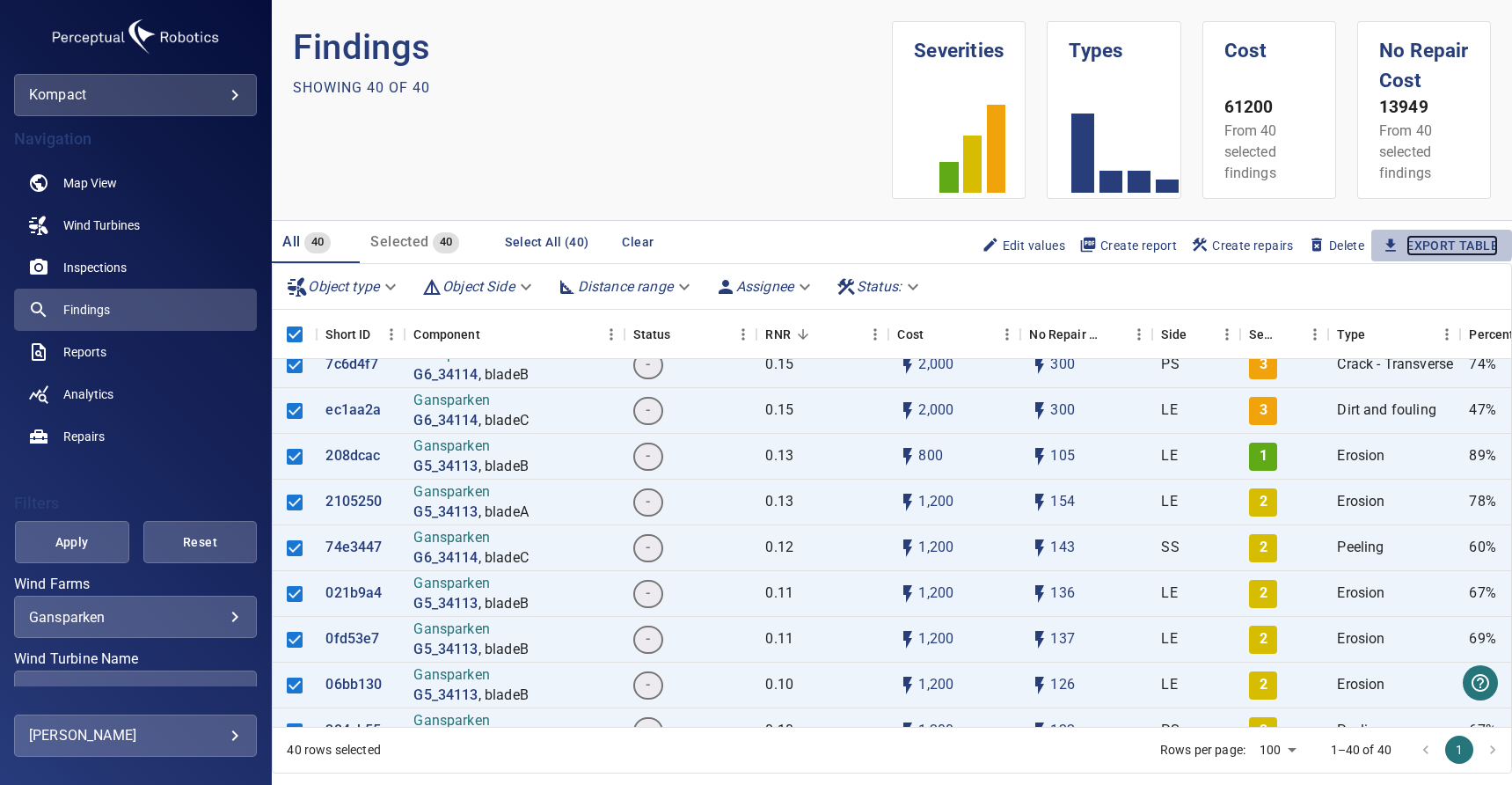
click at [1432, 244] on link "Export Table" at bounding box center [1453, 246] width 92 height 22
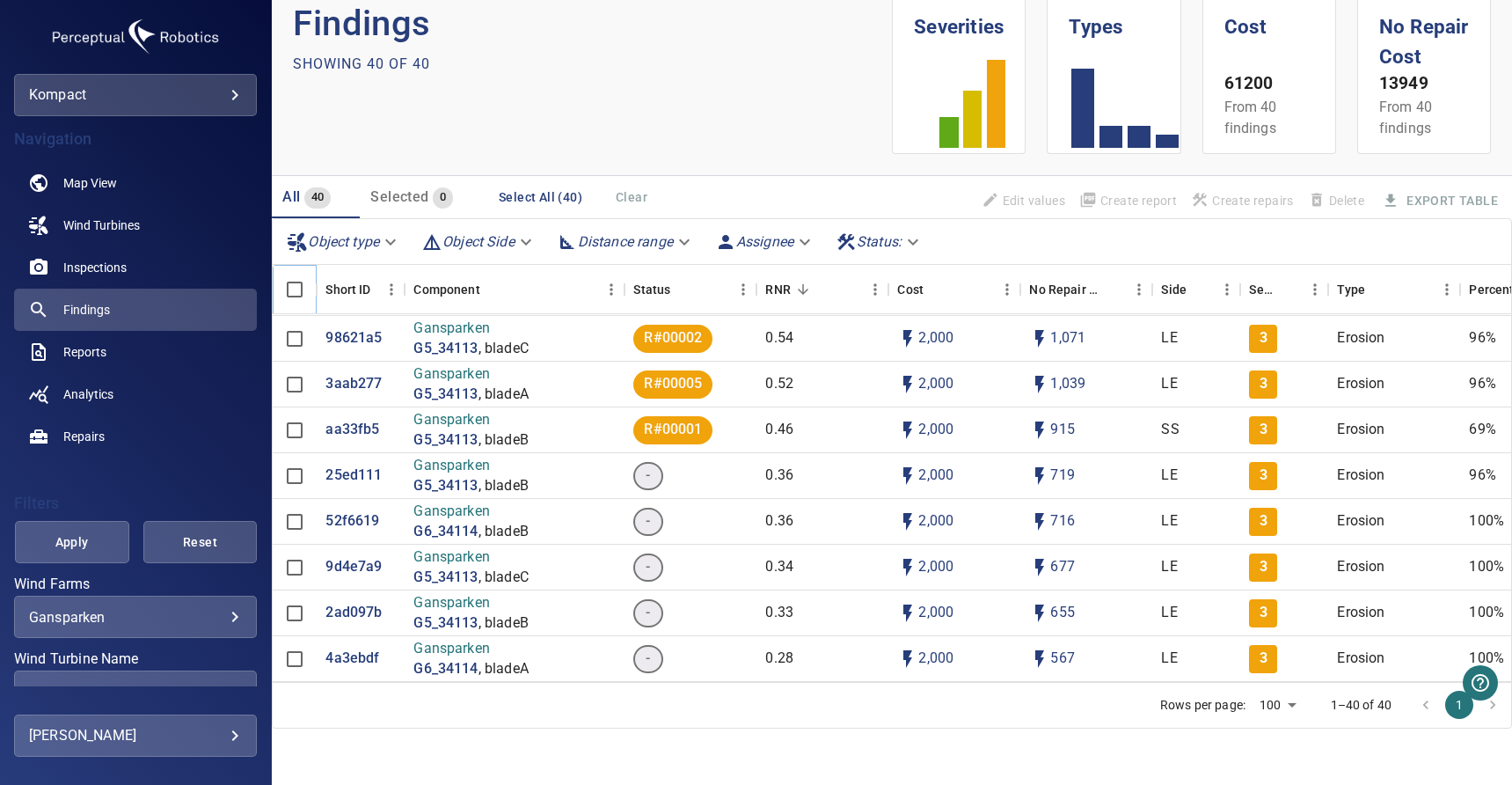
scroll to position [0, 0]
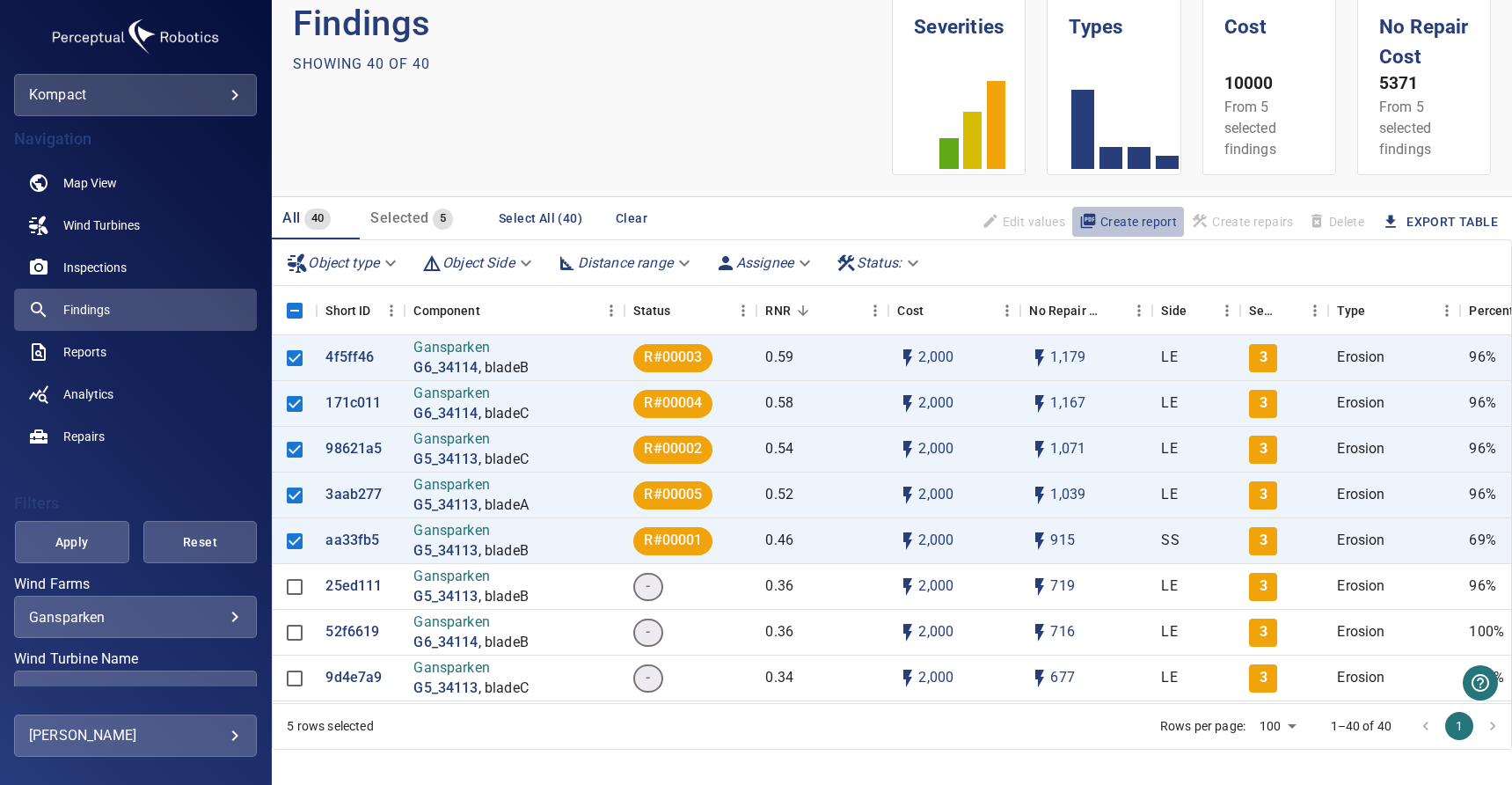
click at [1140, 224] on span "Create report" at bounding box center [1128, 221] width 97 height 19
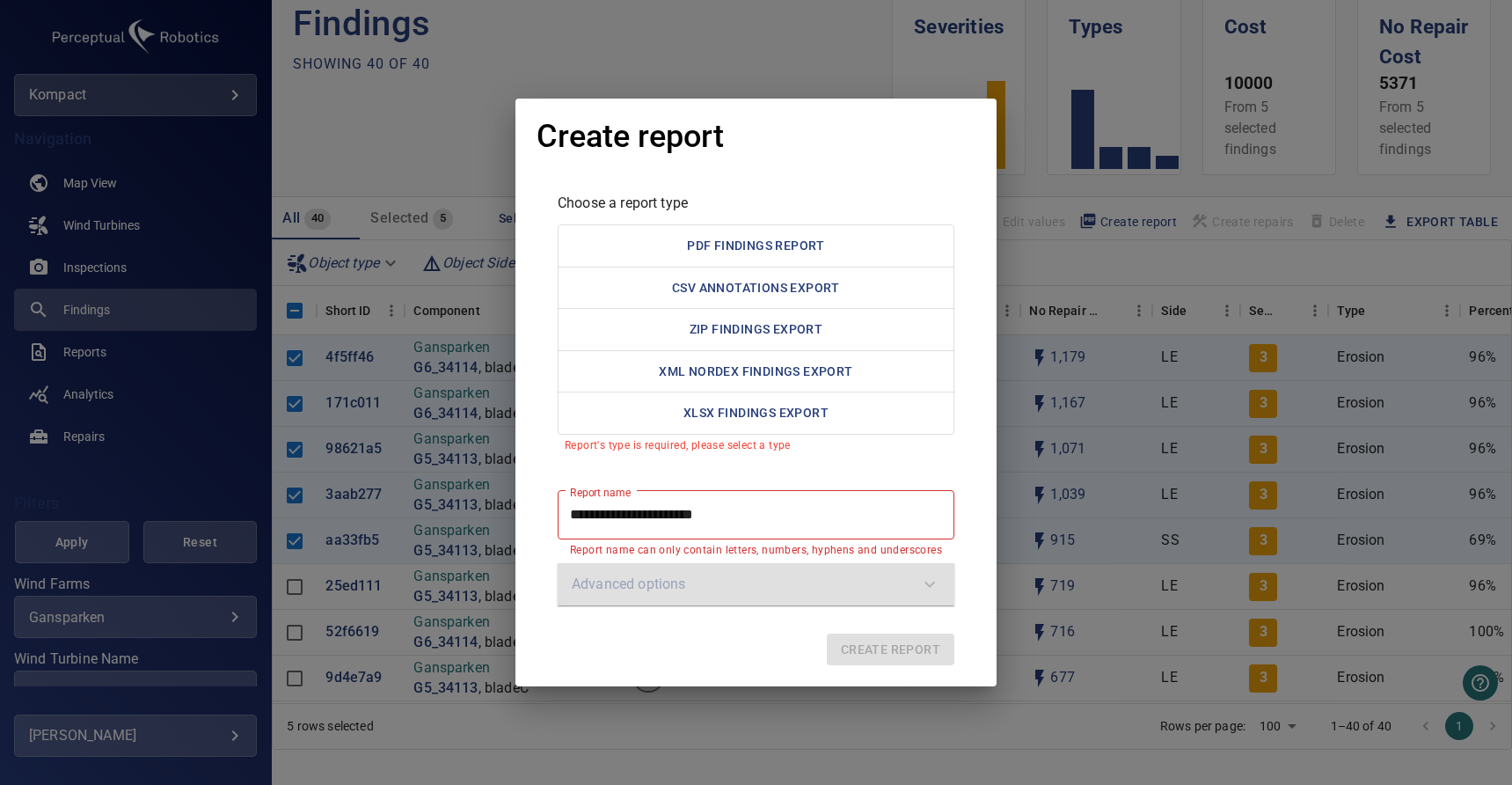
click at [908, 591] on div "Advanced options" at bounding box center [756, 584] width 396 height 42
click at [886, 580] on div "Advanced options" at bounding box center [756, 584] width 396 height 42
click at [805, 249] on button "PDF Findings Report" at bounding box center [756, 246] width 396 height 43
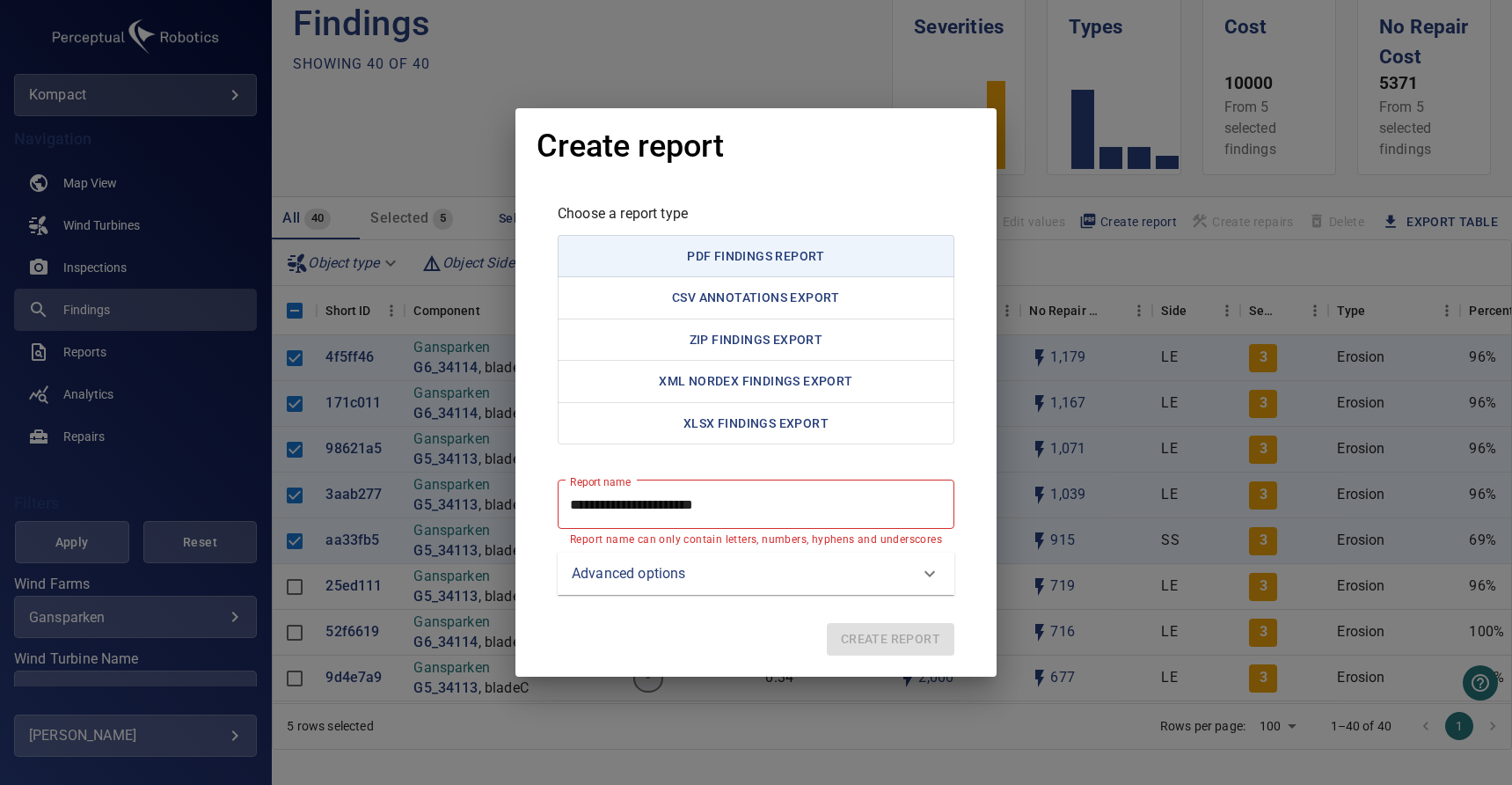
click at [841, 580] on div "Advanced options" at bounding box center [741, 573] width 337 height 21
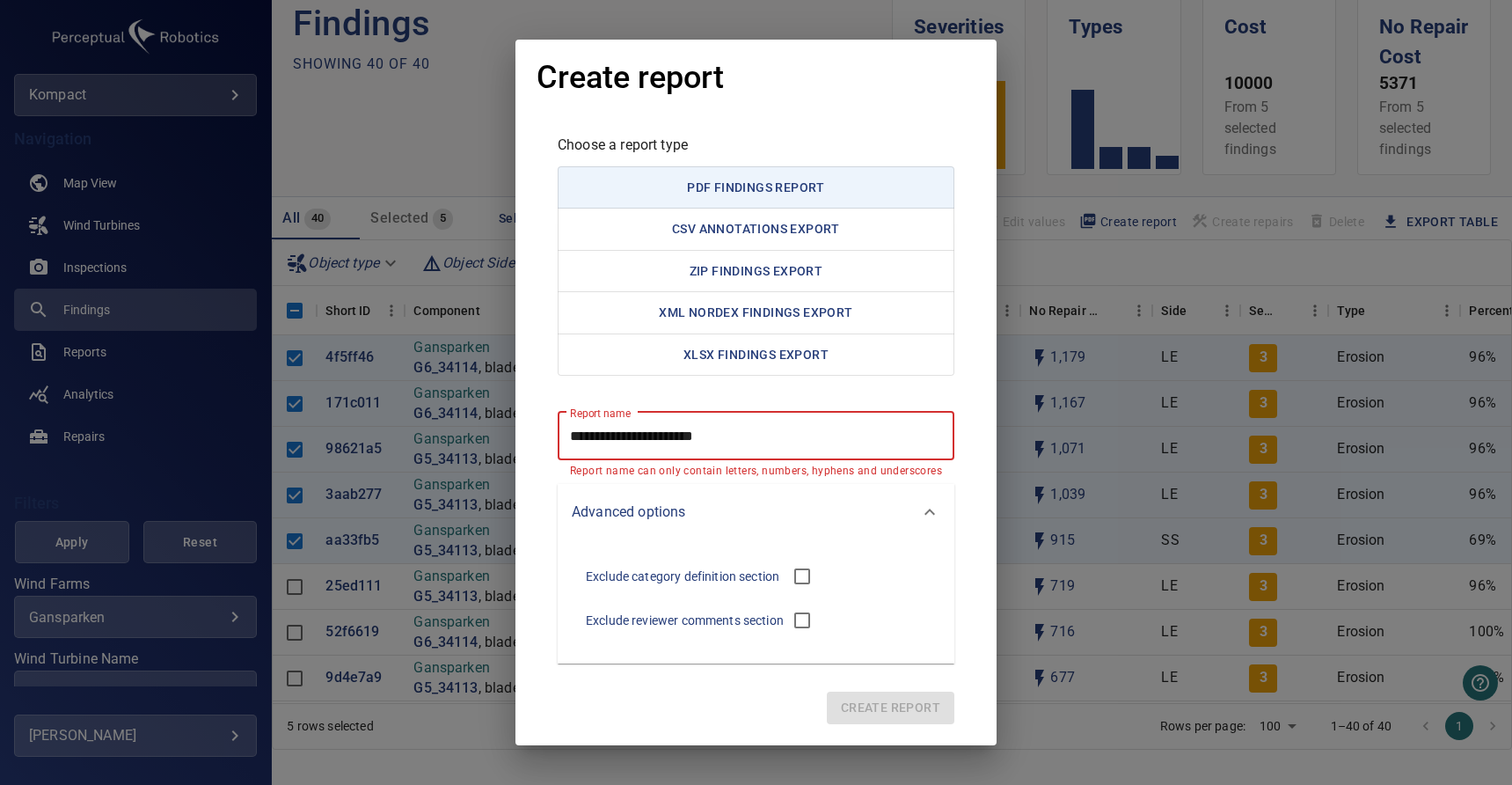
click at [707, 436] on report "**********" at bounding box center [756, 435] width 396 height 50
click at [750, 430] on report "**********" at bounding box center [756, 435] width 396 height 50
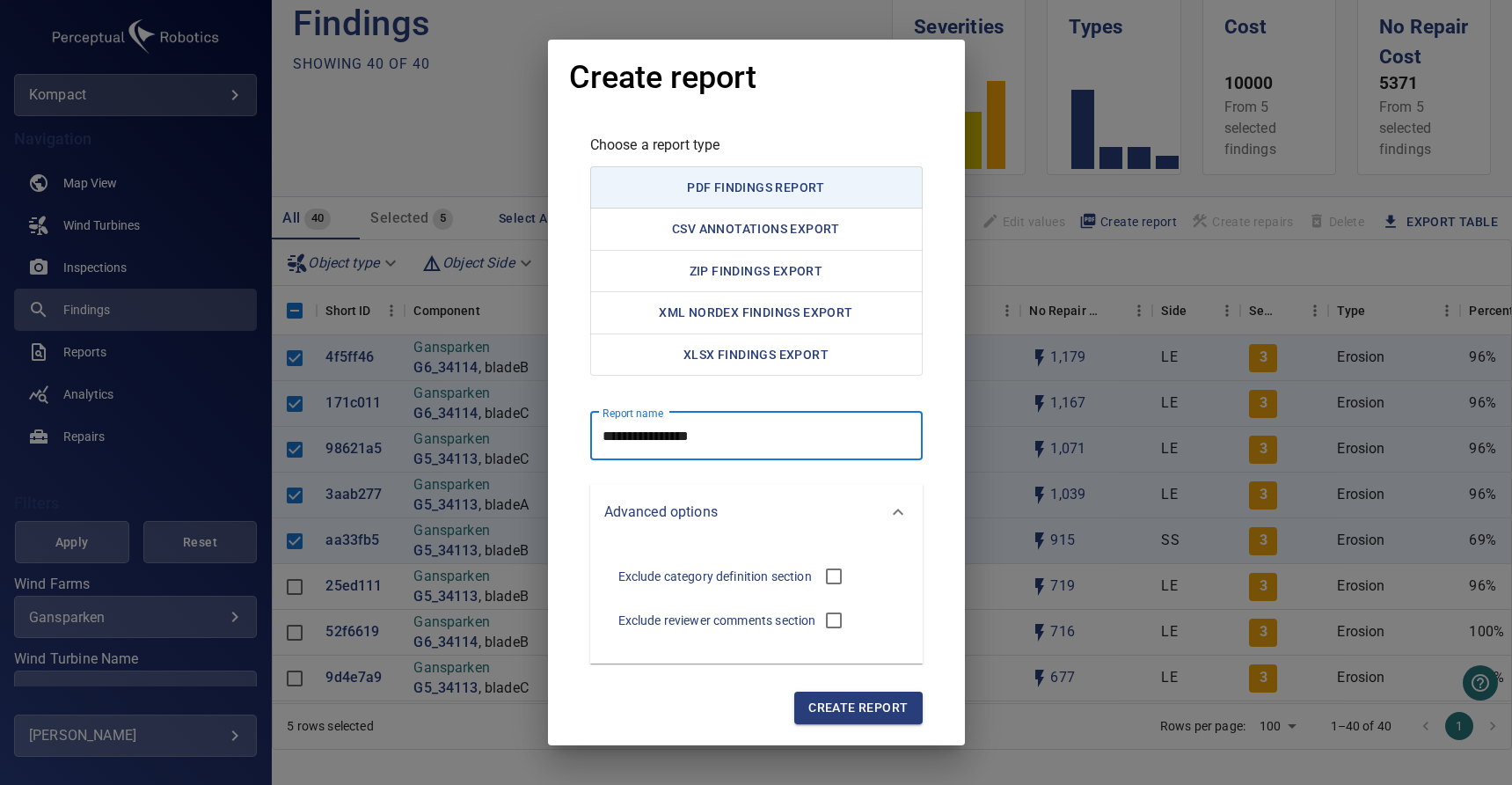
type report "**********"
click at [880, 698] on span "Create report" at bounding box center [858, 707] width 99 height 22
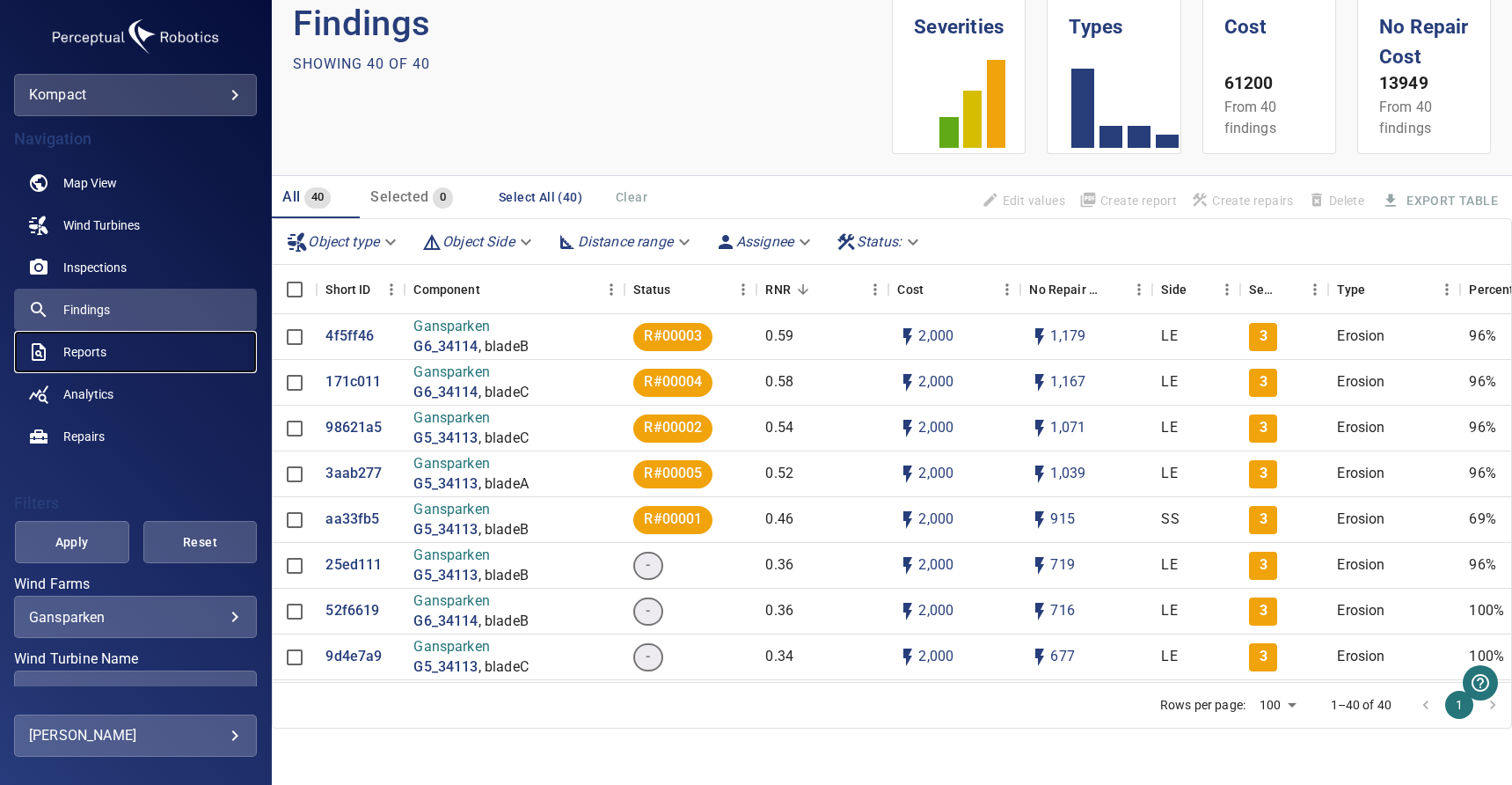
click at [92, 349] on span "Reports" at bounding box center [85, 352] width 43 height 18
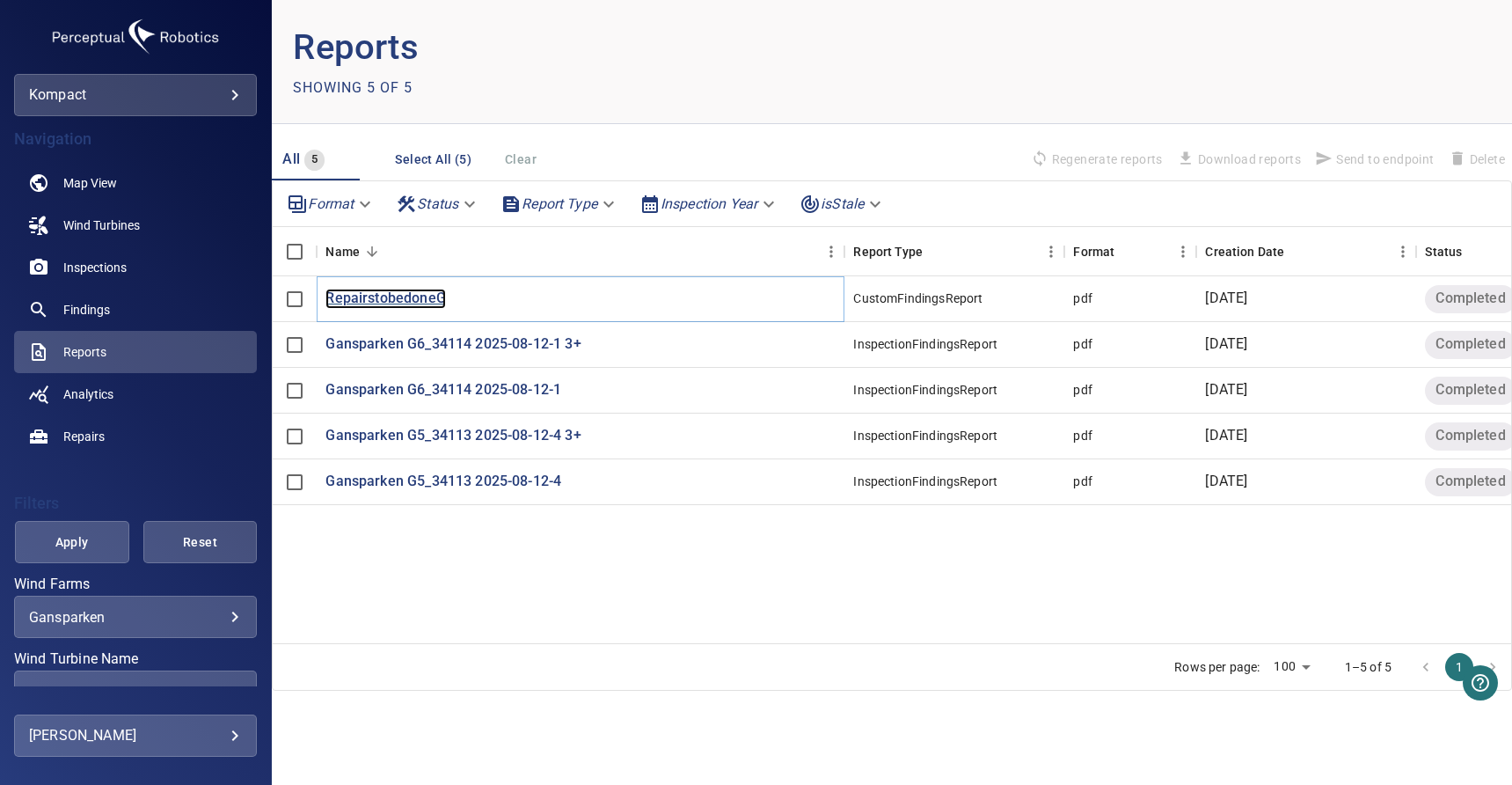
click at [423, 297] on p "RepairstobedoneG" at bounding box center [385, 298] width 120 height 20
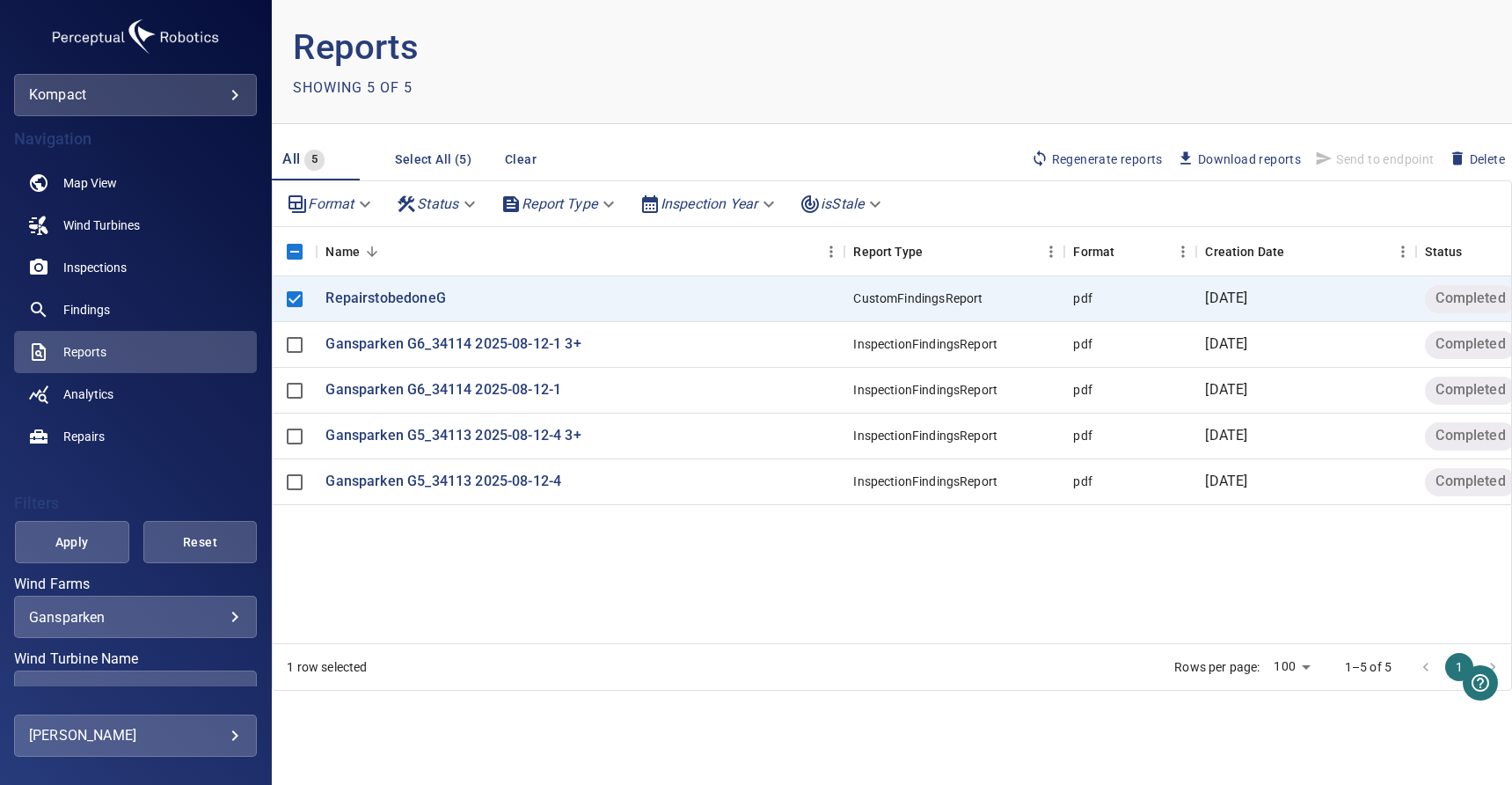
click at [1466, 159] on span "Delete" at bounding box center [1477, 159] width 56 height 19
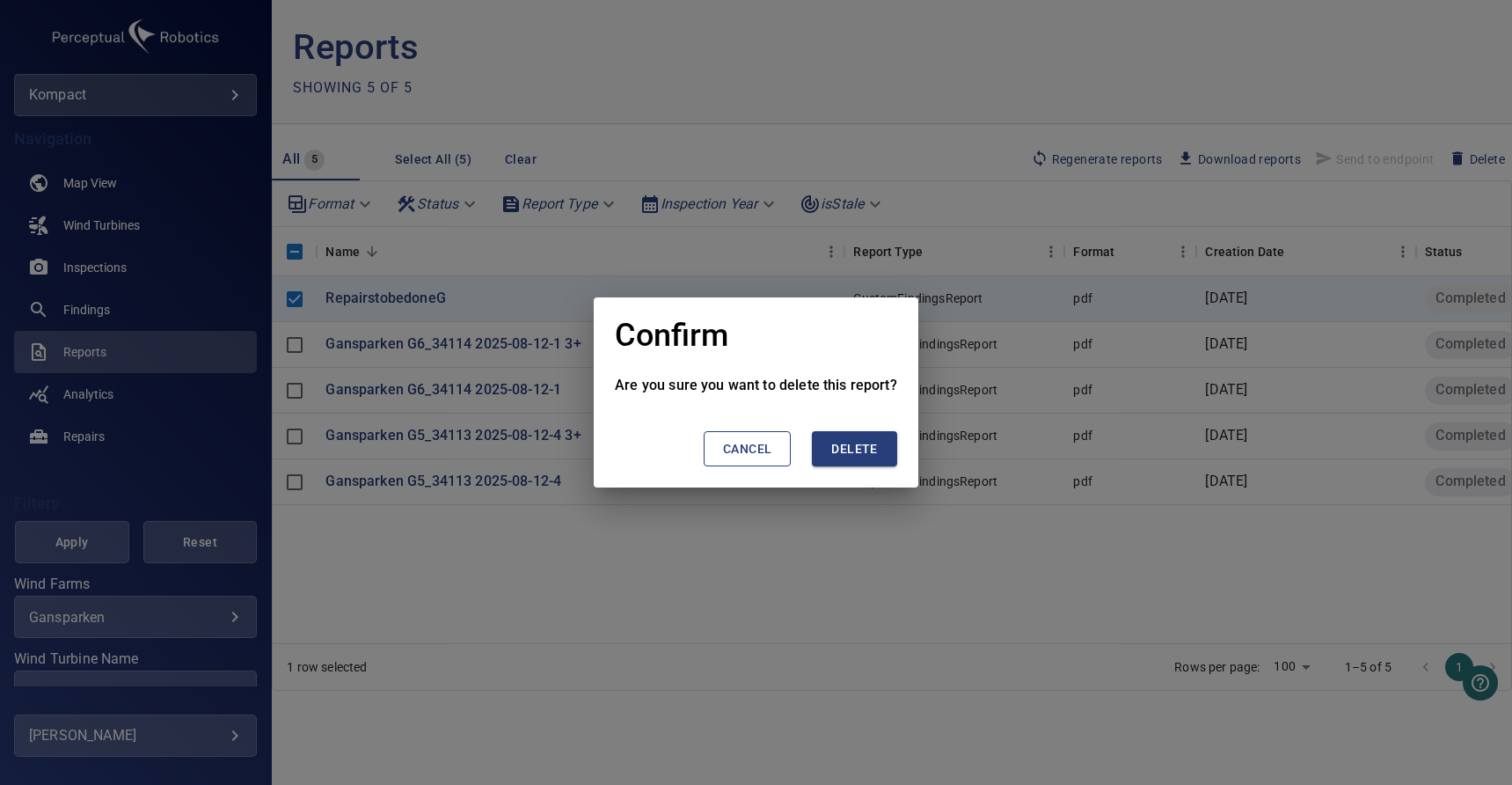
click at [858, 443] on span "Delete" at bounding box center [854, 449] width 46 height 22
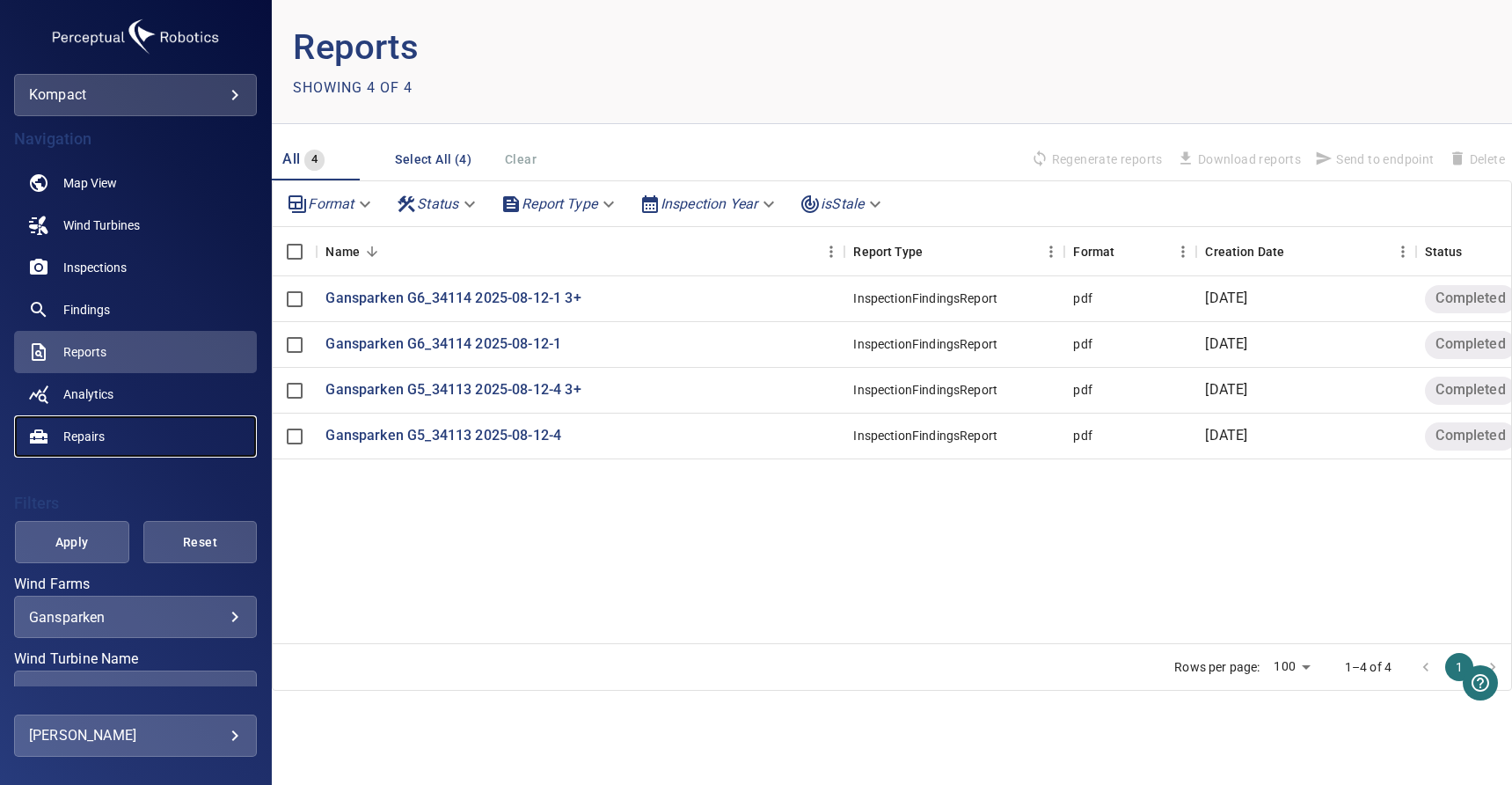
click at [117, 433] on link "Repairs" at bounding box center [135, 436] width 242 height 42
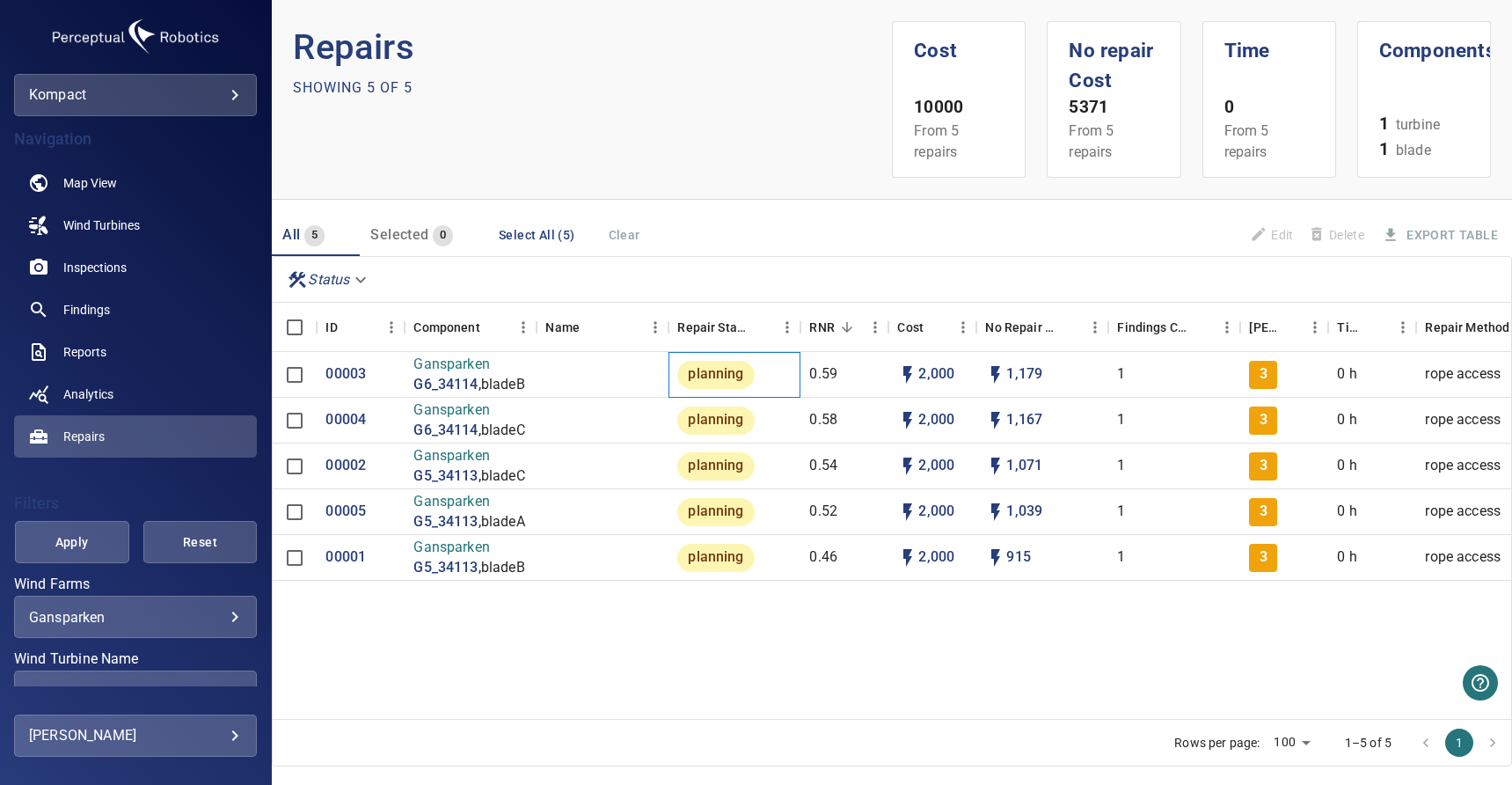
click at [733, 369] on span "planning" at bounding box center [715, 374] width 77 height 20
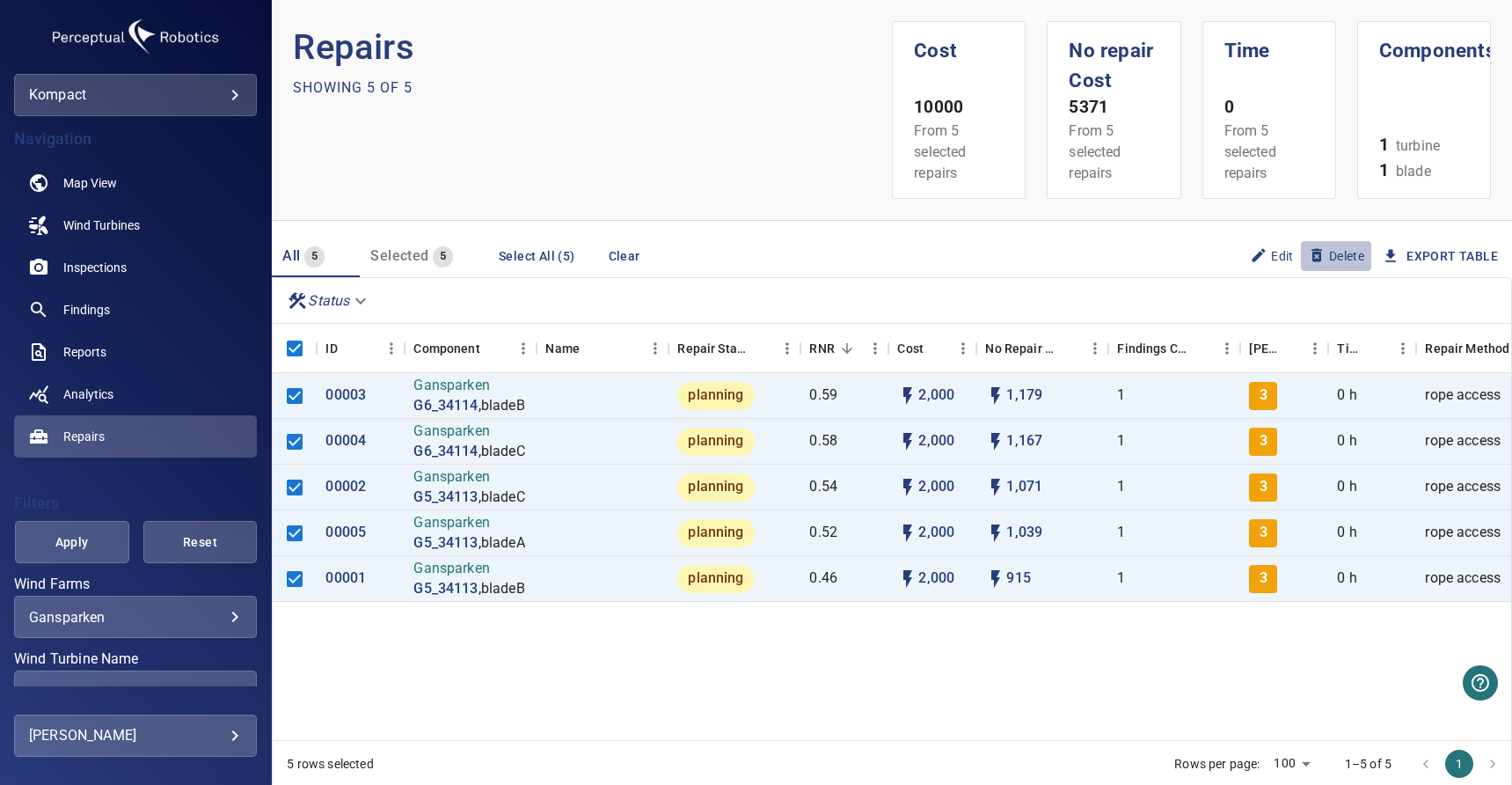
click at [1329, 251] on span "Delete" at bounding box center [1336, 255] width 56 height 19
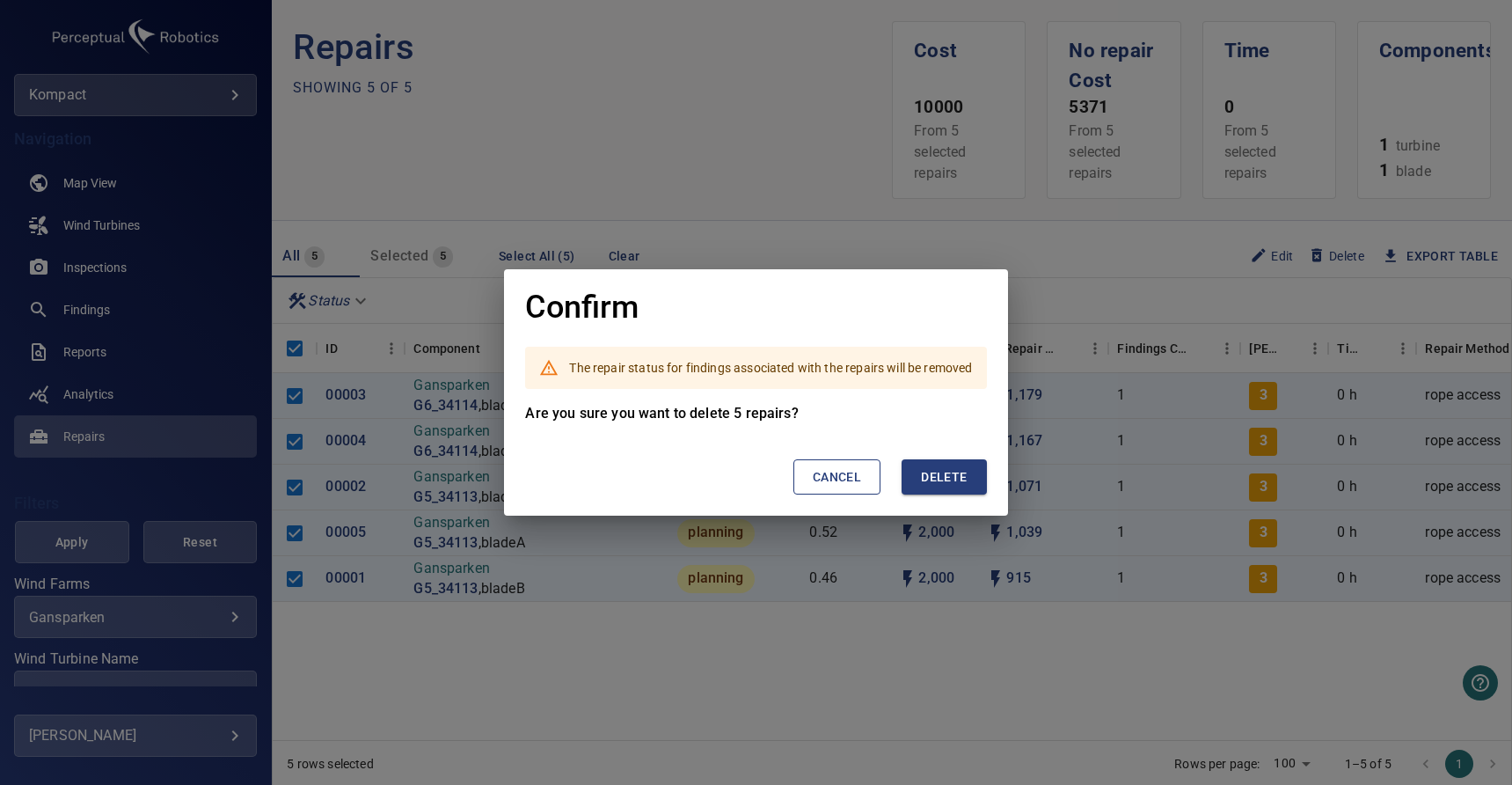
click at [952, 475] on span "Delete" at bounding box center [943, 477] width 46 height 22
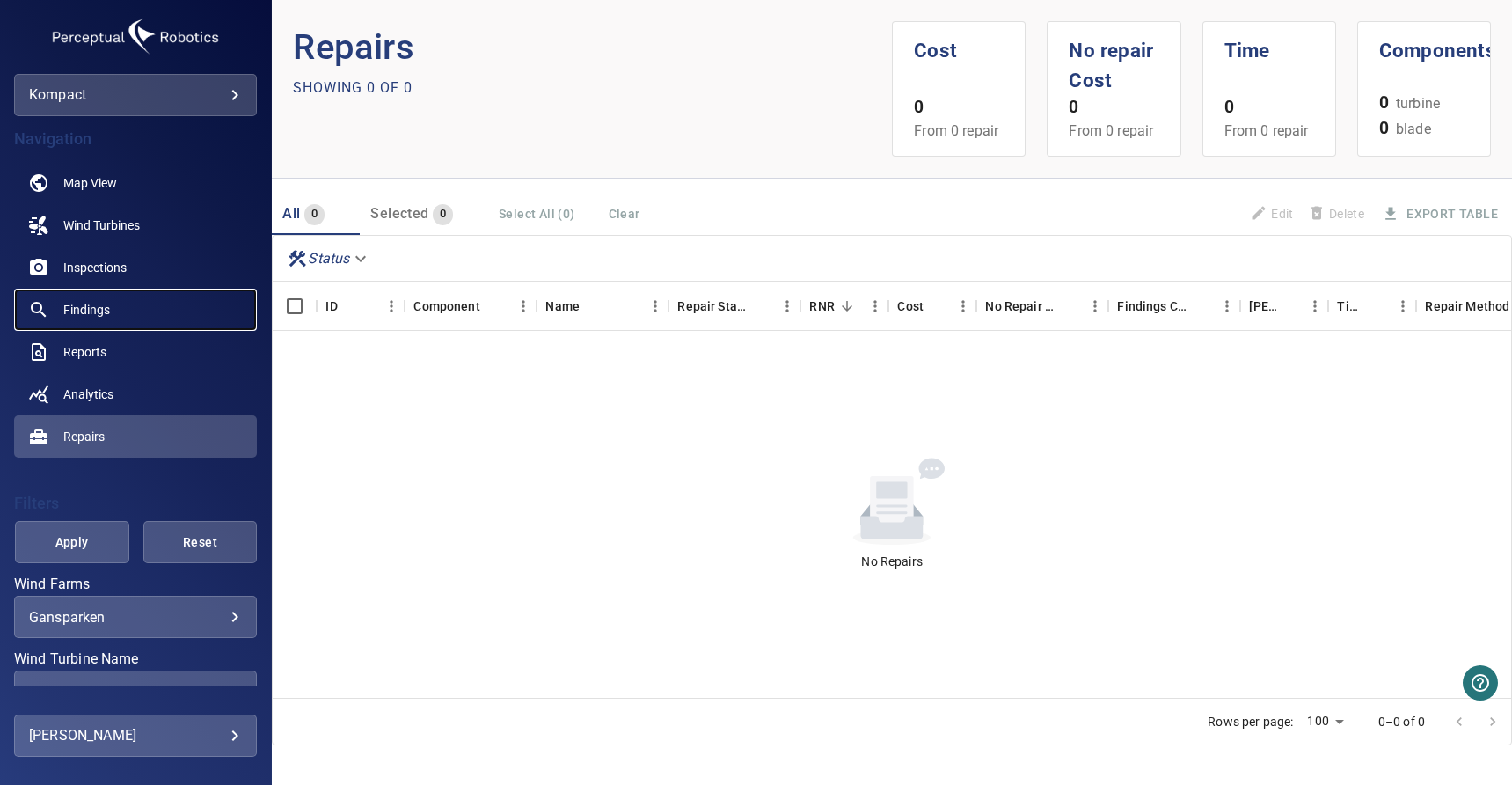
click at [96, 306] on span "Findings" at bounding box center [87, 310] width 47 height 18
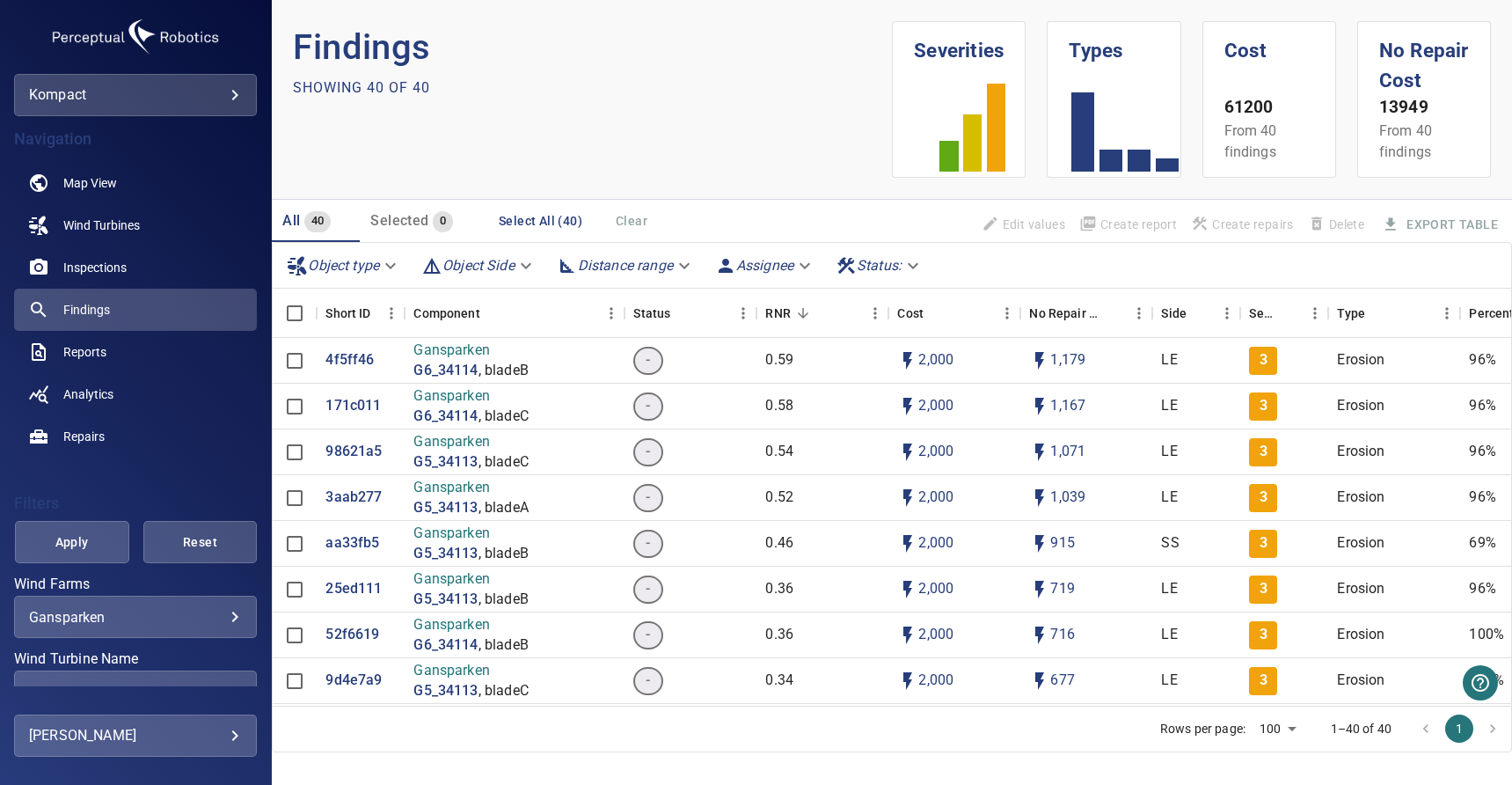
click at [1244, 107] on p "61200" at bounding box center [1270, 107] width 90 height 25
click at [1261, 107] on p "61200" at bounding box center [1270, 107] width 90 height 25
click at [1238, 107] on p "61200" at bounding box center [1270, 107] width 90 height 25
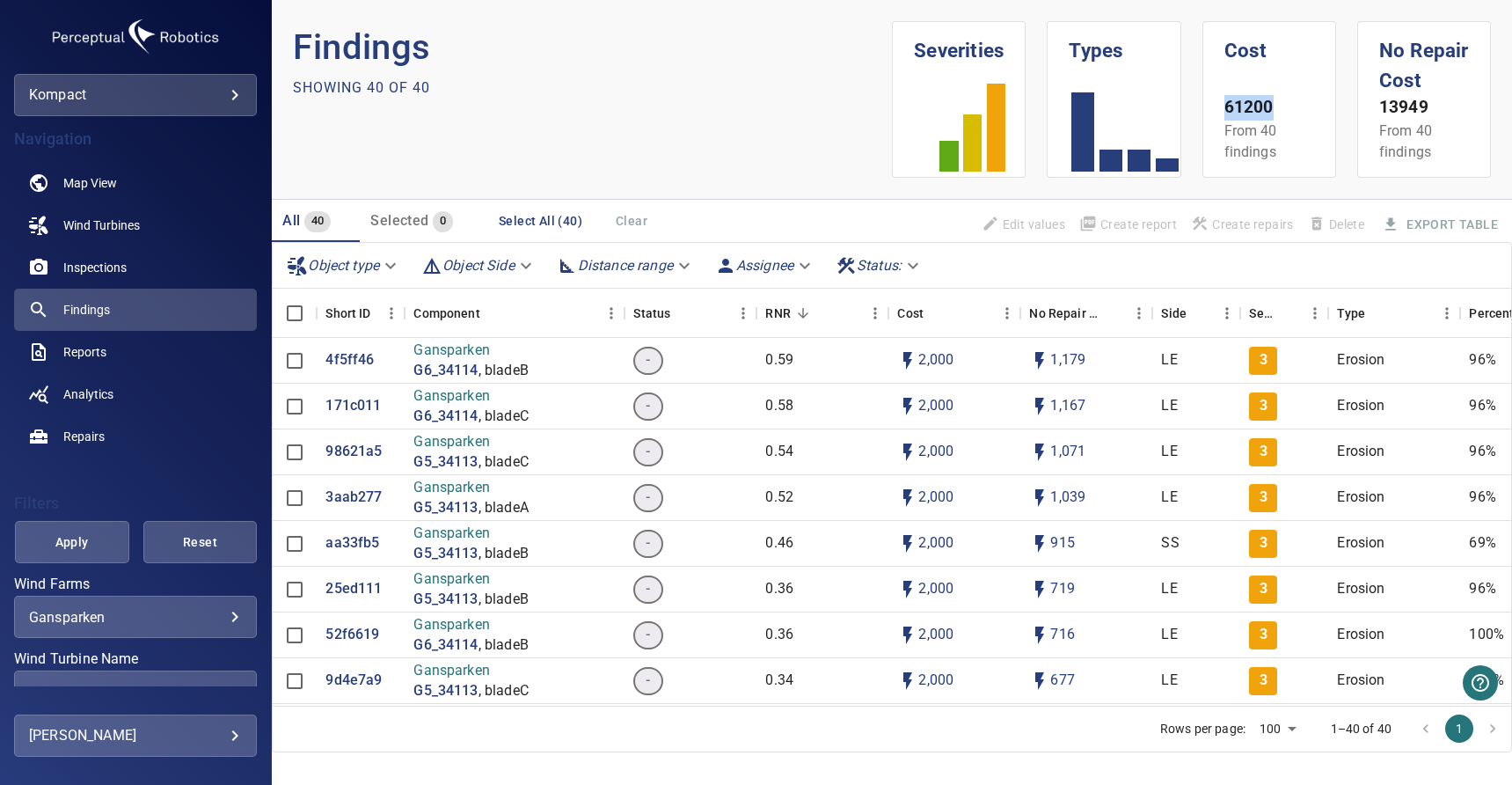
click at [1238, 107] on p "61200" at bounding box center [1270, 107] width 90 height 25
click at [1275, 107] on p "61200" at bounding box center [1270, 107] width 90 height 25
click at [92, 392] on span "Analytics" at bounding box center [88, 395] width 50 height 18
